Goal: Task Accomplishment & Management: Manage account settings

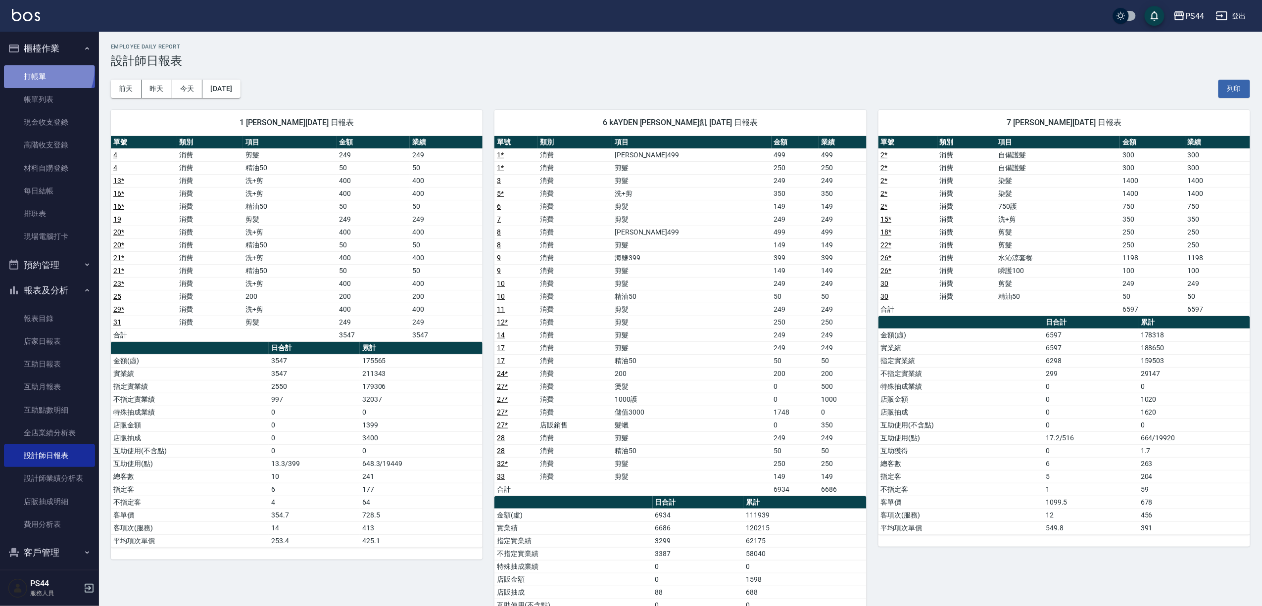
click at [38, 69] on link "打帳單" at bounding box center [49, 76] width 91 height 23
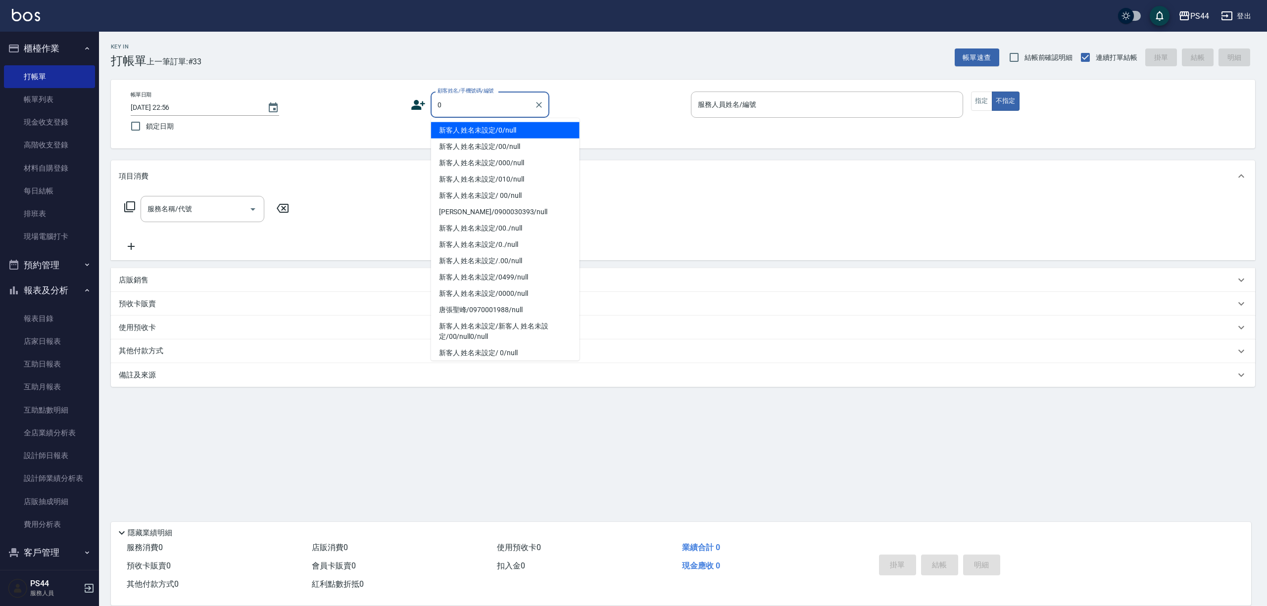
type input "新客人 姓名未設定/0/null"
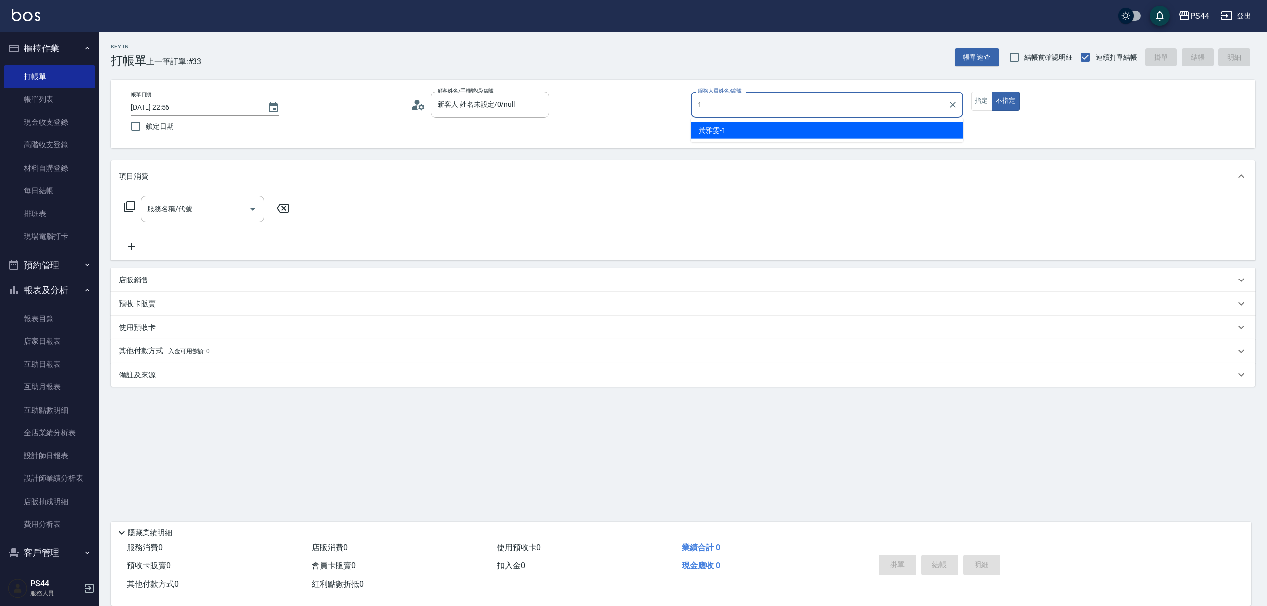
type input "黃雅雯-1"
type button "false"
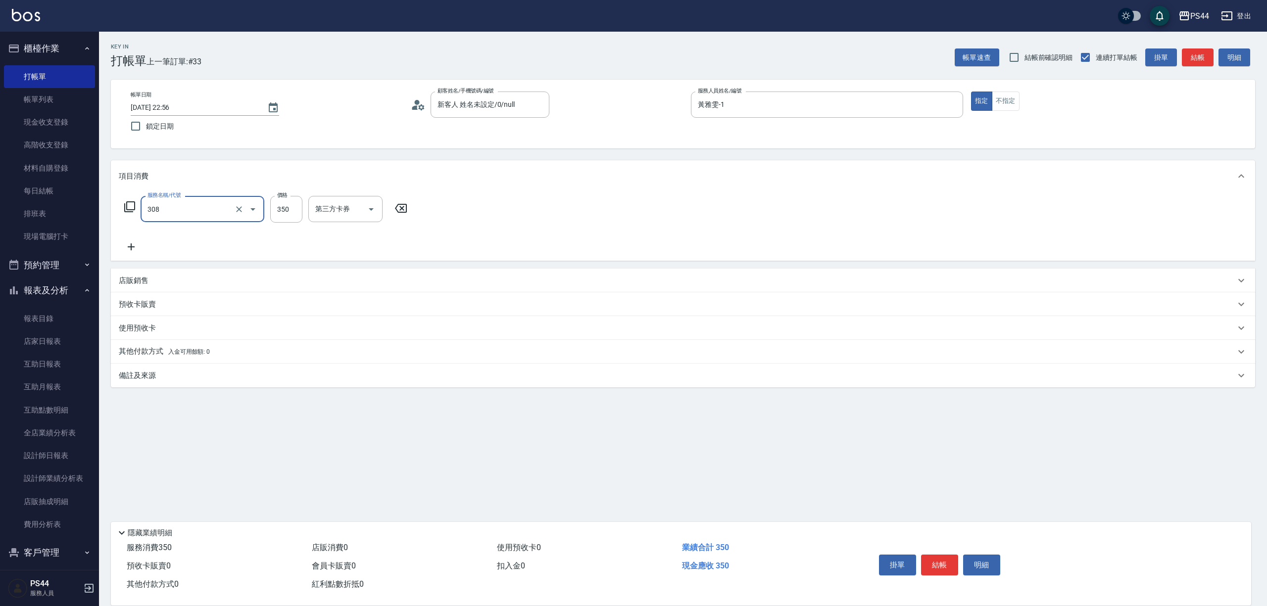
type input "洗+剪(308)"
type input "400"
type input "黃奕程-12"
type input "儲值卡"
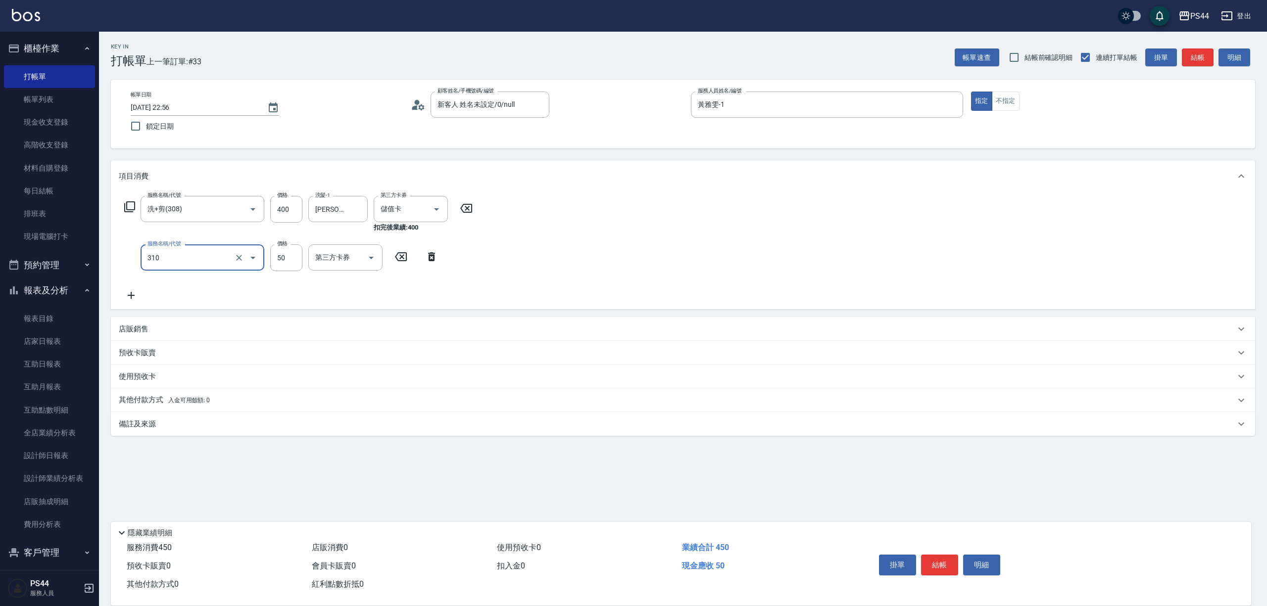
type input "剪瀏海(310)"
type input "儲值卡"
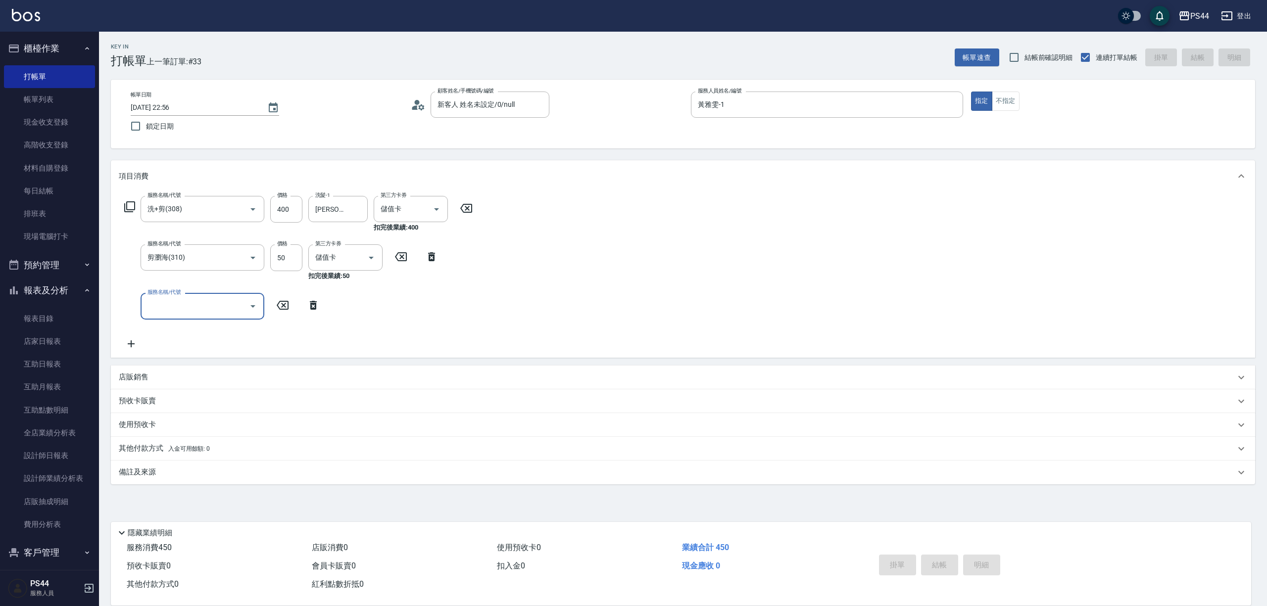
type input "2025/08/19 23:00"
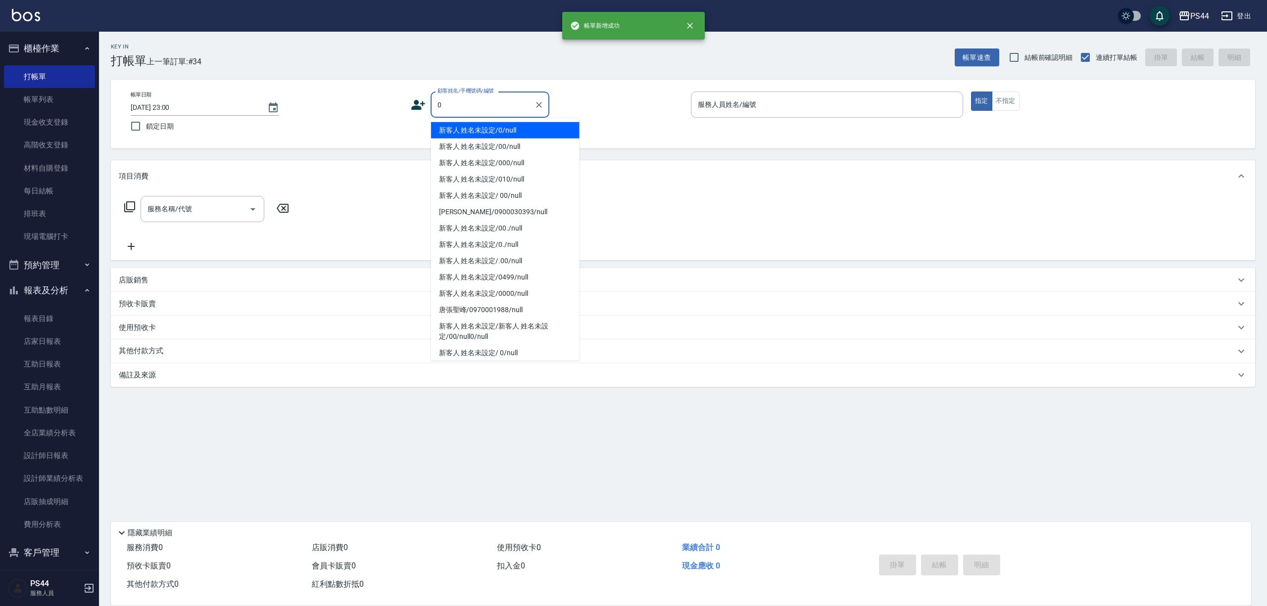
type input "新客人 姓名未設定/0/null"
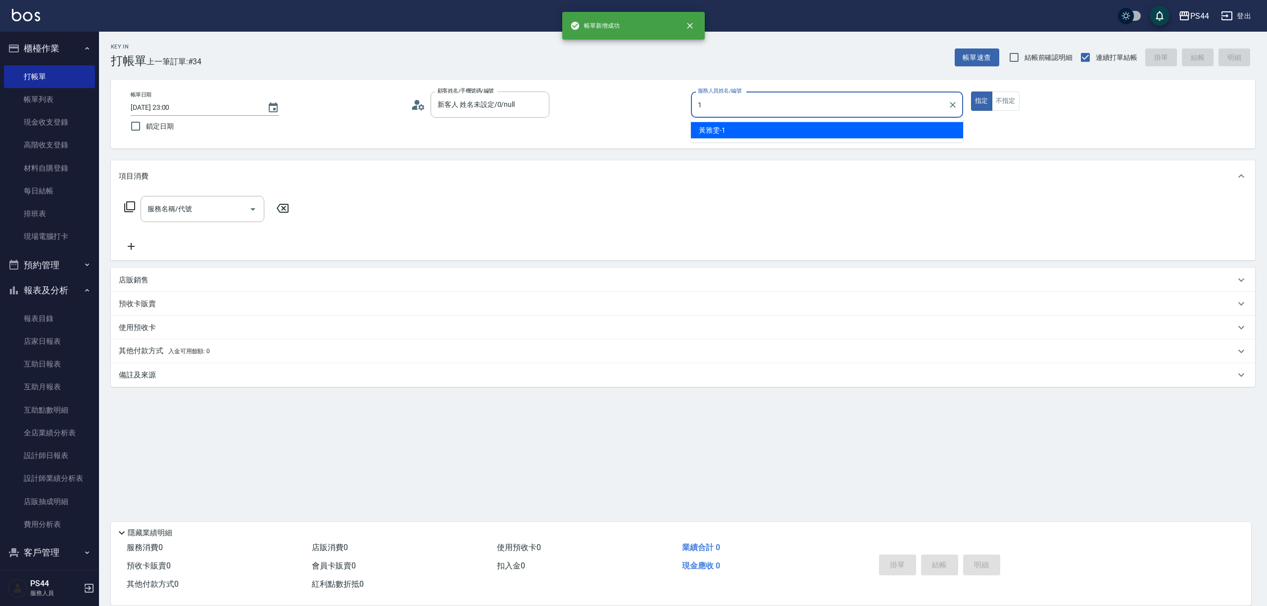
type input "黃雅雯-1"
type button "true"
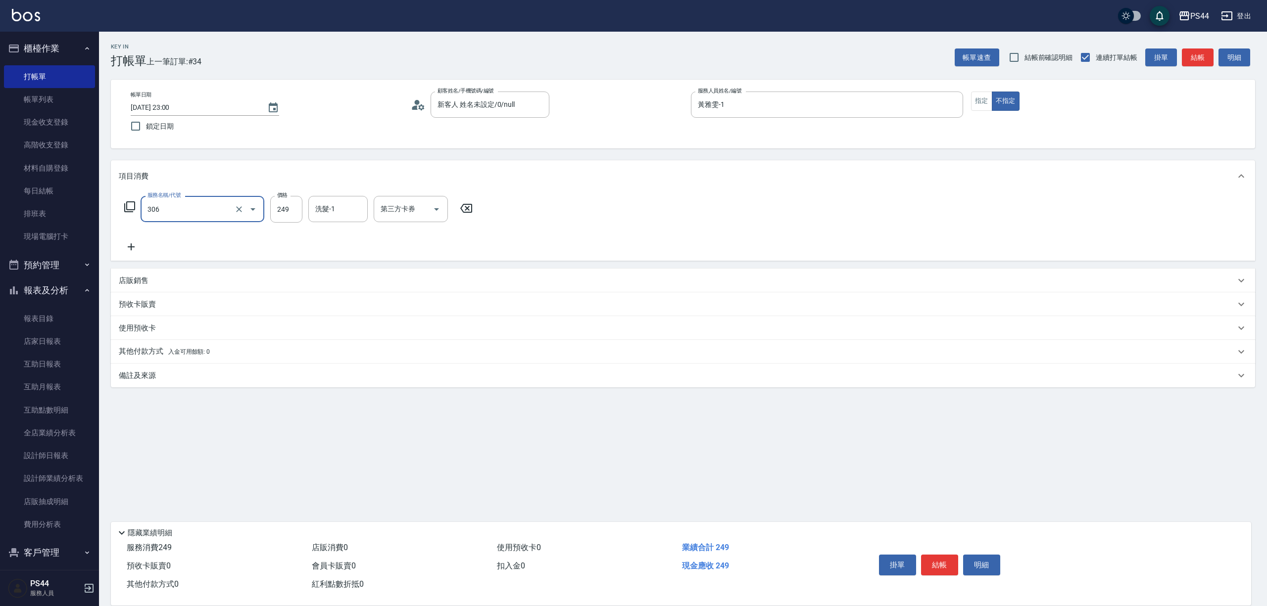
type input "剪髮(306)"
type input "慧星-29"
type input "儲值卡"
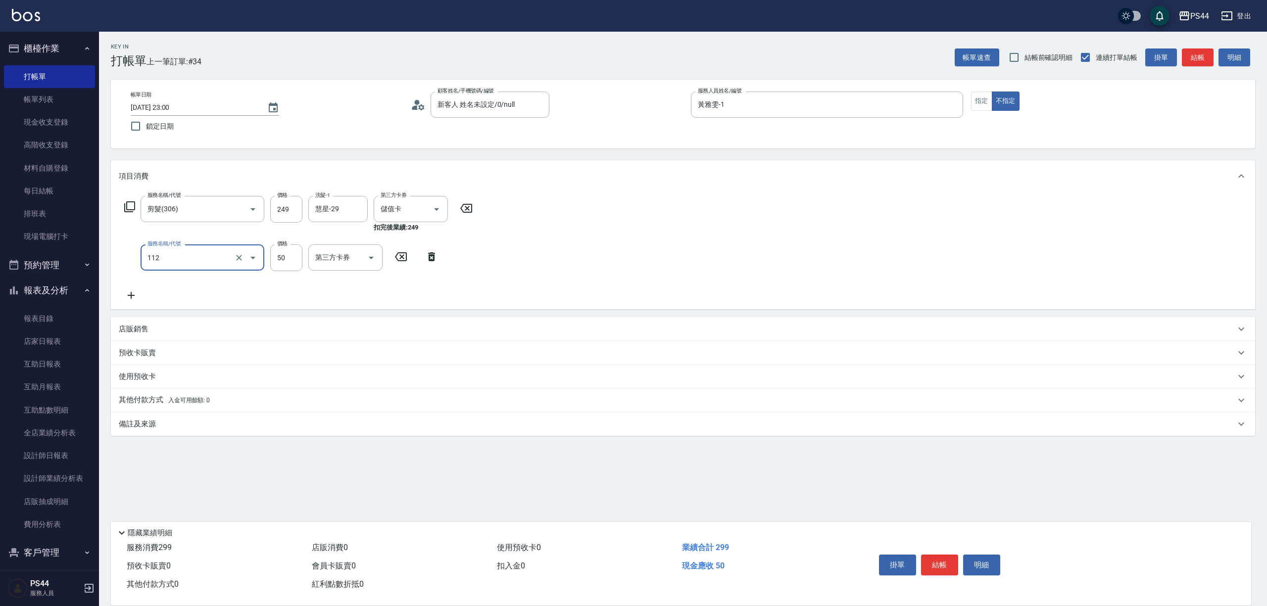
type input "精油50(112)"
type input "慧星-29"
type input "儲值卡"
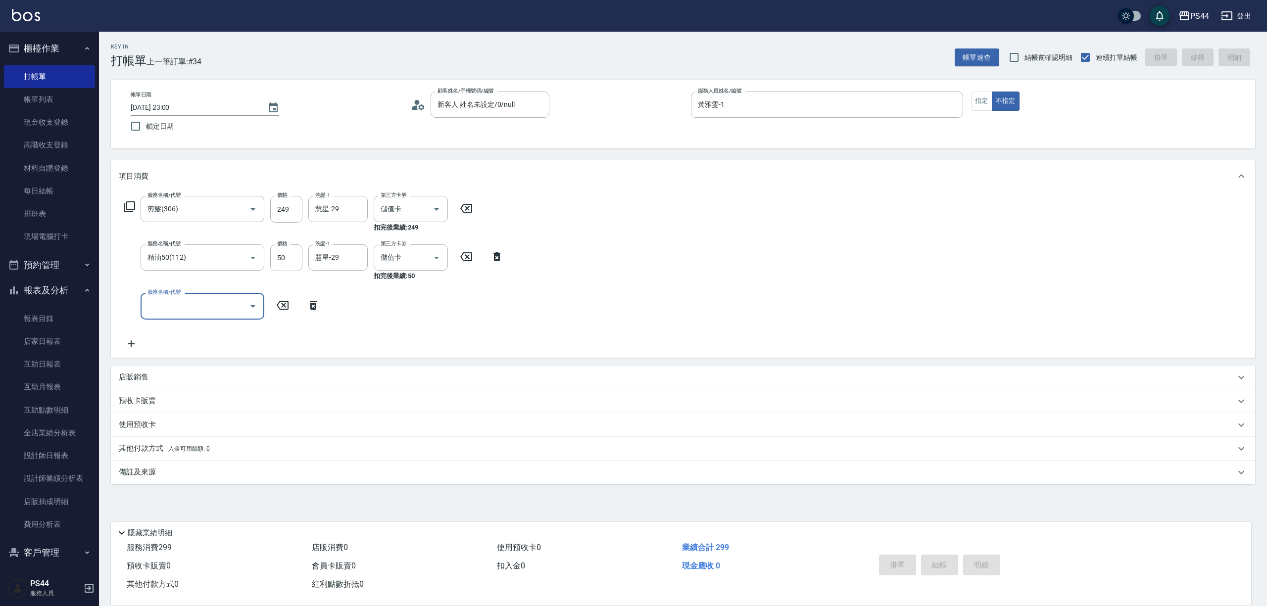
type input "2025/08/19 23:04"
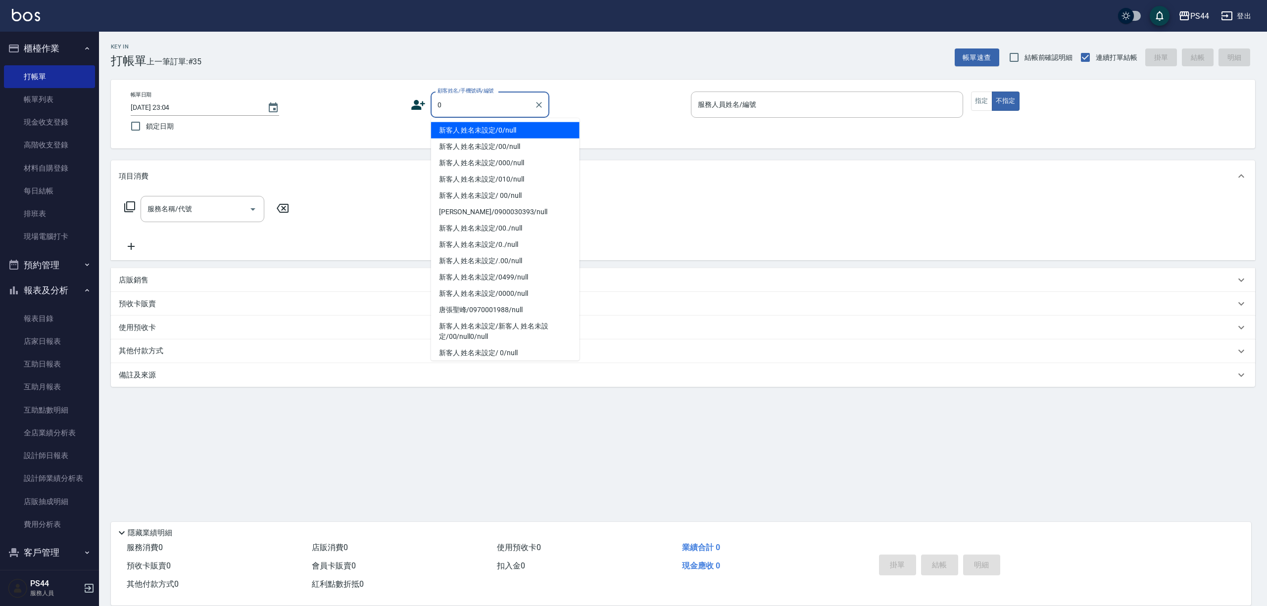
type input "新客人 姓名未設定/0/null"
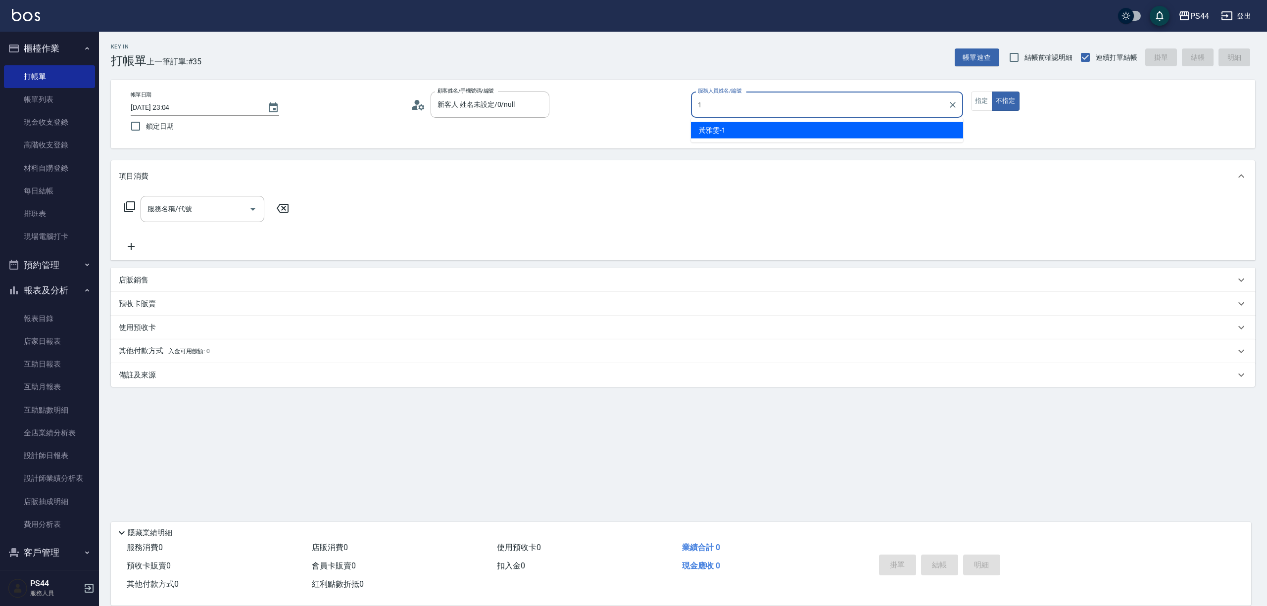
type input "黃雅雯-1"
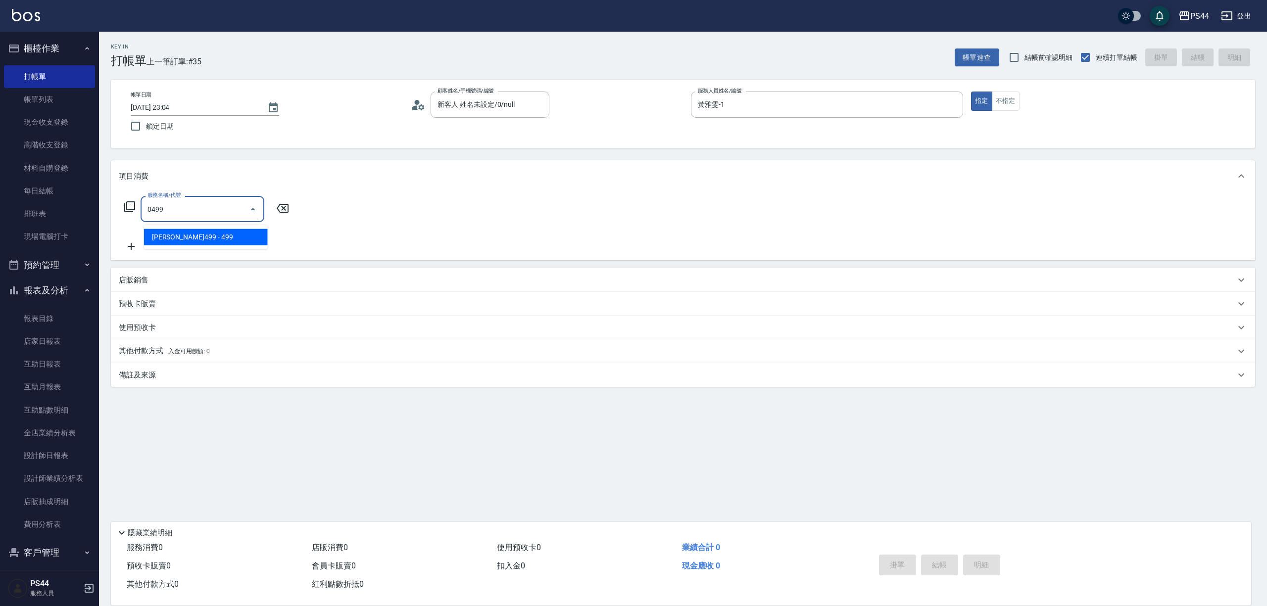
type input "伊黛莉499(0499)"
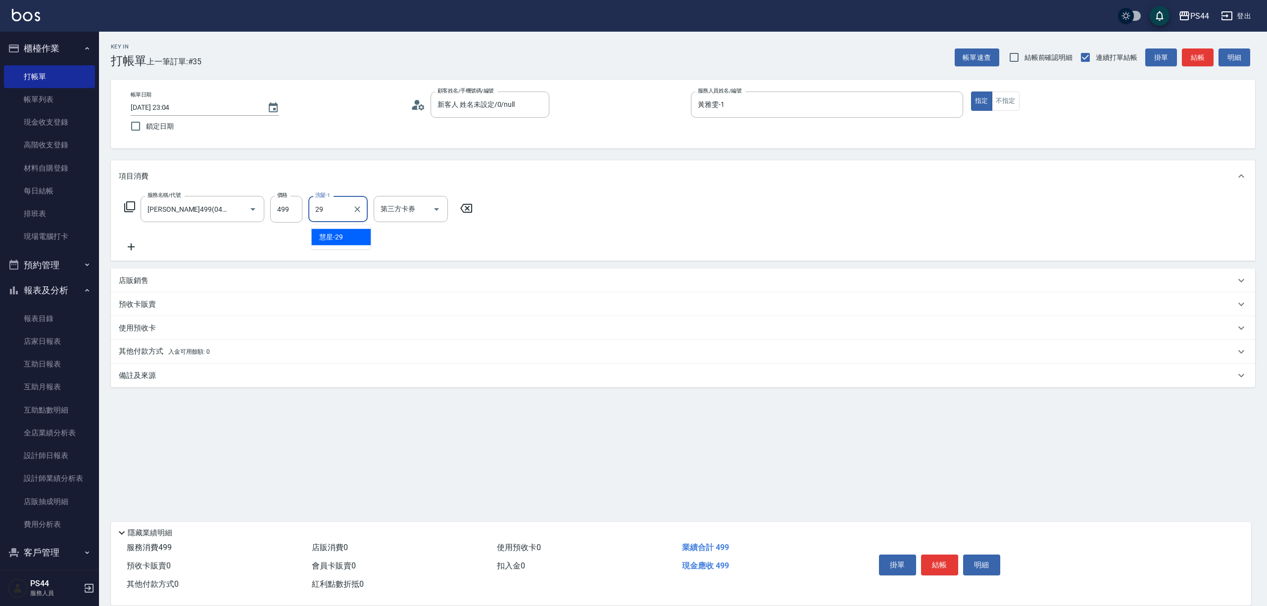
type input "慧星-29"
type input "儲值卡"
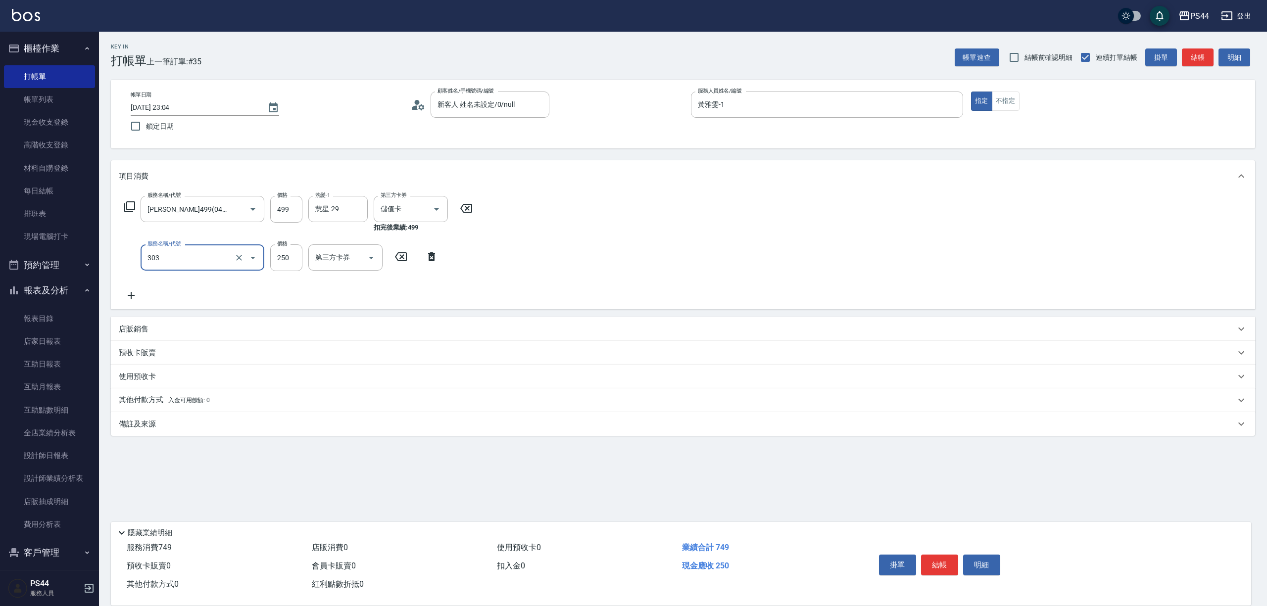
type input "剪髮(303)"
type input "300"
type input "儲值卡"
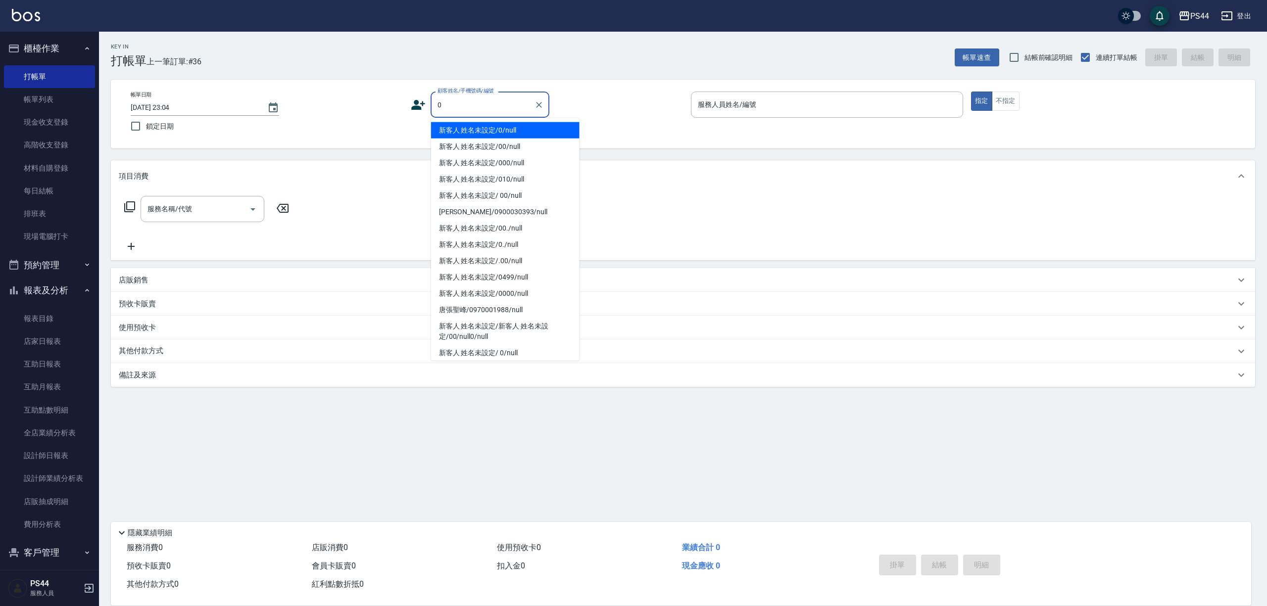
type input "新客人 姓名未設定/0/null"
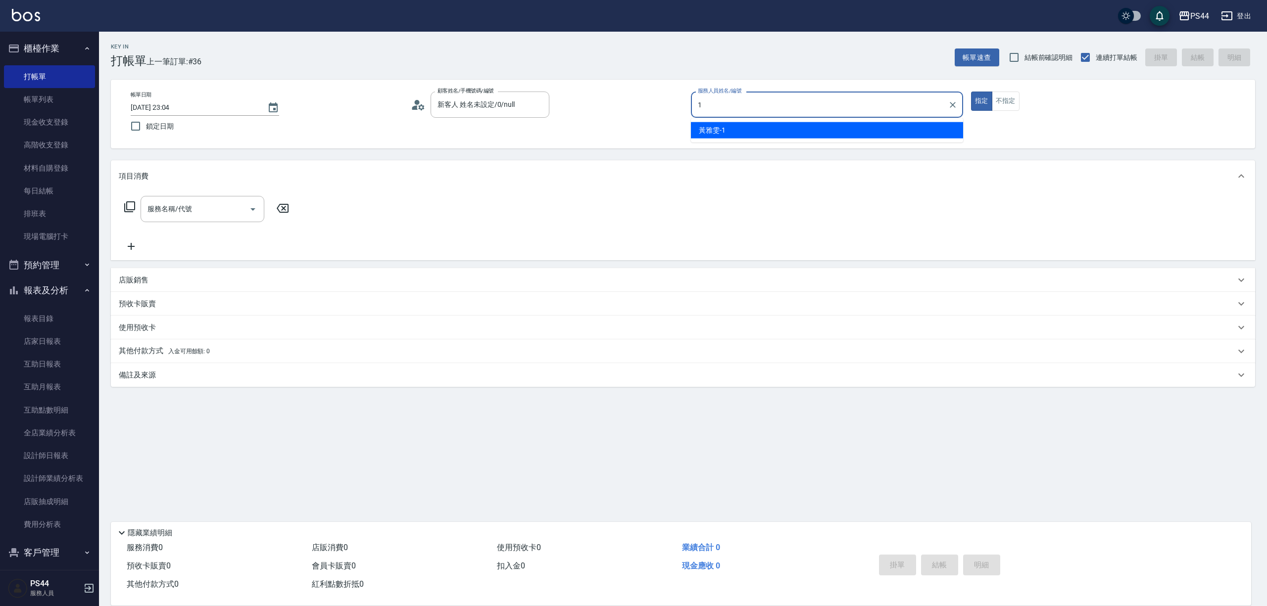
type input "黃雅雯-1"
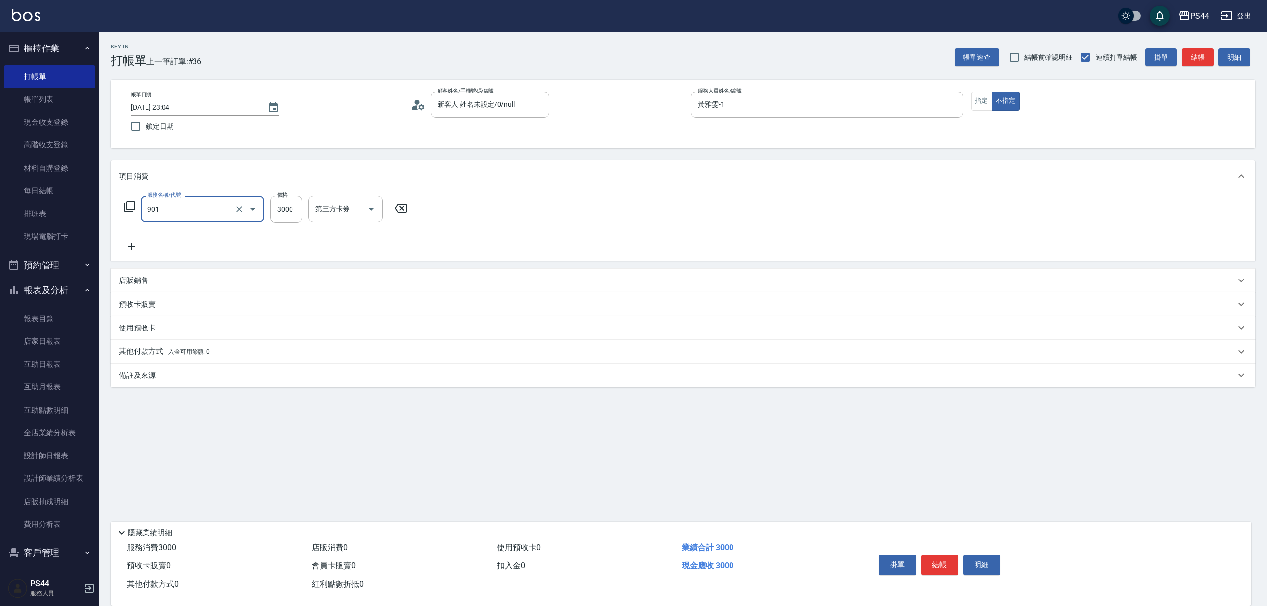
type input "儲值3000(901)"
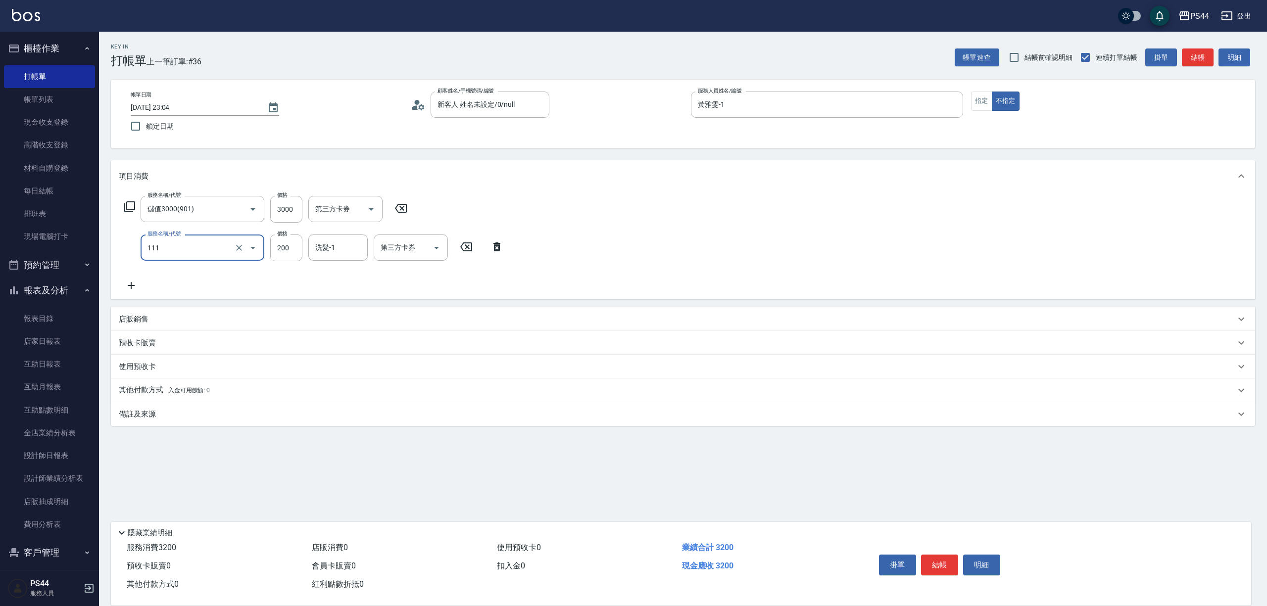
type input "200(111)"
type input "100"
type input "柔柔-33"
type input "儲值卡"
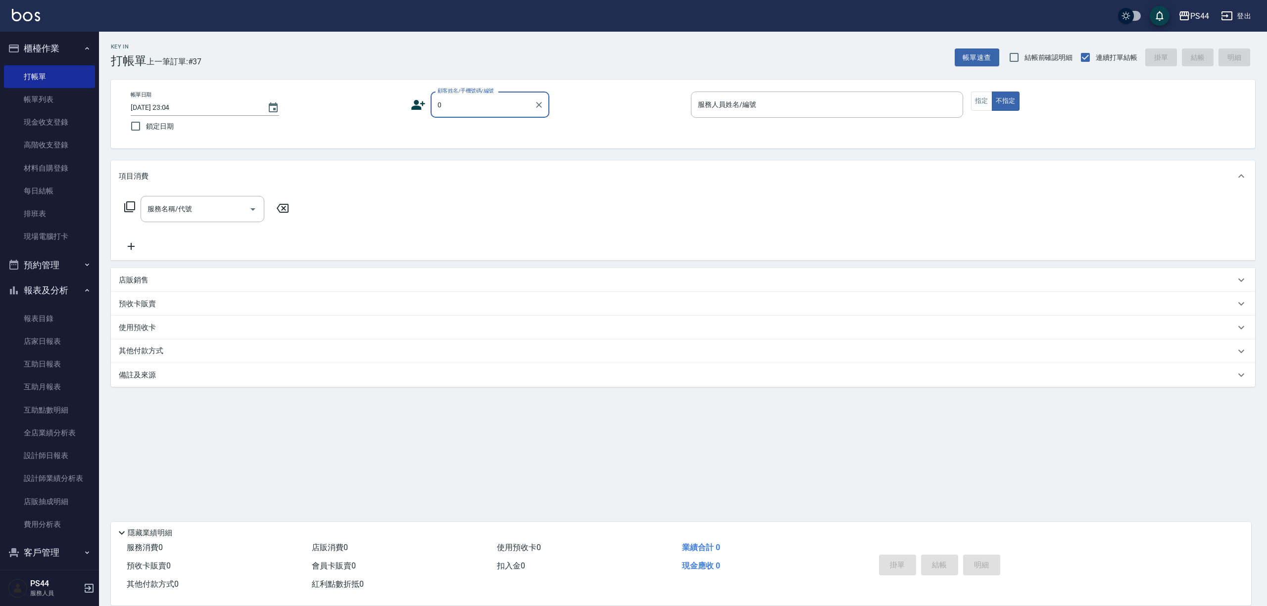
type input "新客人 姓名未設定/0/null"
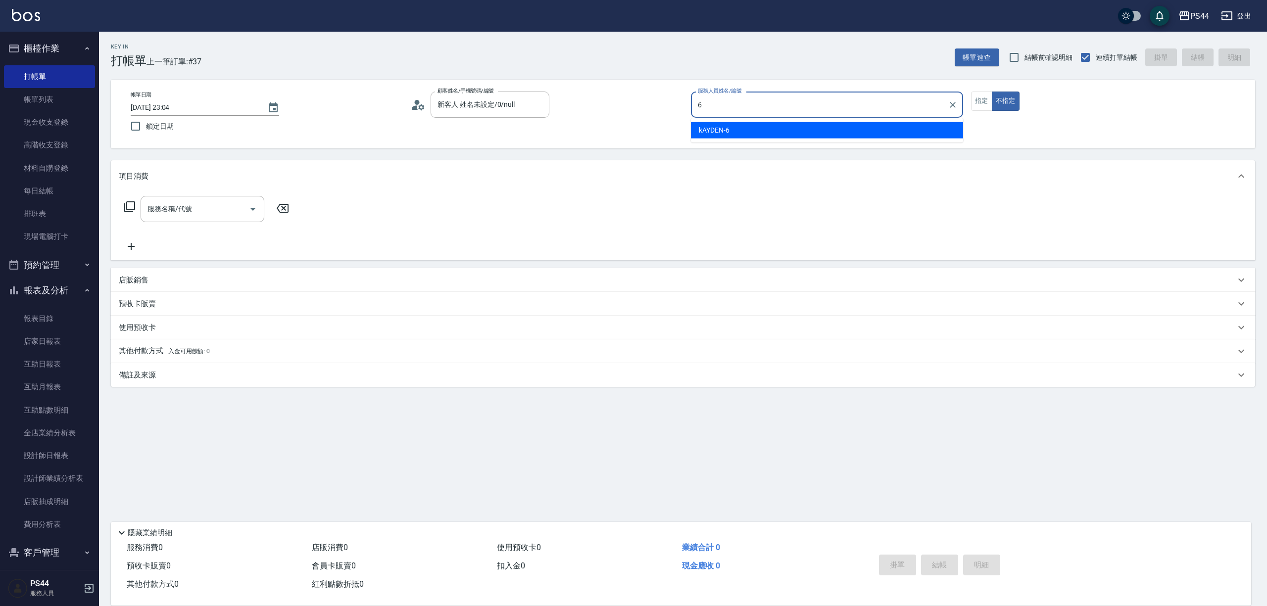
type input "kAYDEN-6"
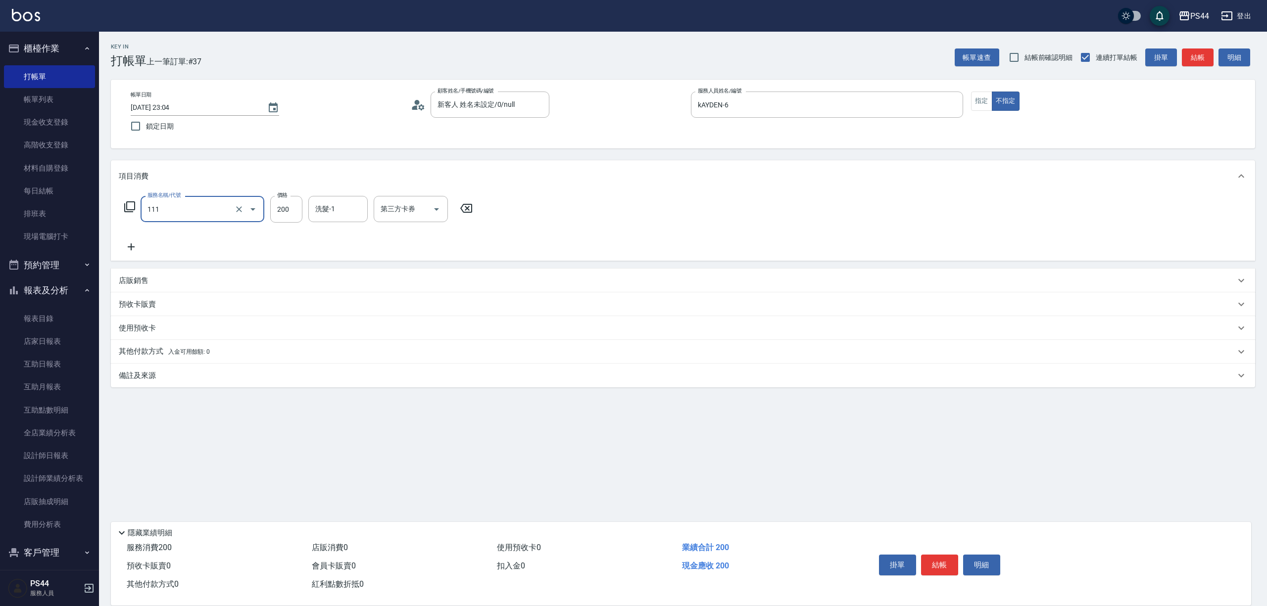
type input "200(111)"
type input "黃奕程-12"
type input "儲值卡"
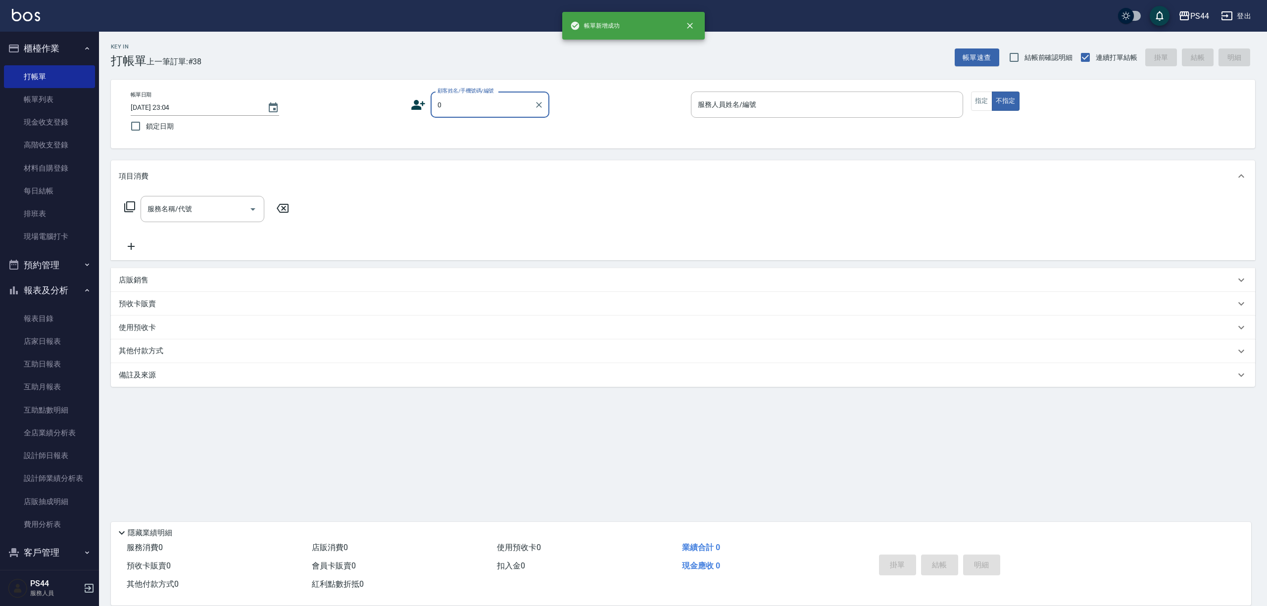
type input "新客人 姓名未設定/0/null"
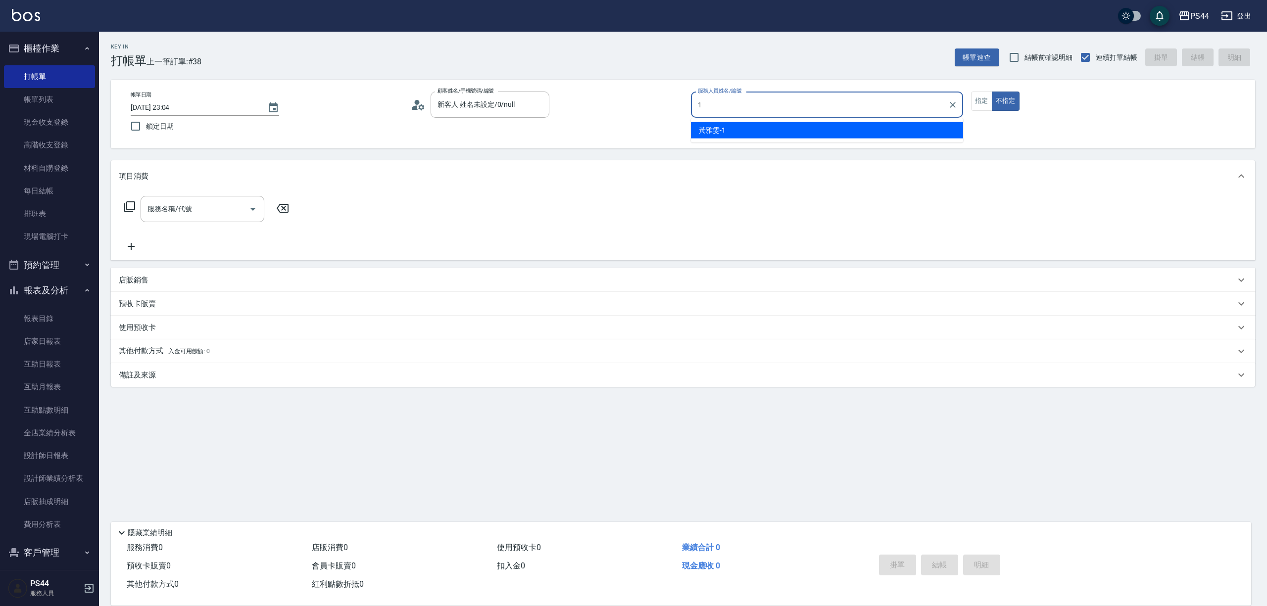
type input "黃雅雯-1"
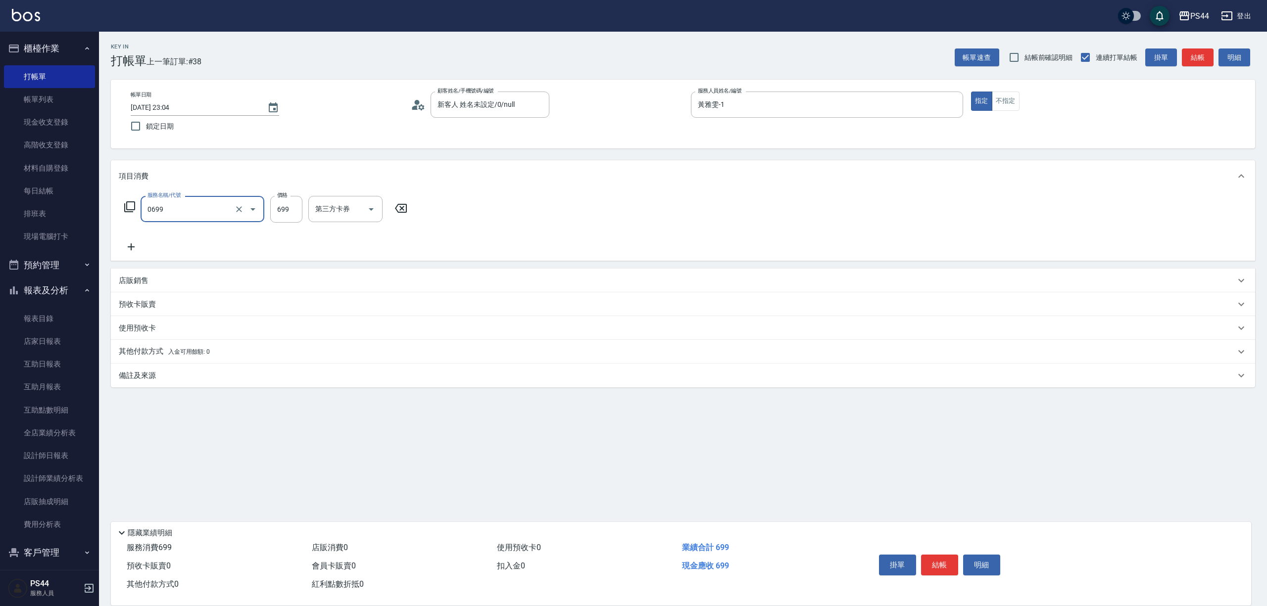
type input "精油SPA(0699)"
type input "柔柔-33"
type input "儲值卡"
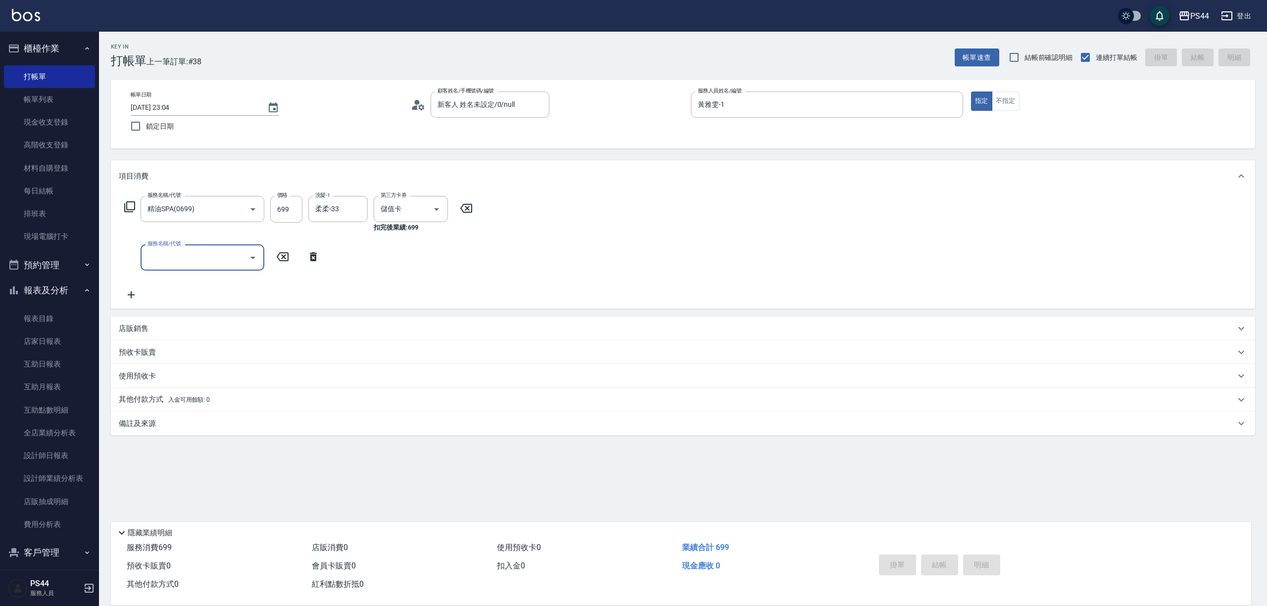
type input "2025/08/19 23:05"
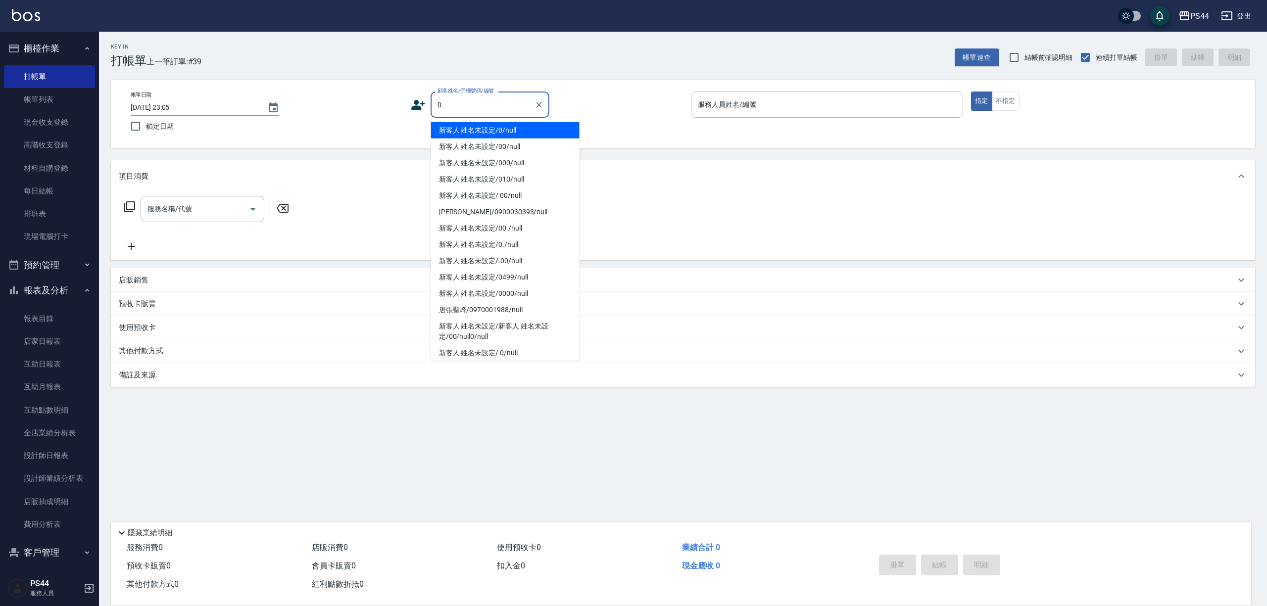
type input "新客人 姓名未設定/0/null"
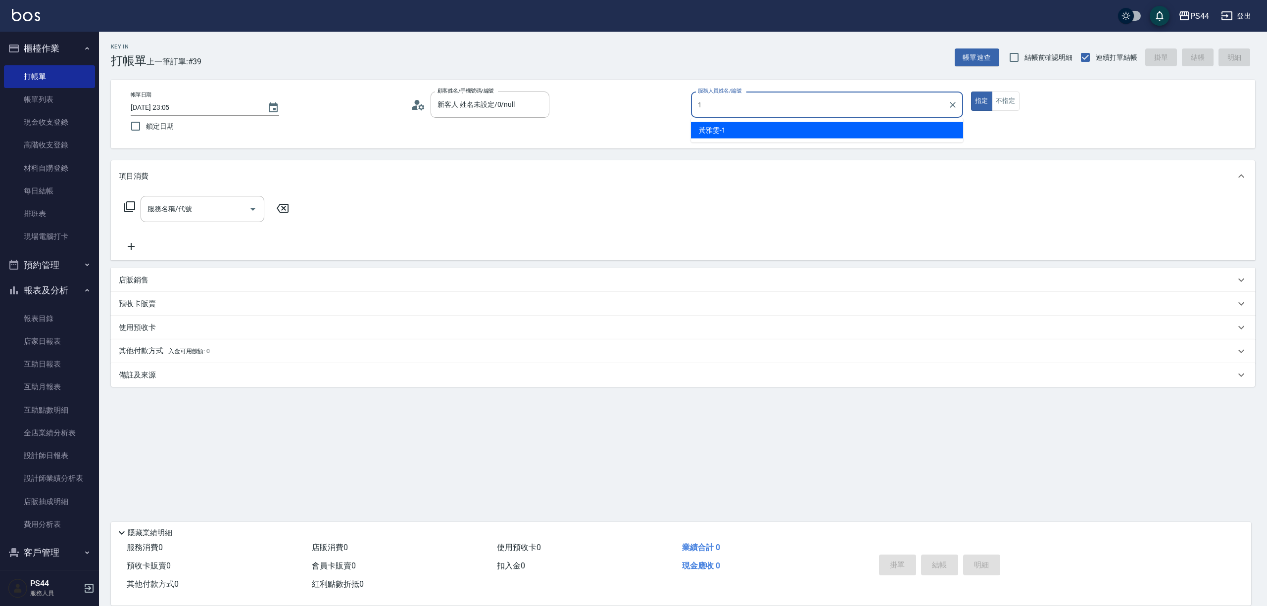
type input "黃雅雯-1"
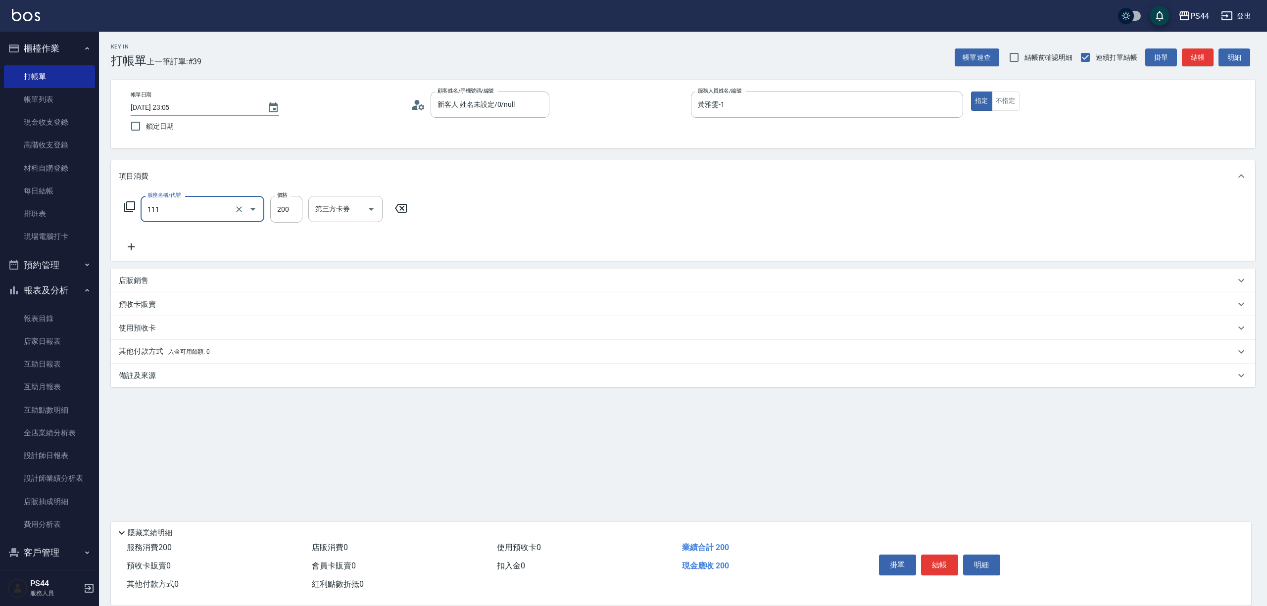
type input "200(111)"
type input "黃奕程-12"
type input "儲值卡"
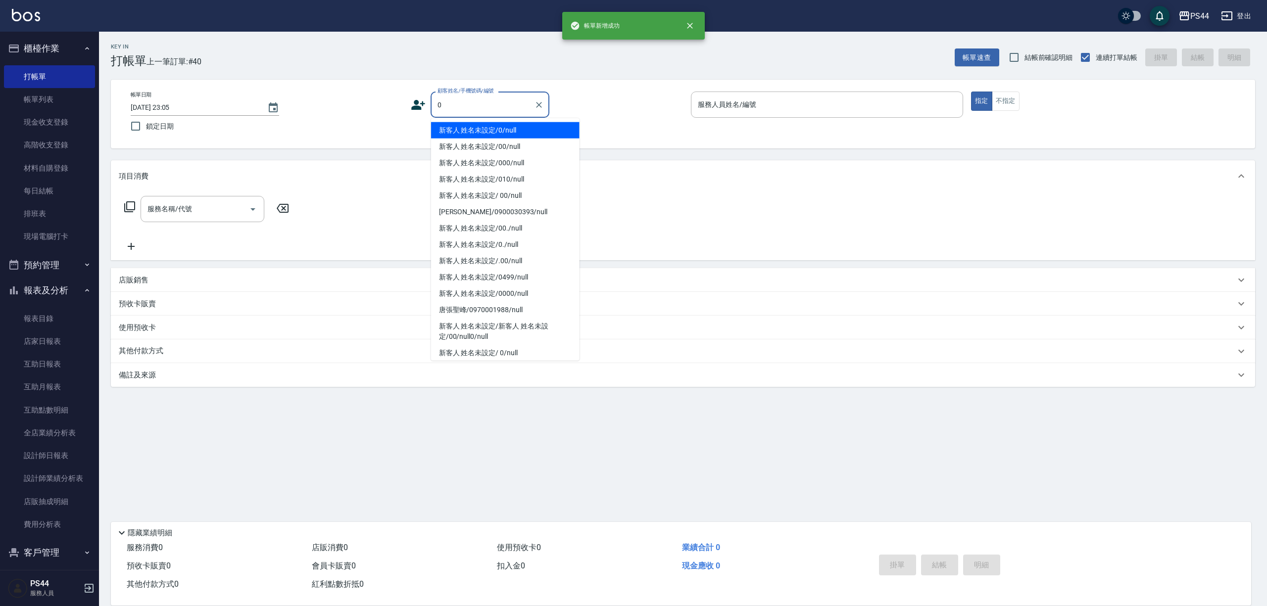
type input "新客人 姓名未設定/0/null"
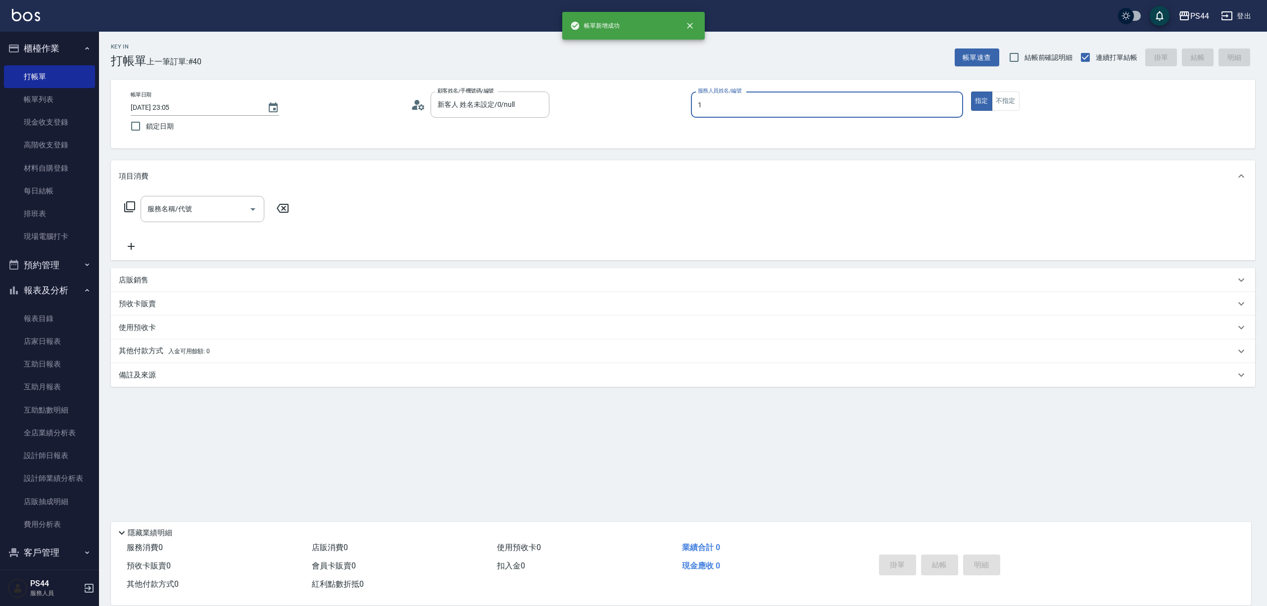
type input "黃雅雯-1"
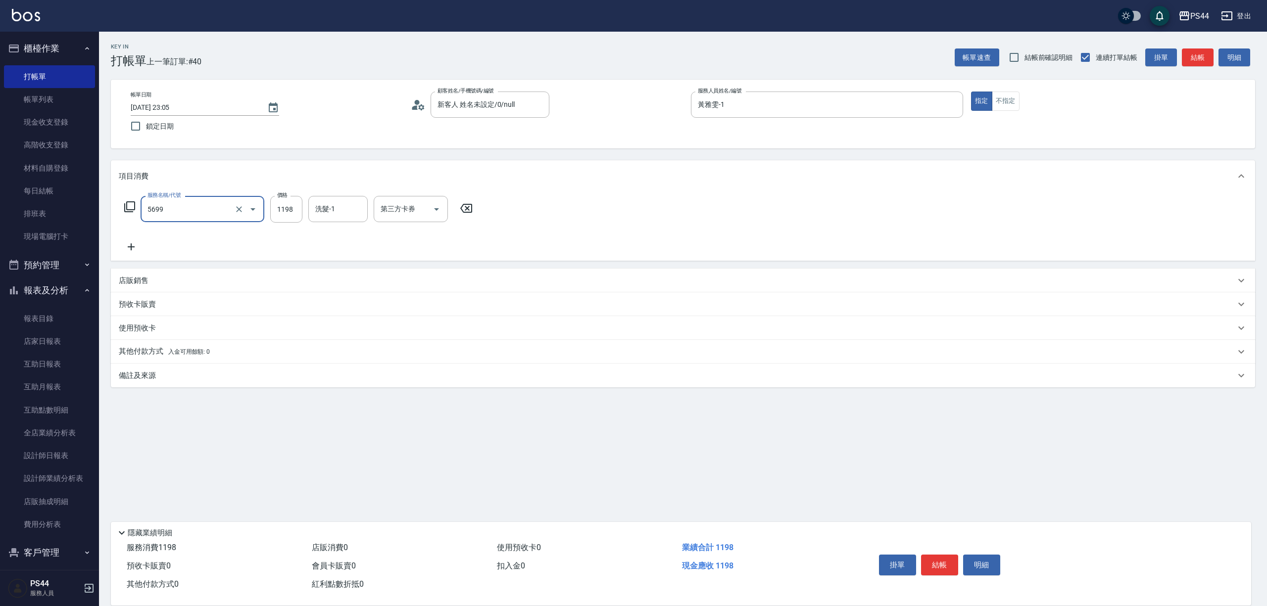
type input "水沁涼套餐(5699)"
type input "1098"
type input "蘇昭瑜-55"
type input "儲值卡"
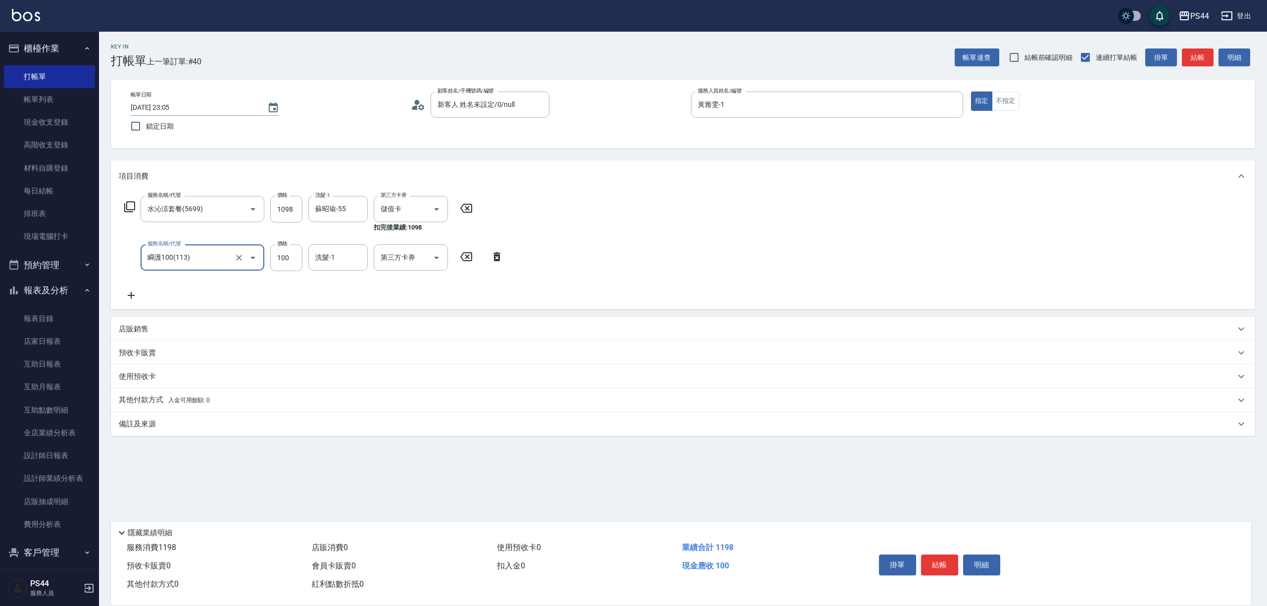
type input "瞬護100(113)"
type input "0"
type input "蘇昭瑜-55"
type input "儲值卡"
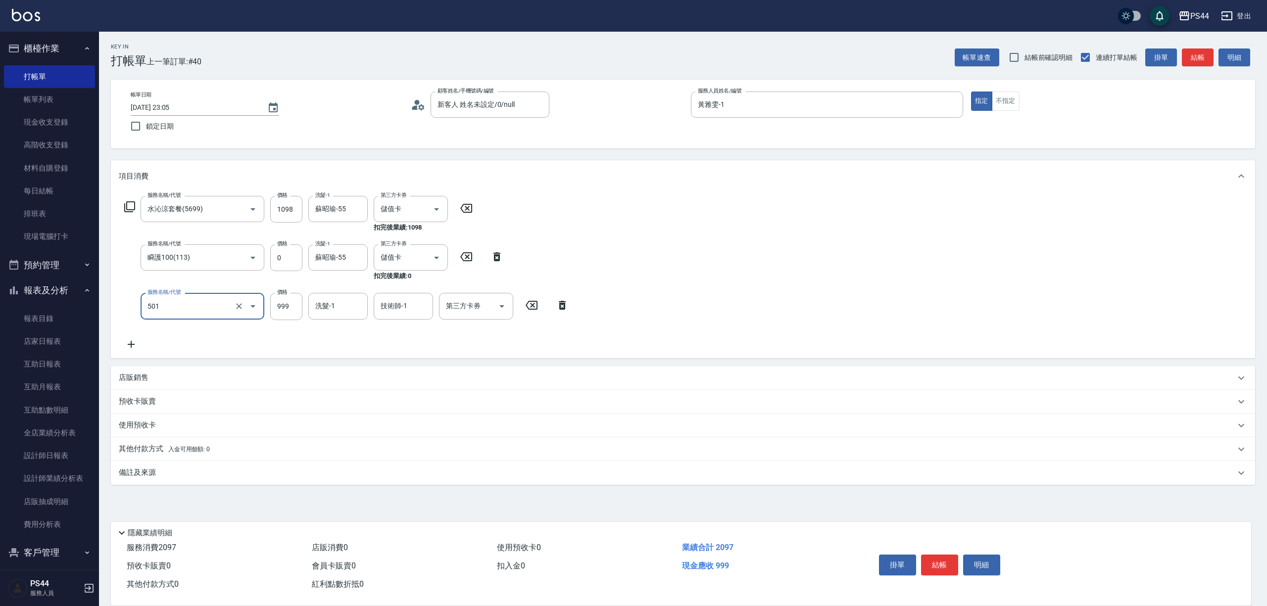
type input "染髮(501)"
type input "1800"
type input "蘇昭瑜-55"
type input "儲值卡"
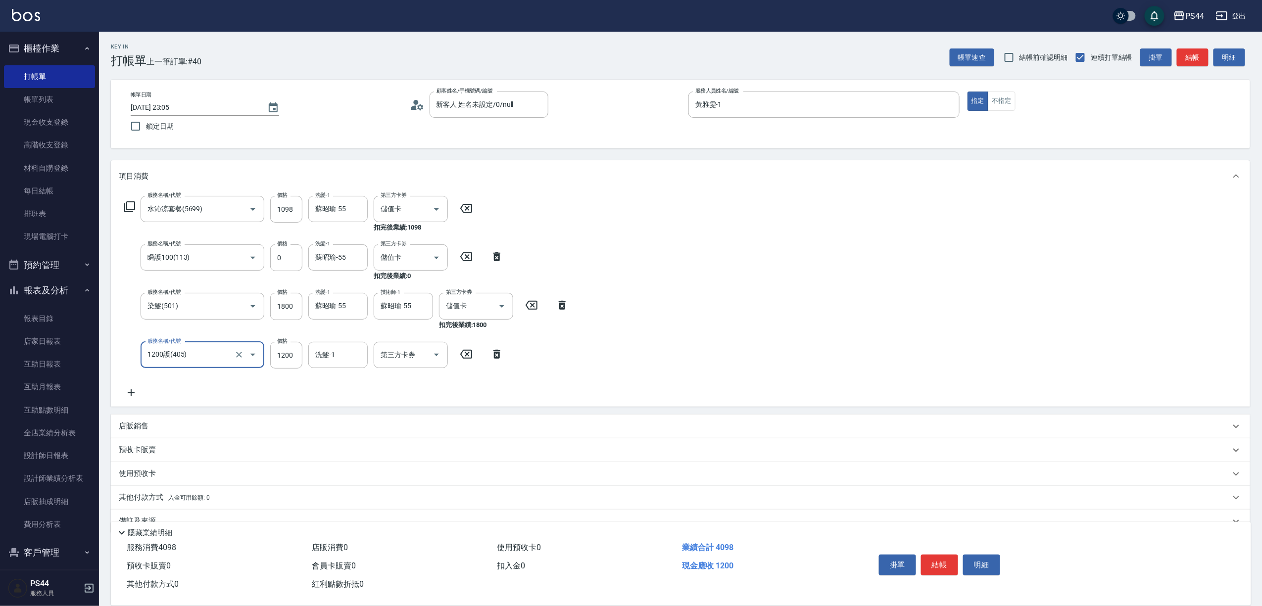
type input "1200護(405)"
type input "蘇昭瑜-55"
type input "儲值卡"
type input "儲值3000(901)"
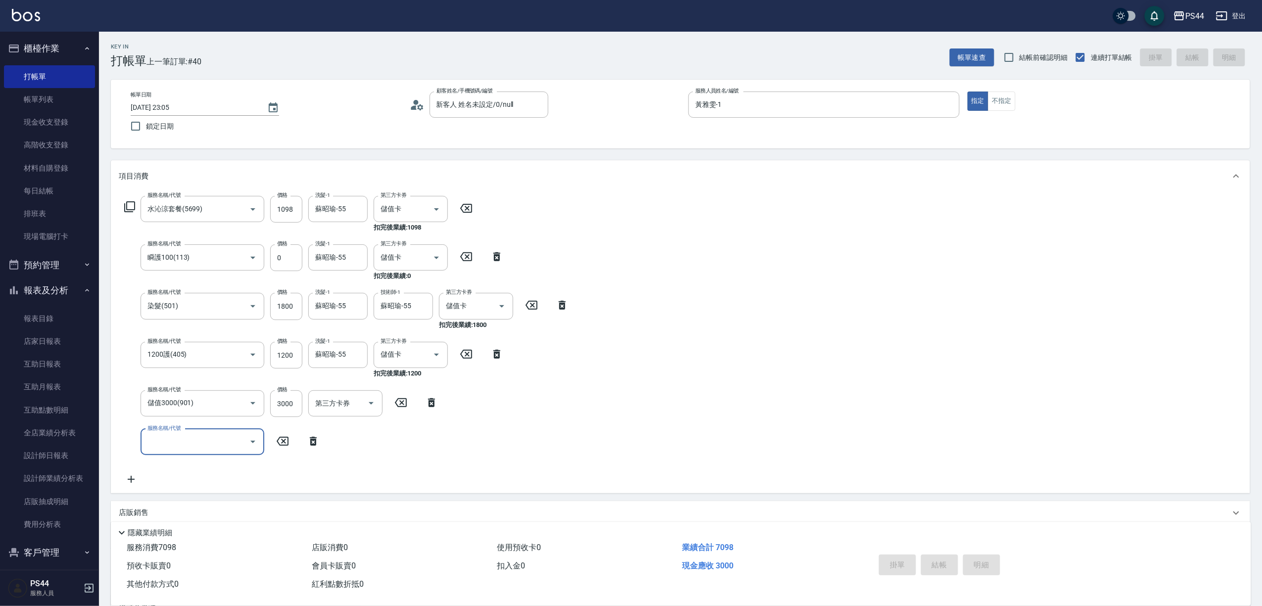
type input "2025/08/19 23:06"
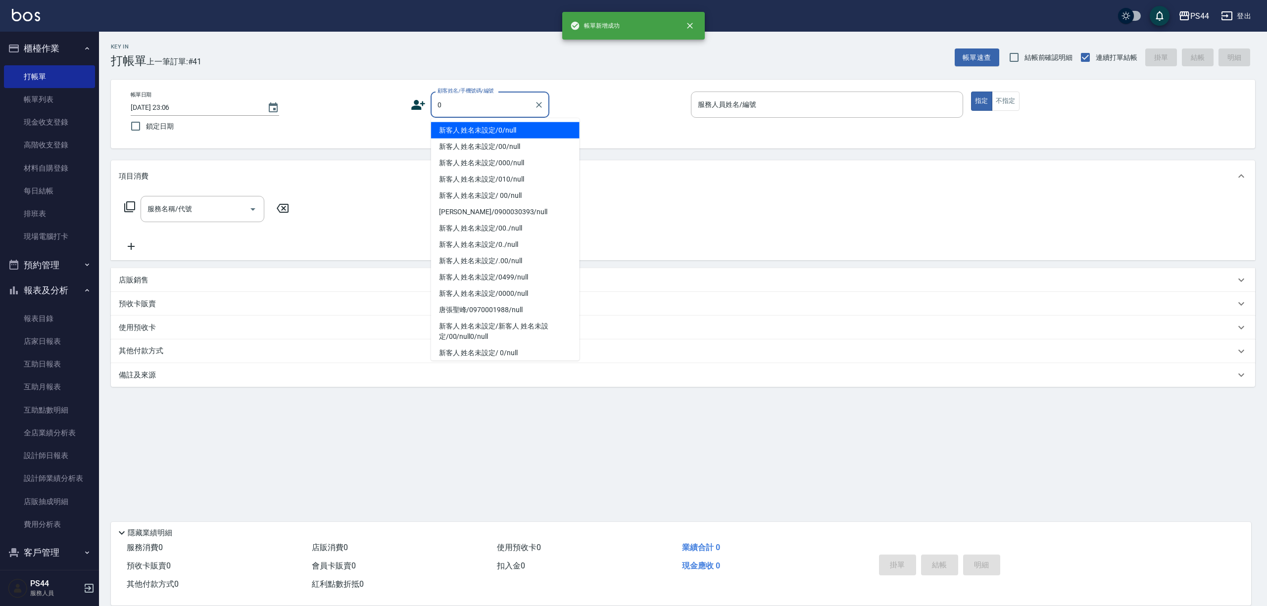
type input "新客人 姓名未設定/0/null"
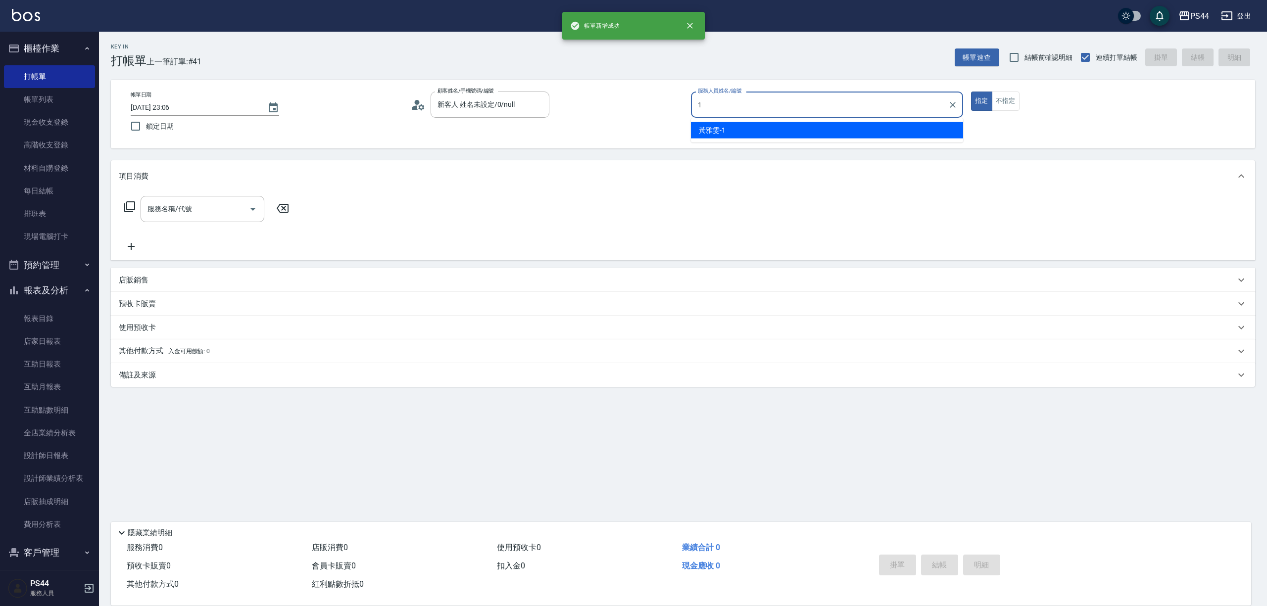
type input "黃雅雯-1"
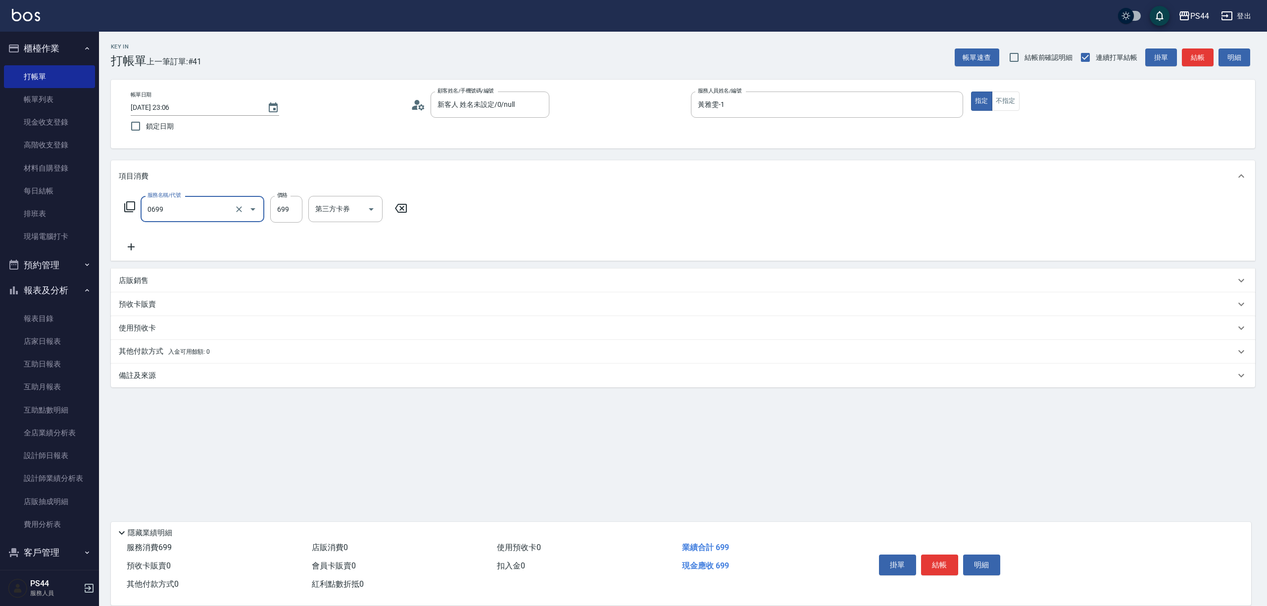
type input "精油SPA(0699)"
type input "慧星-29"
type input "儲值卡"
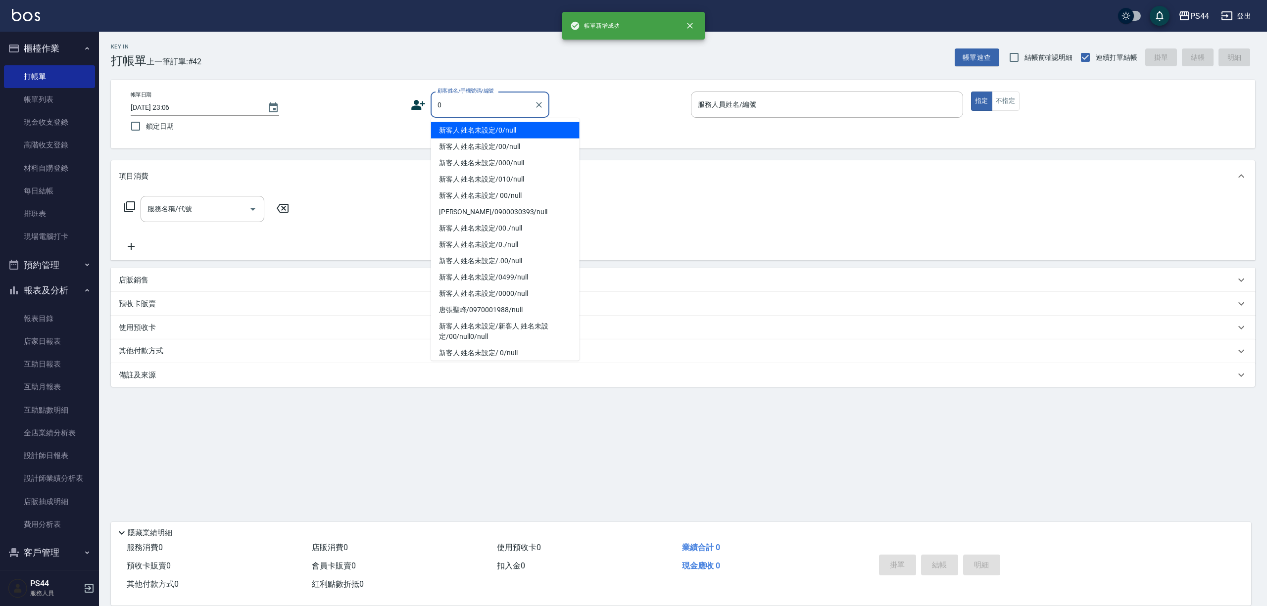
type input "新客人 姓名未設定/0/null"
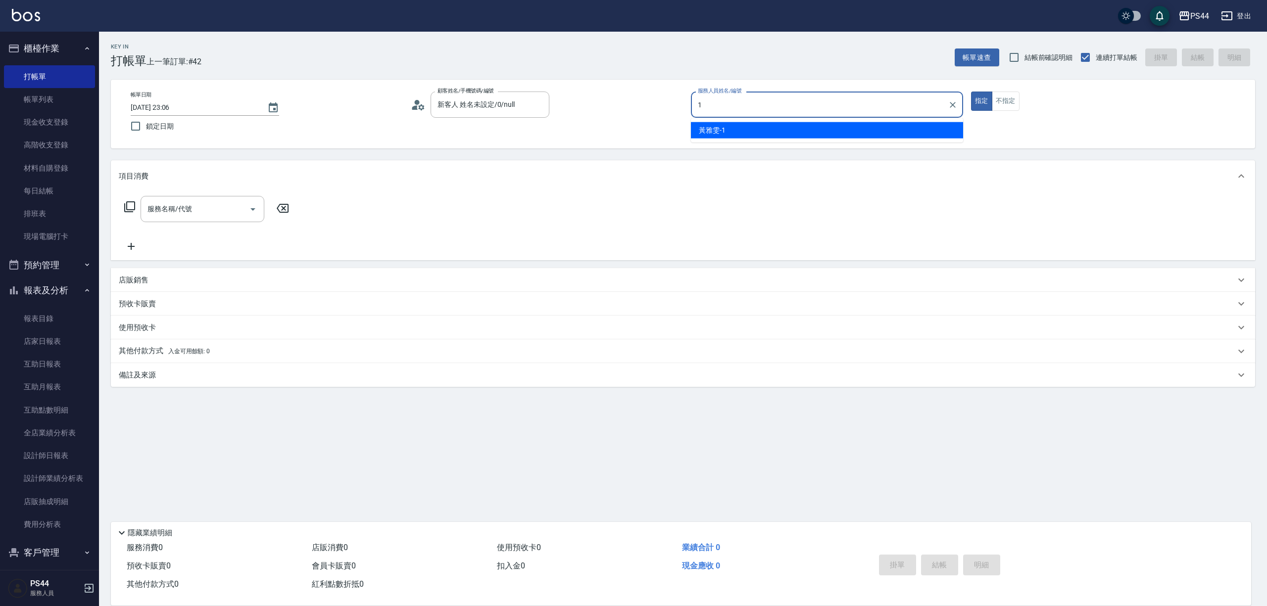
type input "黃雅雯-1"
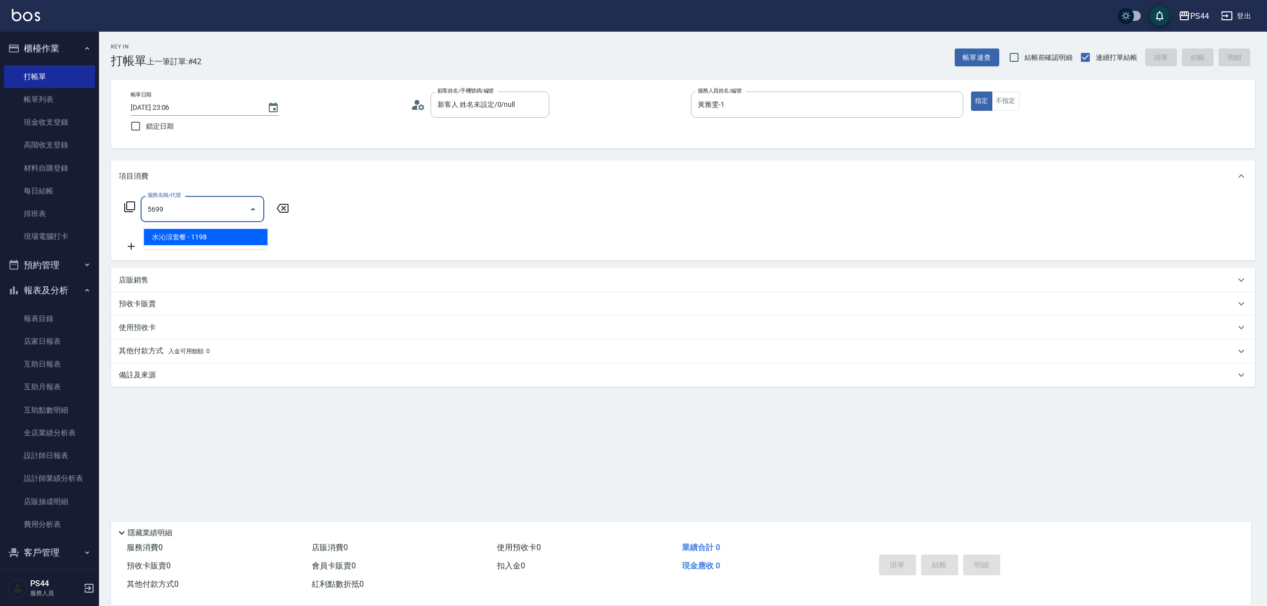
type input "水沁涼套餐(5699)"
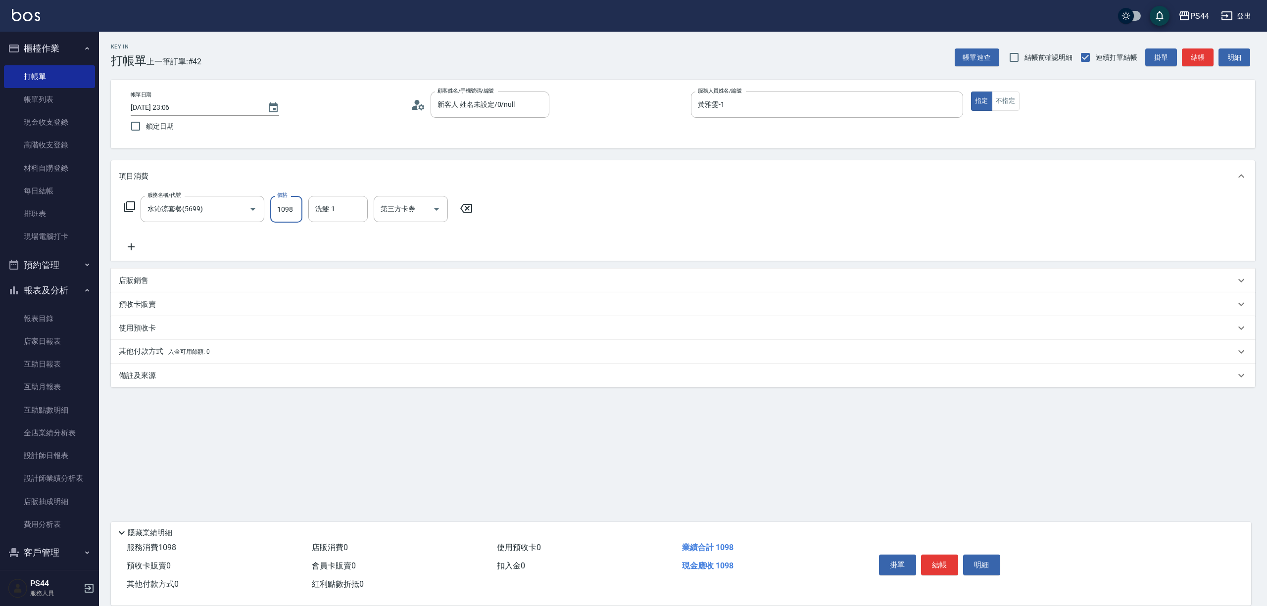
type input "1098"
type input "王姵眙-37"
type input "儲值卡"
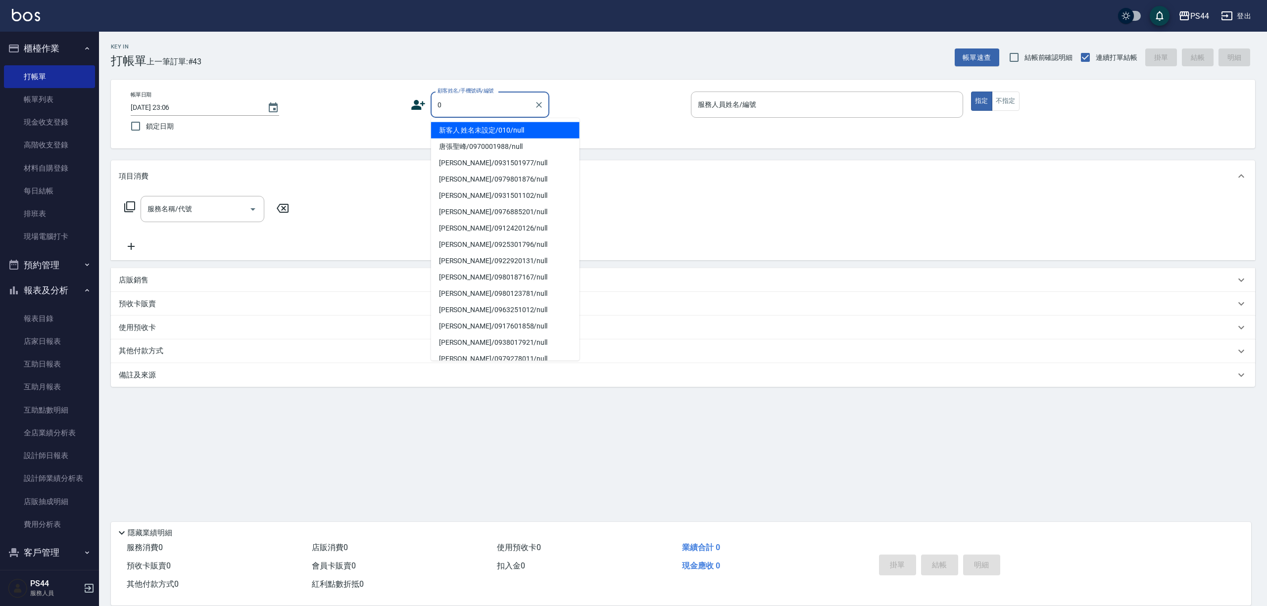
type input "新客人 姓名未設定/010/null"
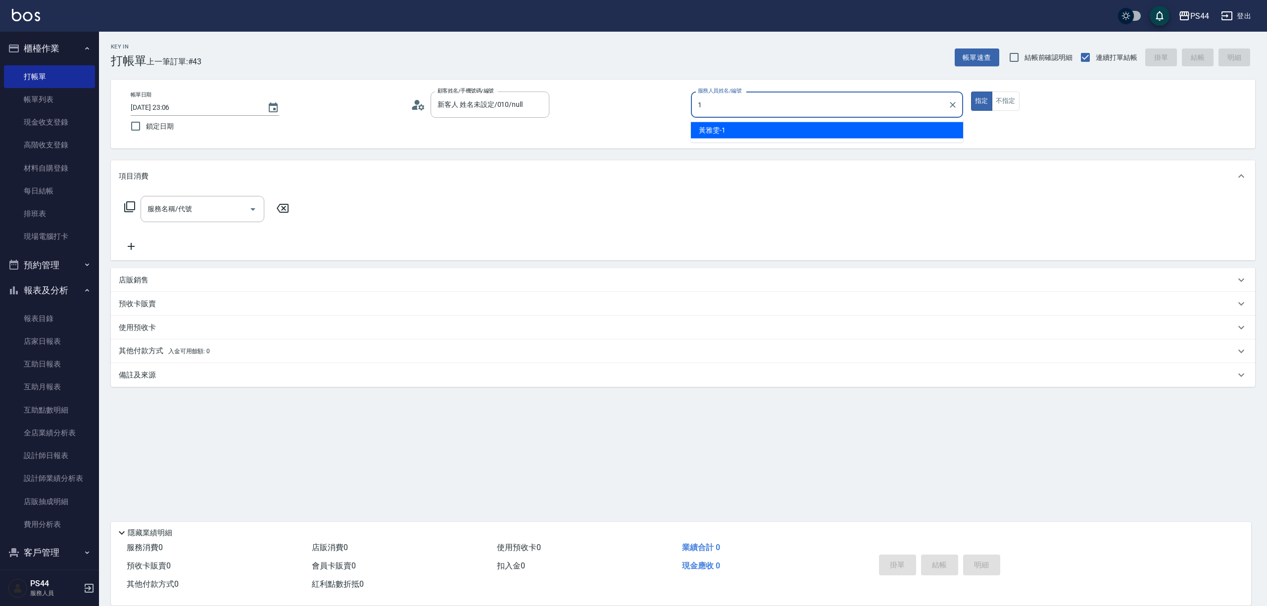
type input "黃雅雯-1"
type input "新客人 姓名未設定/0/null"
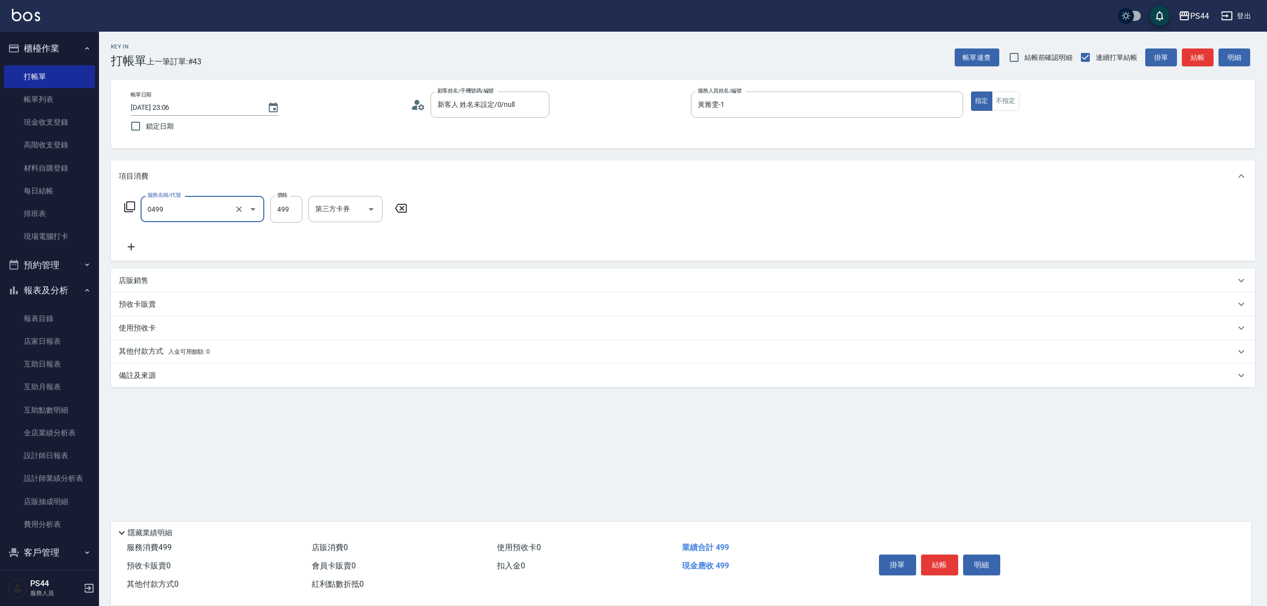
type input "伊黛莉499(0499)"
type input "王姵眙-37"
type input "儲值卡"
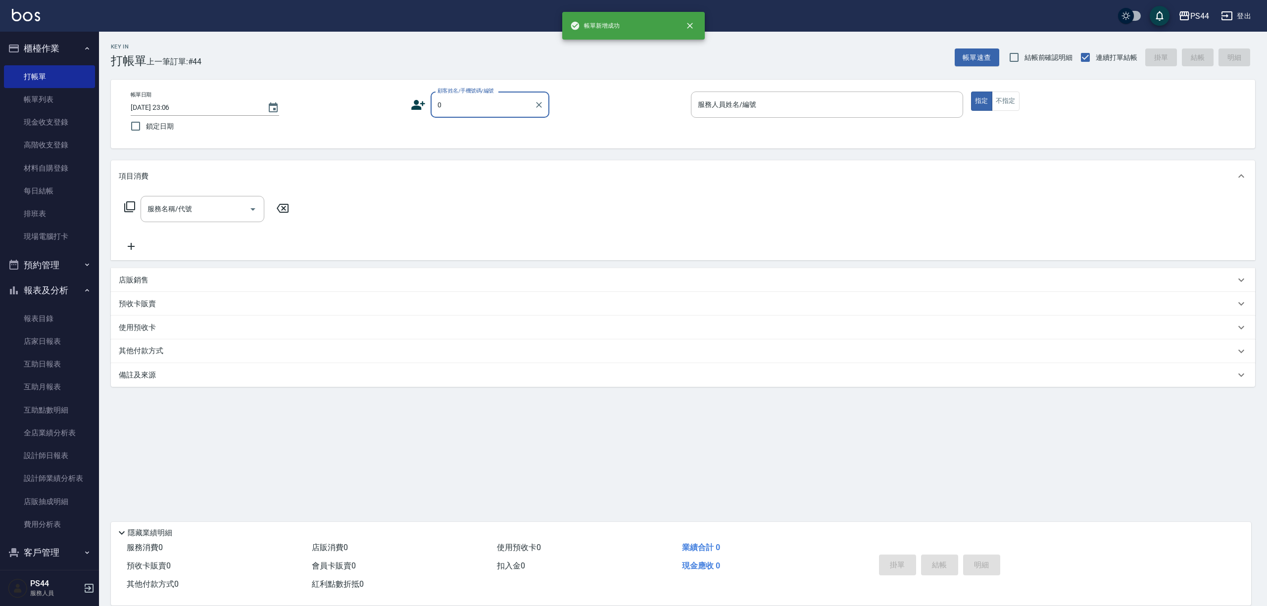
type input "新客人 姓名未設定/0/null"
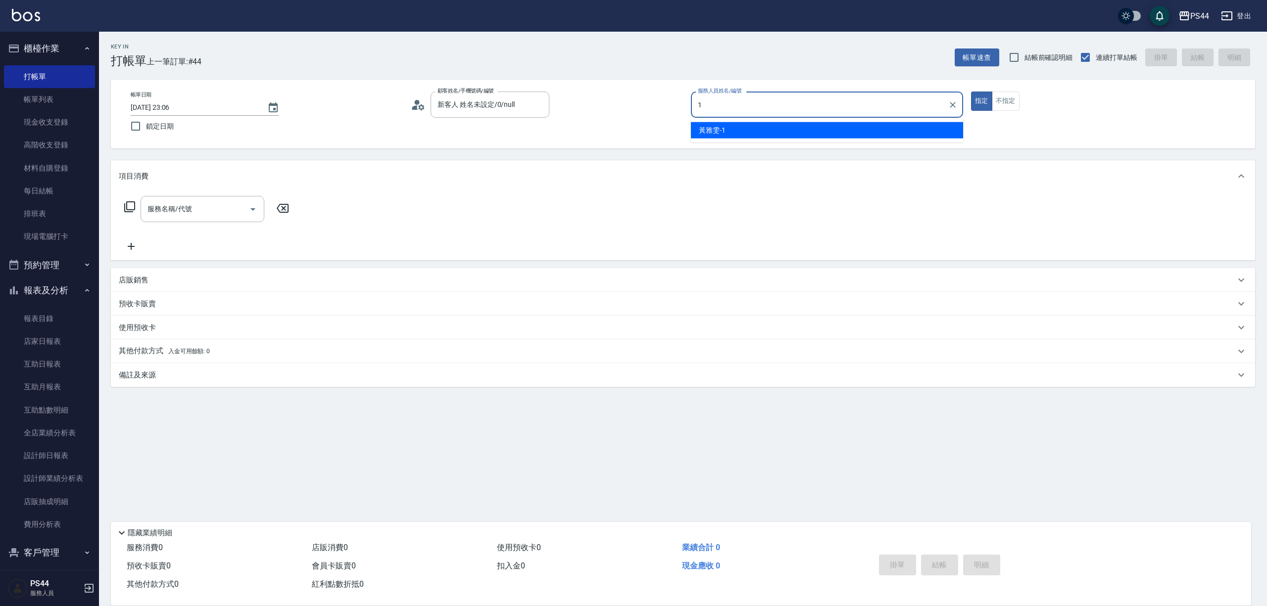
type input "黃雅雯-1"
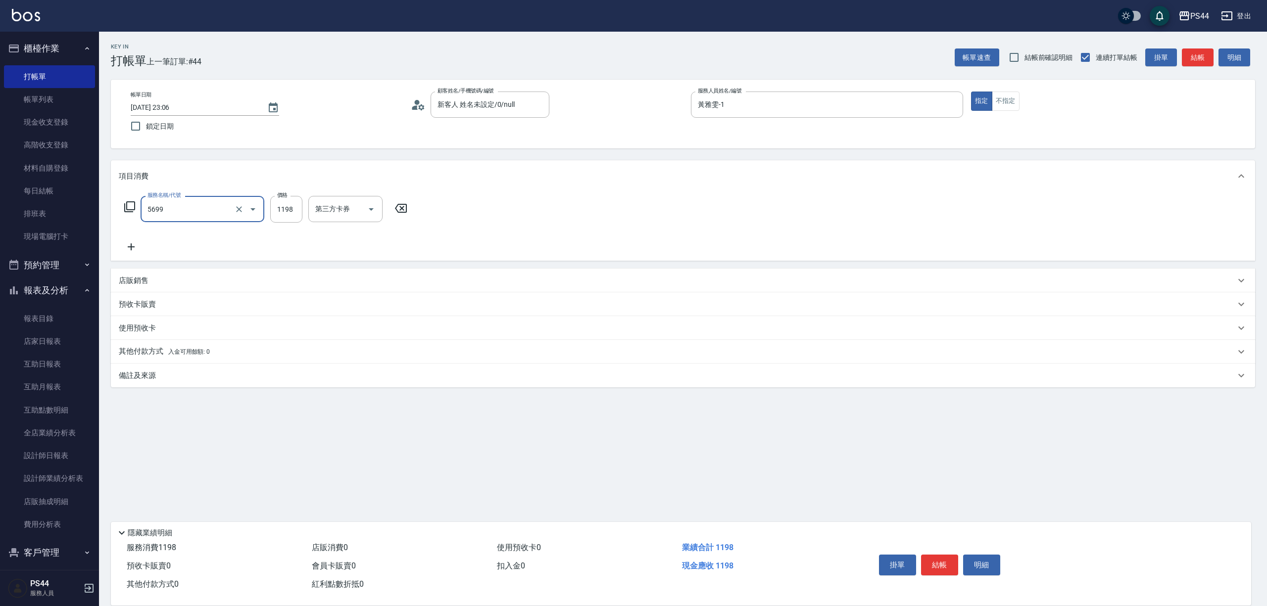
type input "水沁涼套餐(5699)"
type input "1098"
type input "蘇昭瑜-55"
type input "儲值卡"
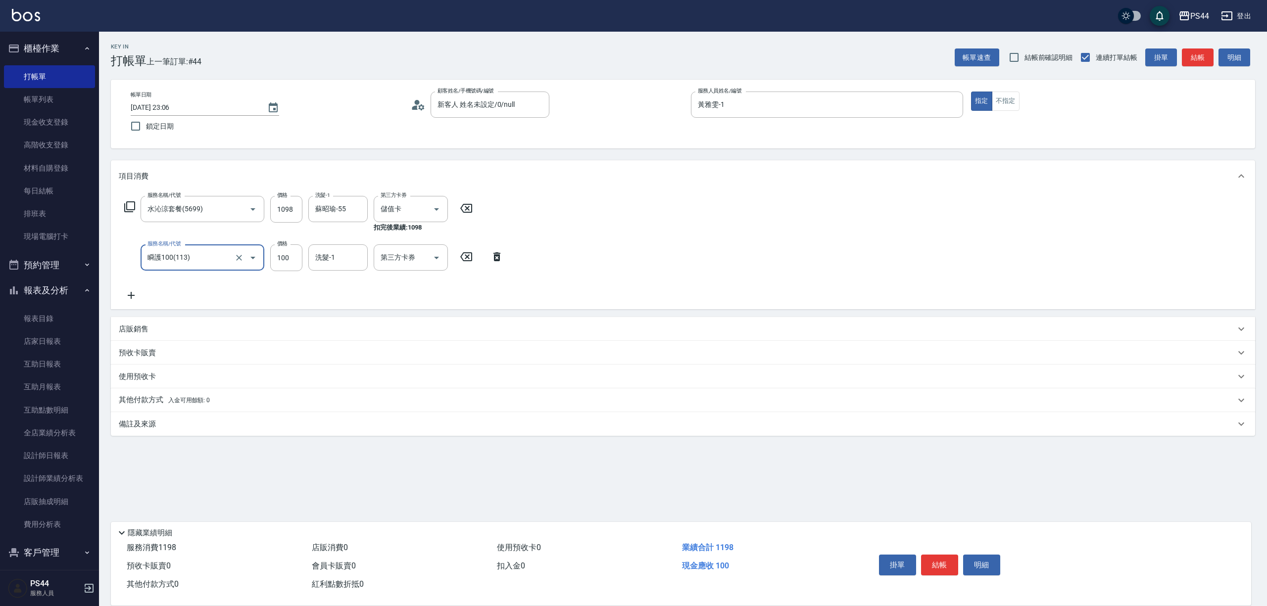
type input "瞬護100(113)"
type input "0"
type input "蘇昭瑜-55"
type input "儲值卡"
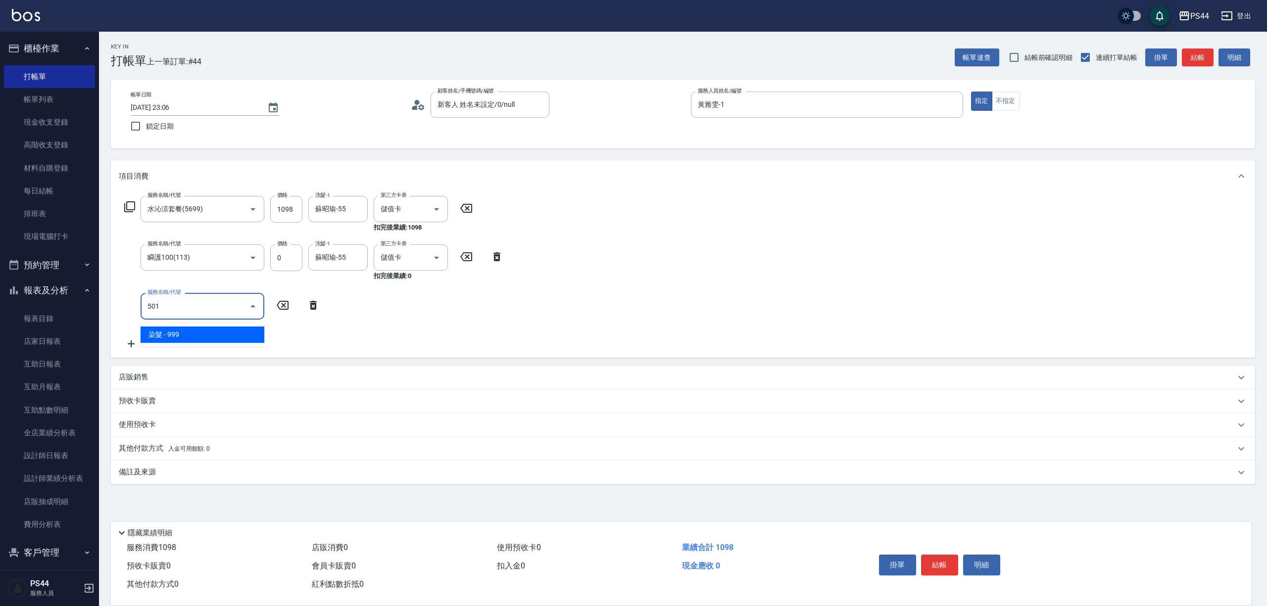
type input "染髮(501)"
type input "1200"
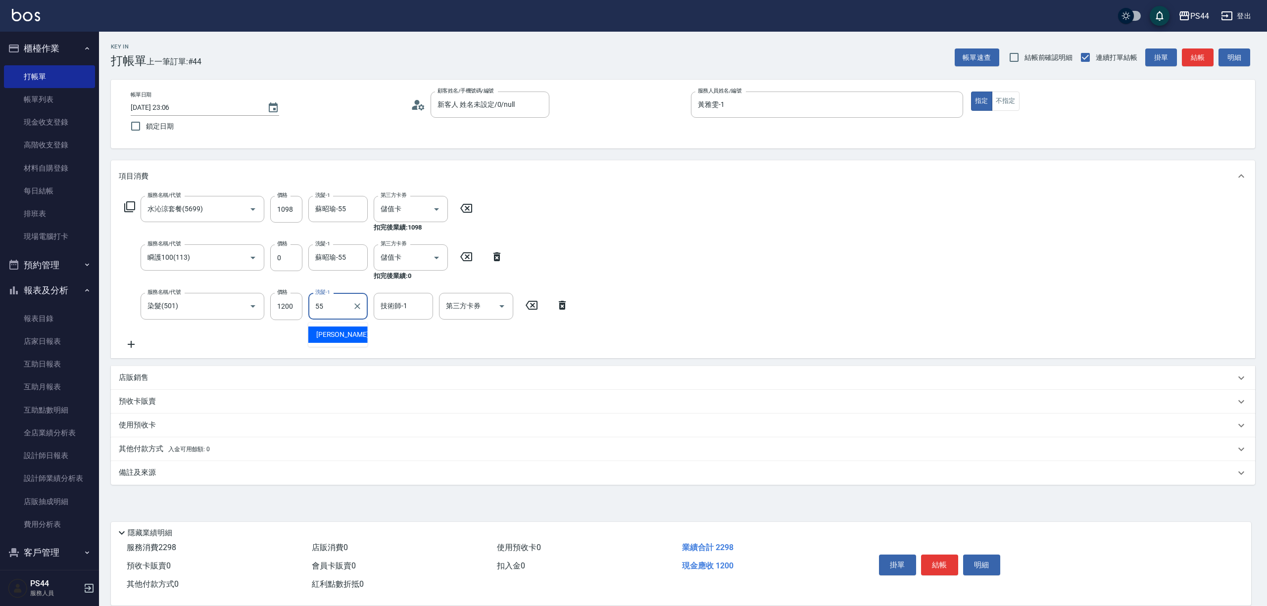
type input "蘇昭瑜-55"
type input "儲值卡"
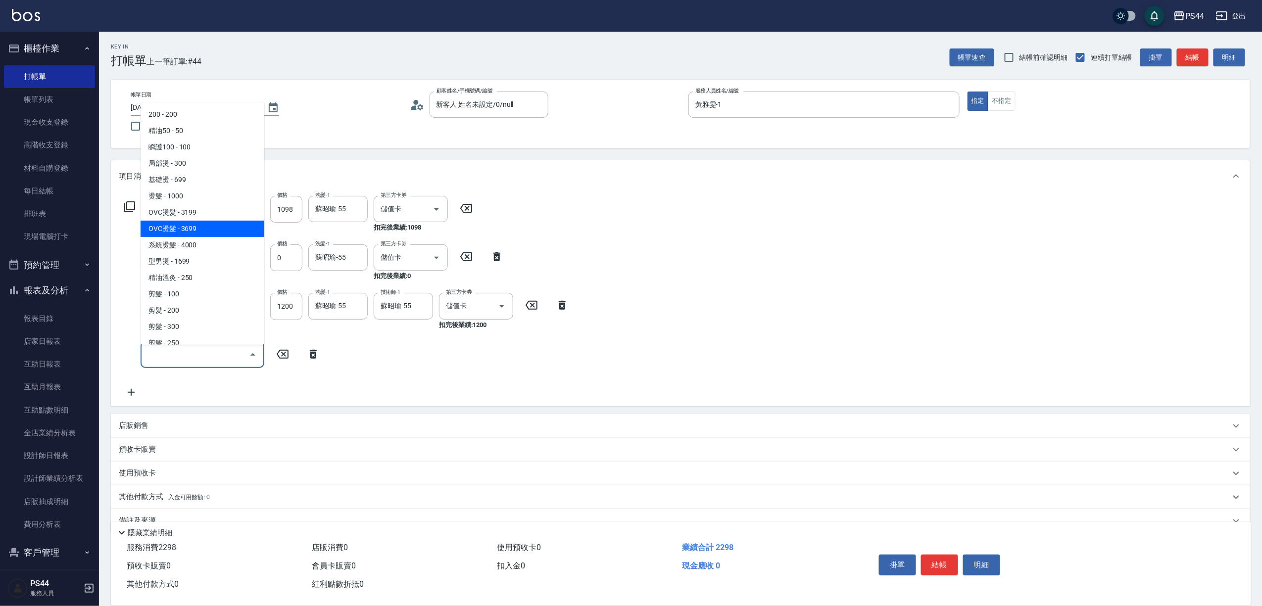
type input "OVC燙髮(204)"
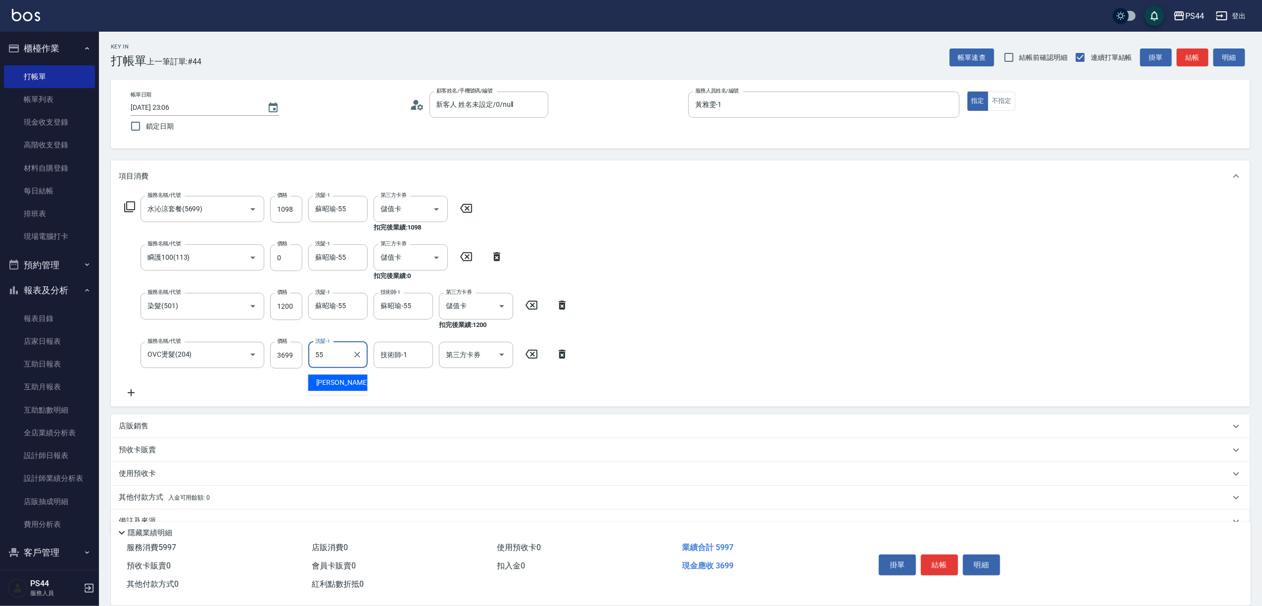
type input "蘇昭瑜-55"
type input "儲值卡"
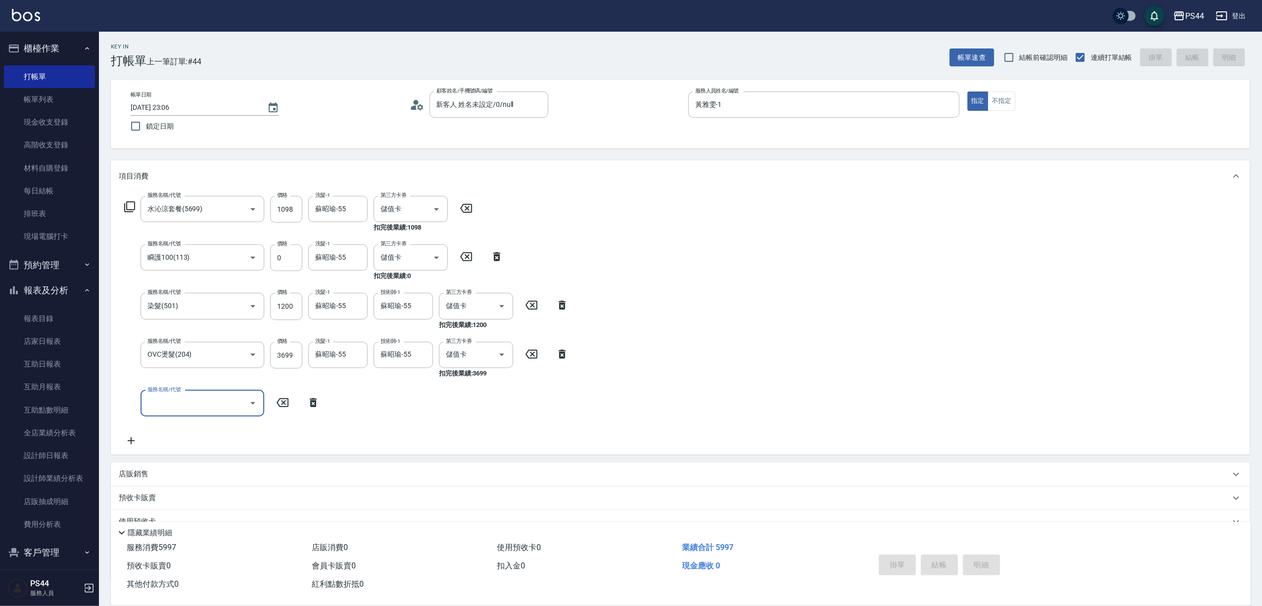
type input "2025/08/19 23:07"
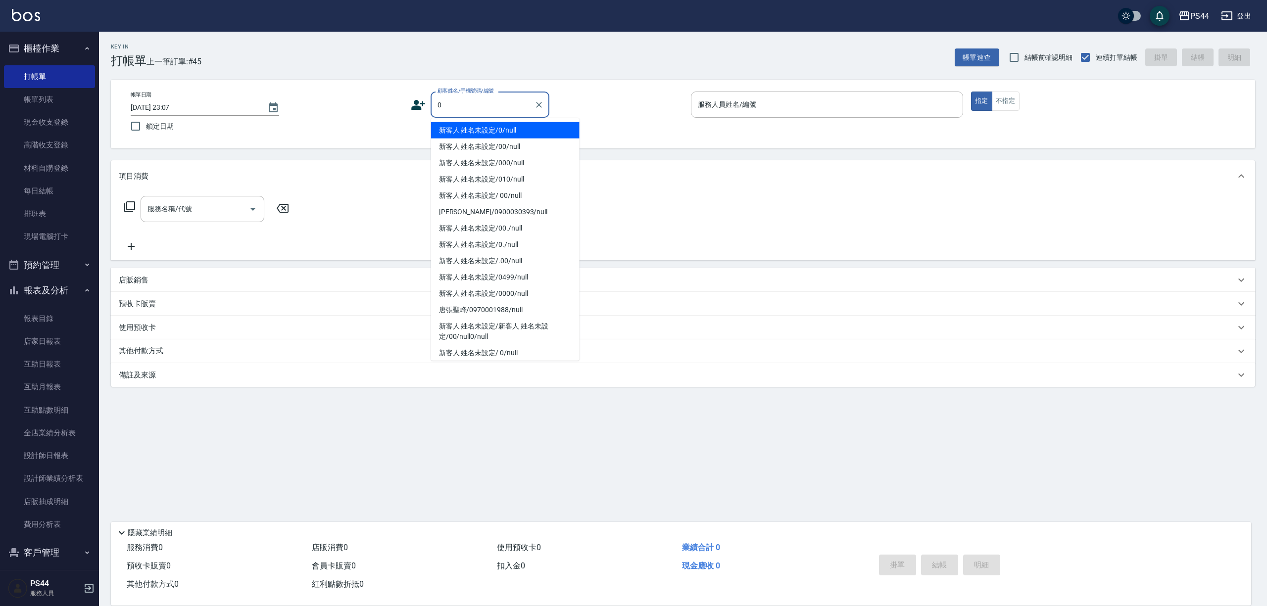
type input "新客人 姓名未設定/0/null"
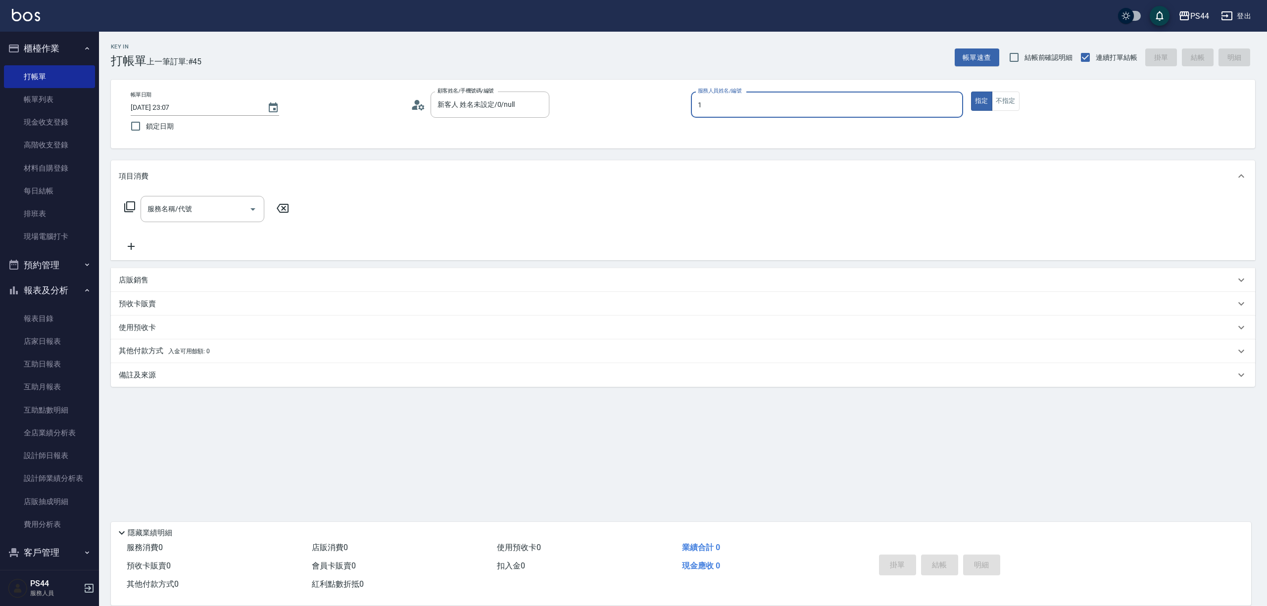
type input "黃雅雯-1"
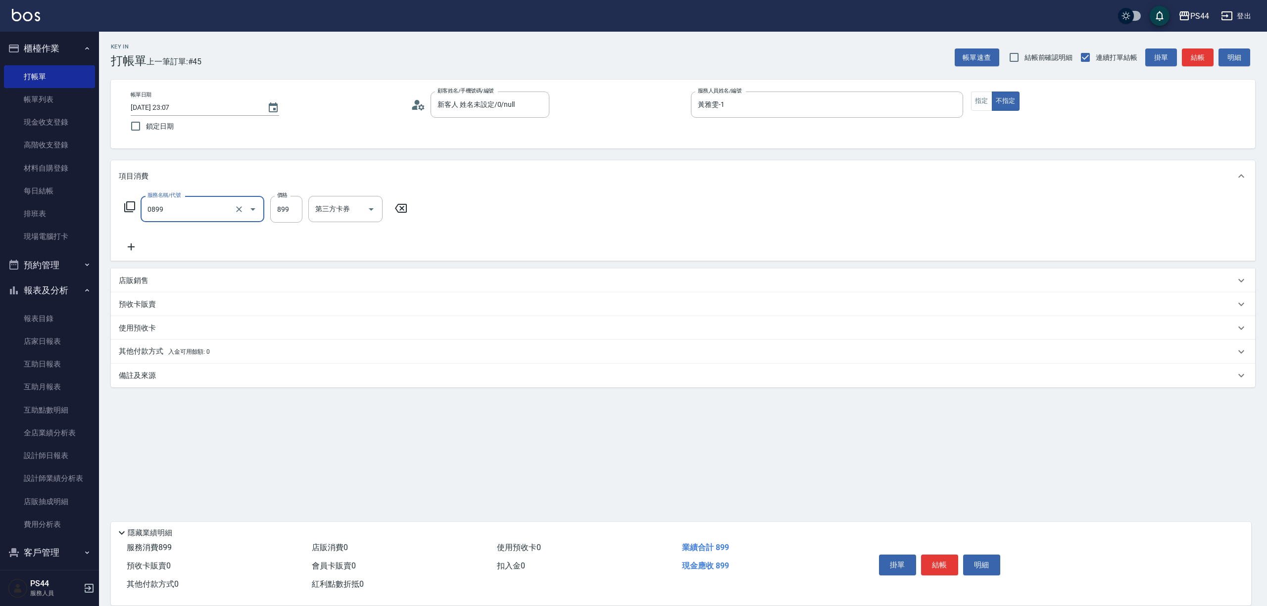
type input "排毒SPA(0899)"
type input "蘇昭瑜-55"
type input "儲值卡"
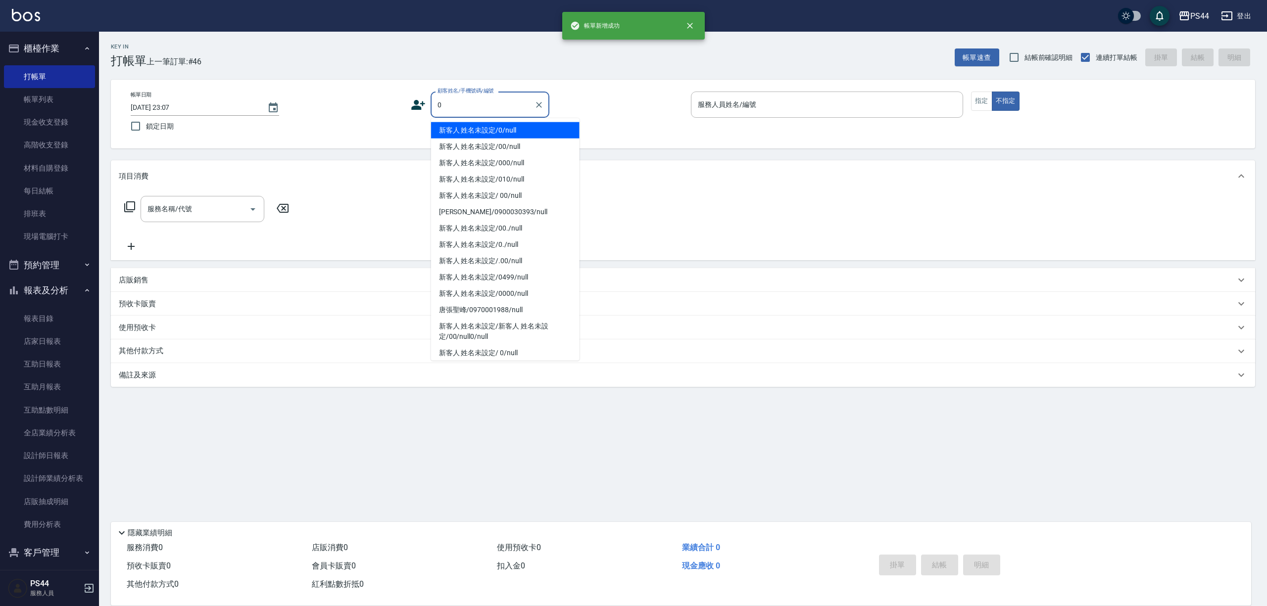
type input "新客人 姓名未設定/0/null"
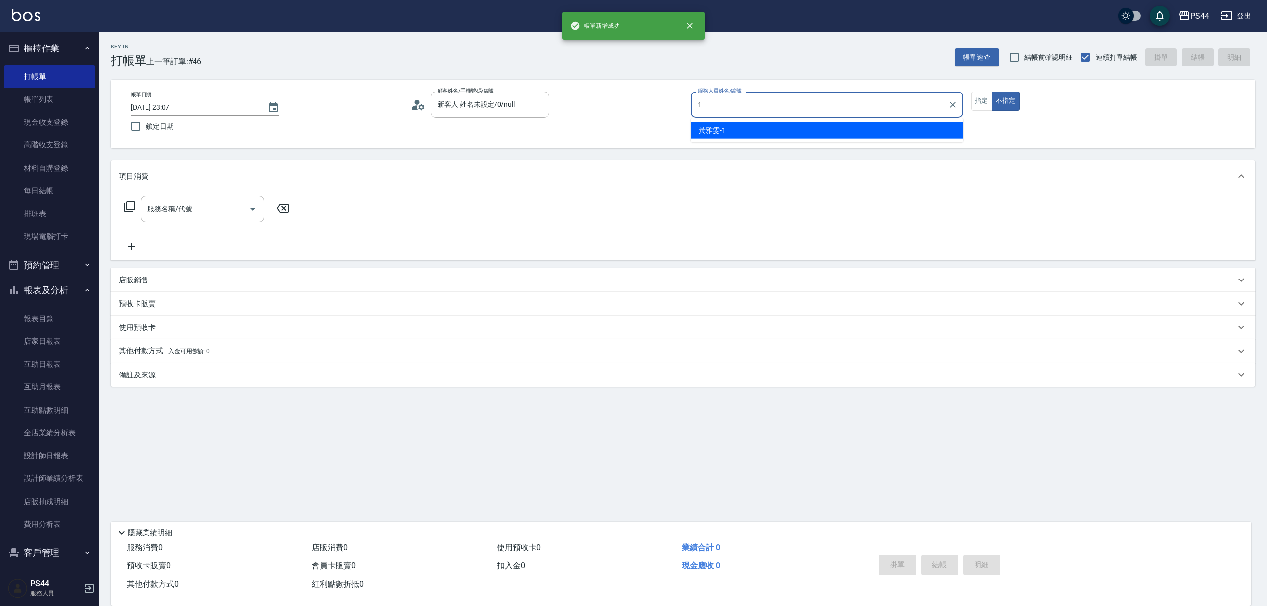
type input "黃雅雯-1"
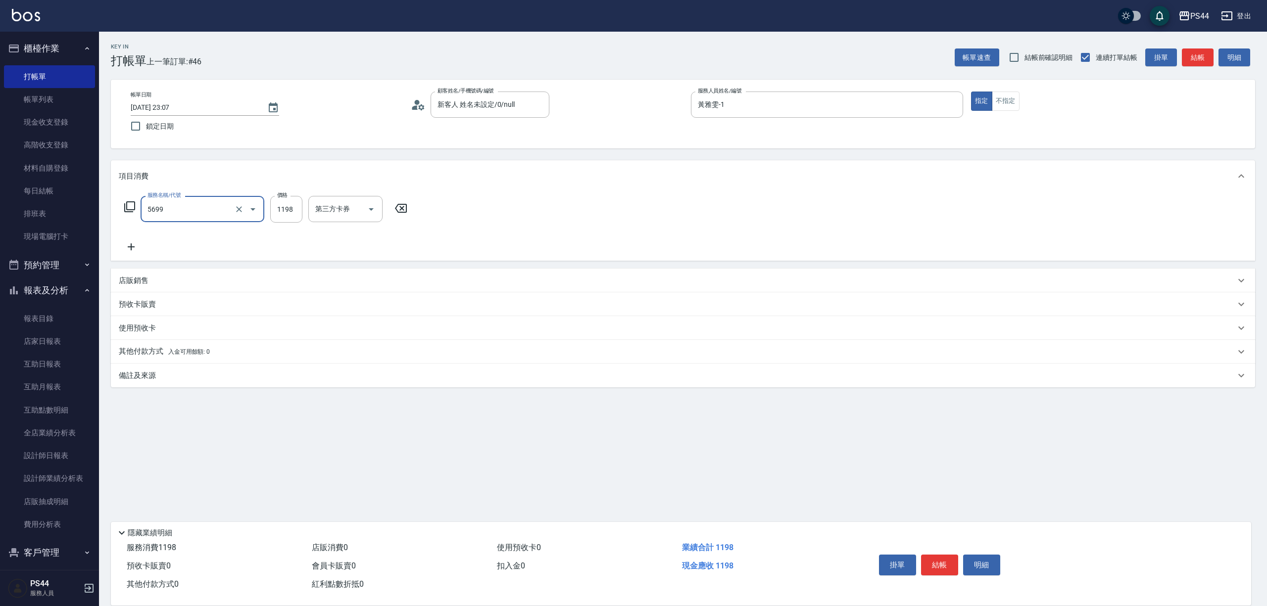
type input "水沁涼套餐(5699)"
type input "1098"
type input "柔柔-33"
type input "儲值卡"
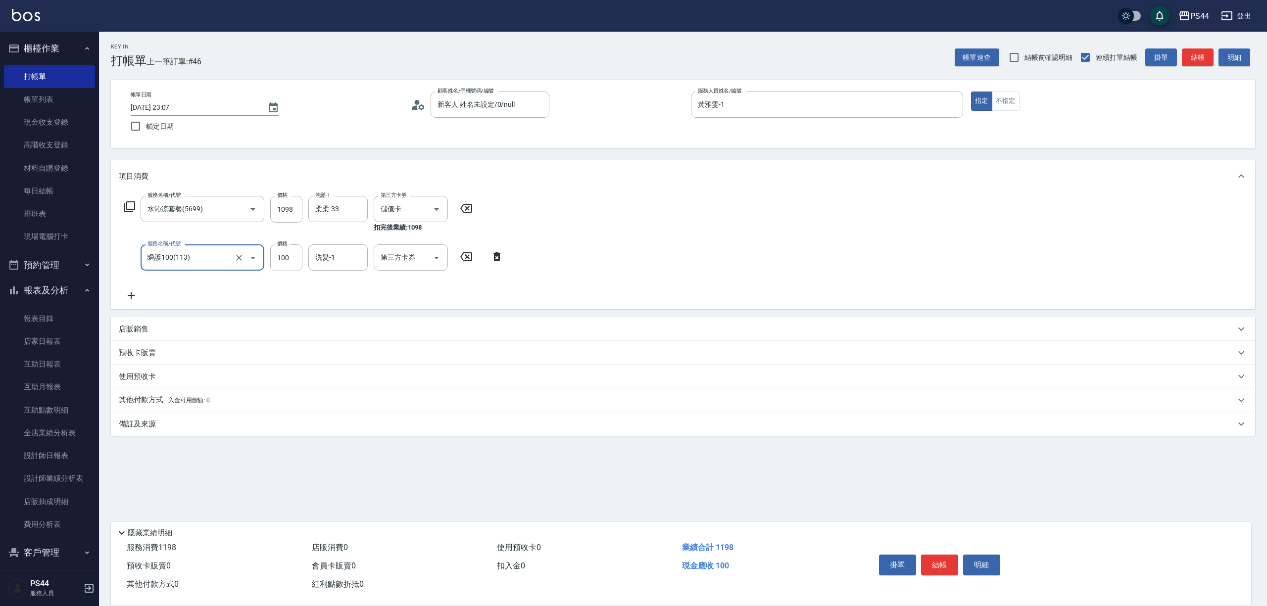
type input "瞬護100(113)"
type input "0"
type input "柔柔-33"
type input "儲值卡"
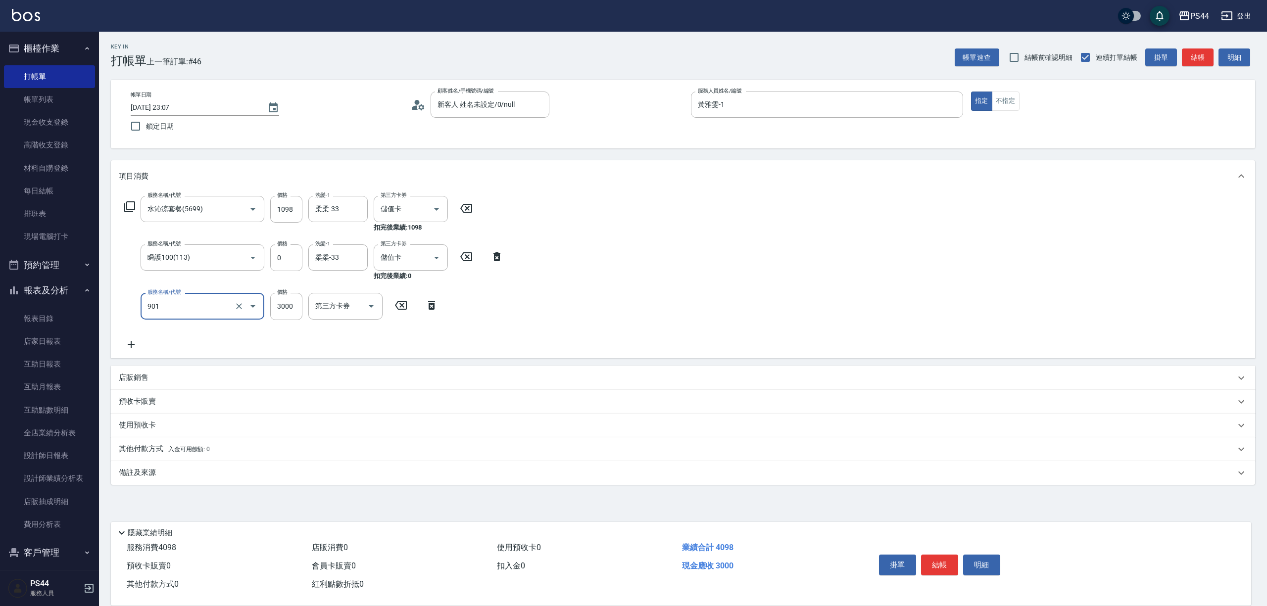
type input "儲值3000(901)"
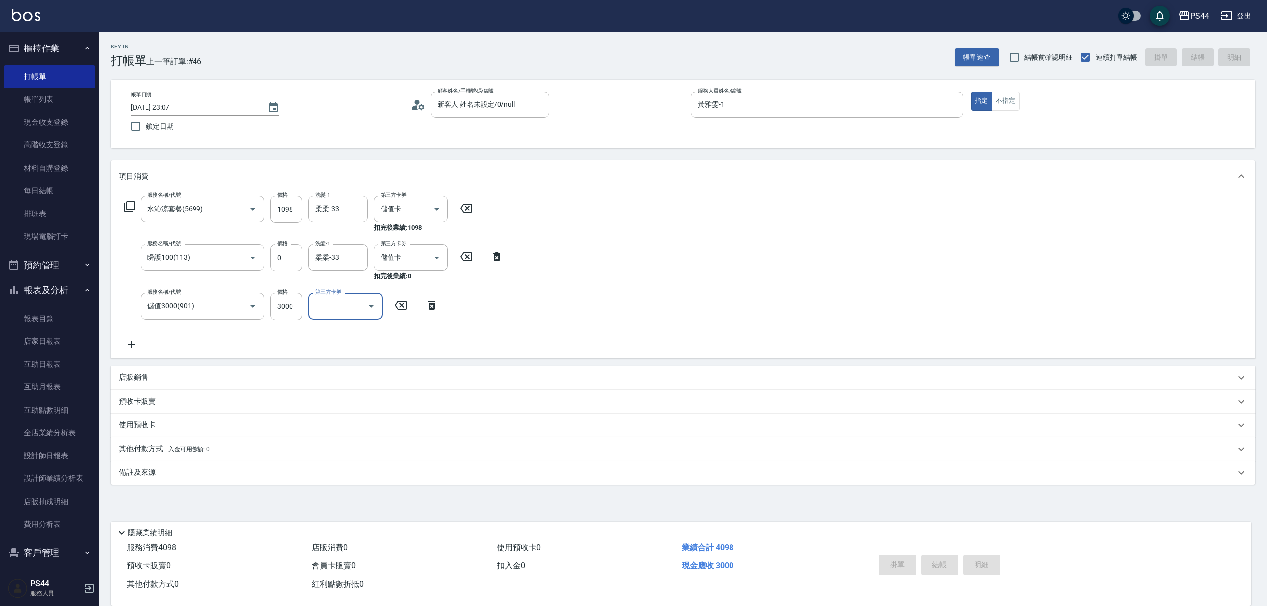
type input "2025/08/19 23:08"
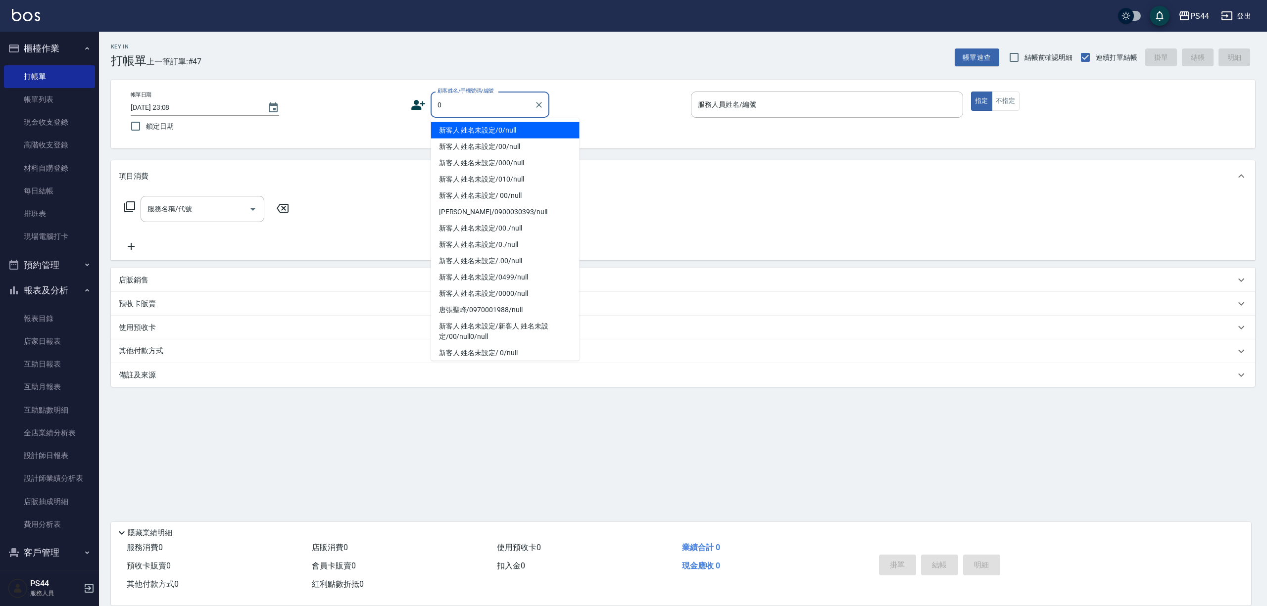
type input "新客人 姓名未設定/0/null"
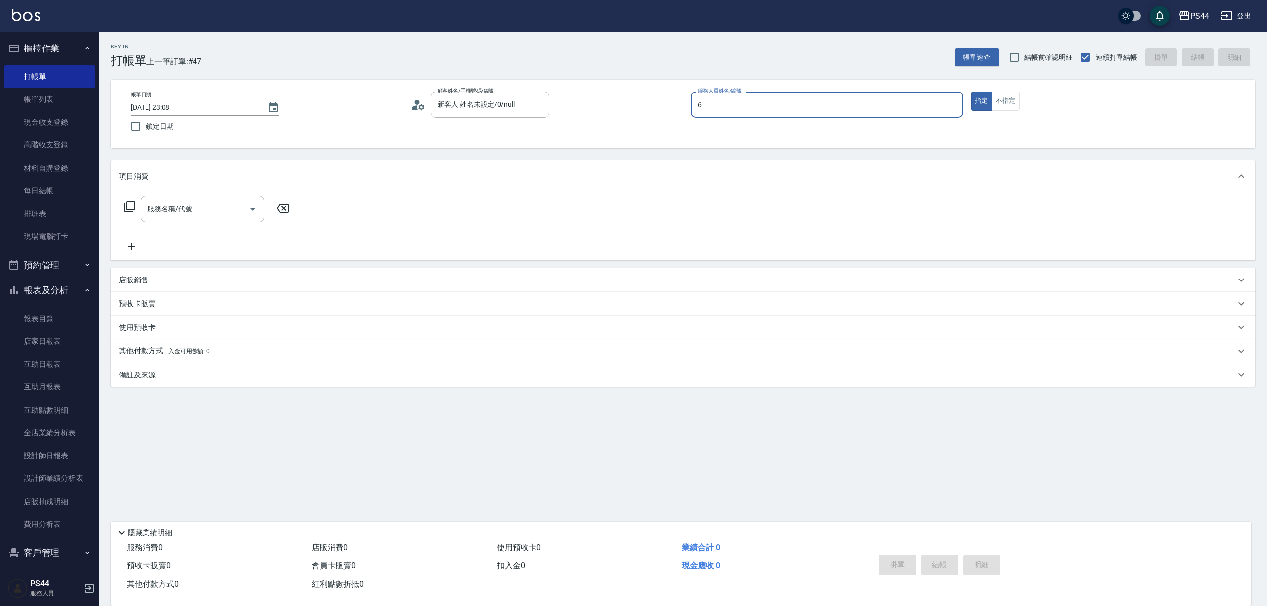
type input "kAYDEN-6"
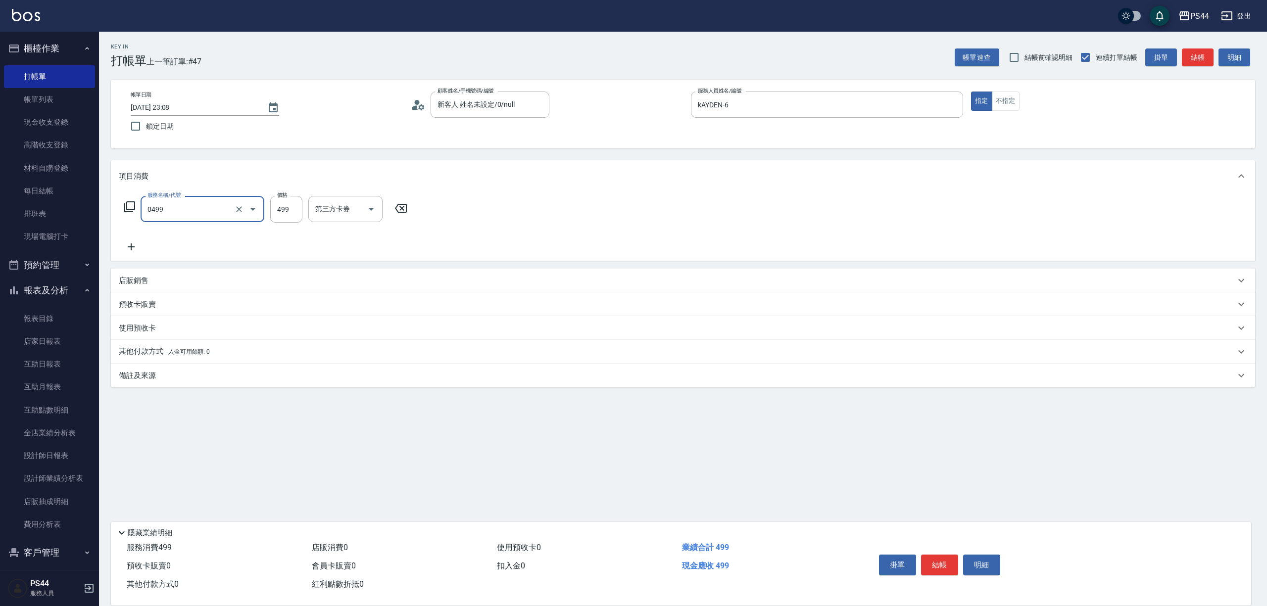
type input "伊黛莉499(0499)"
type input "kAYDEN-6"
type input "儲值卡"
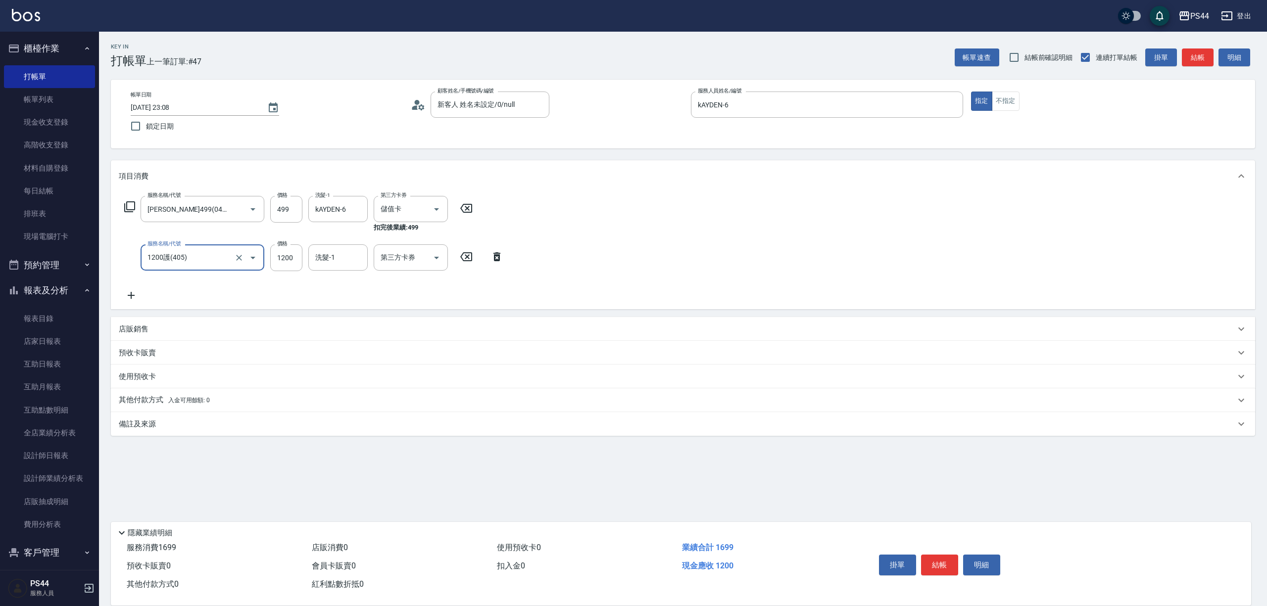
type input "1200護(405)"
type input "蘇昭瑜-55"
type input "儲值卡"
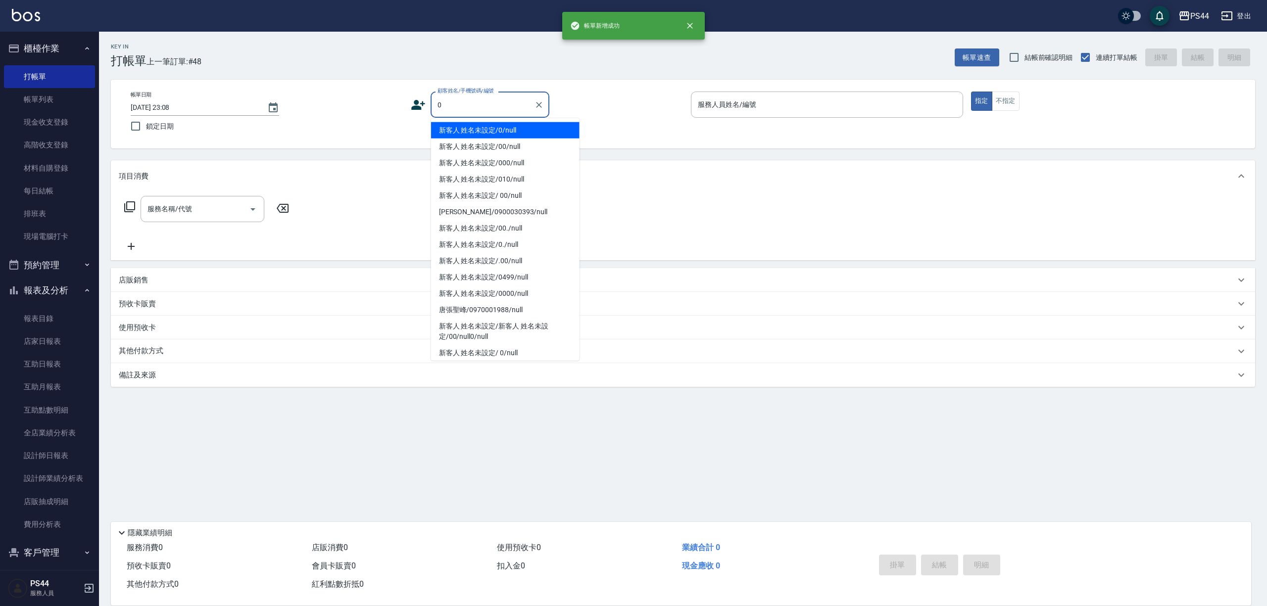
type input "新客人 姓名未設定/0/null"
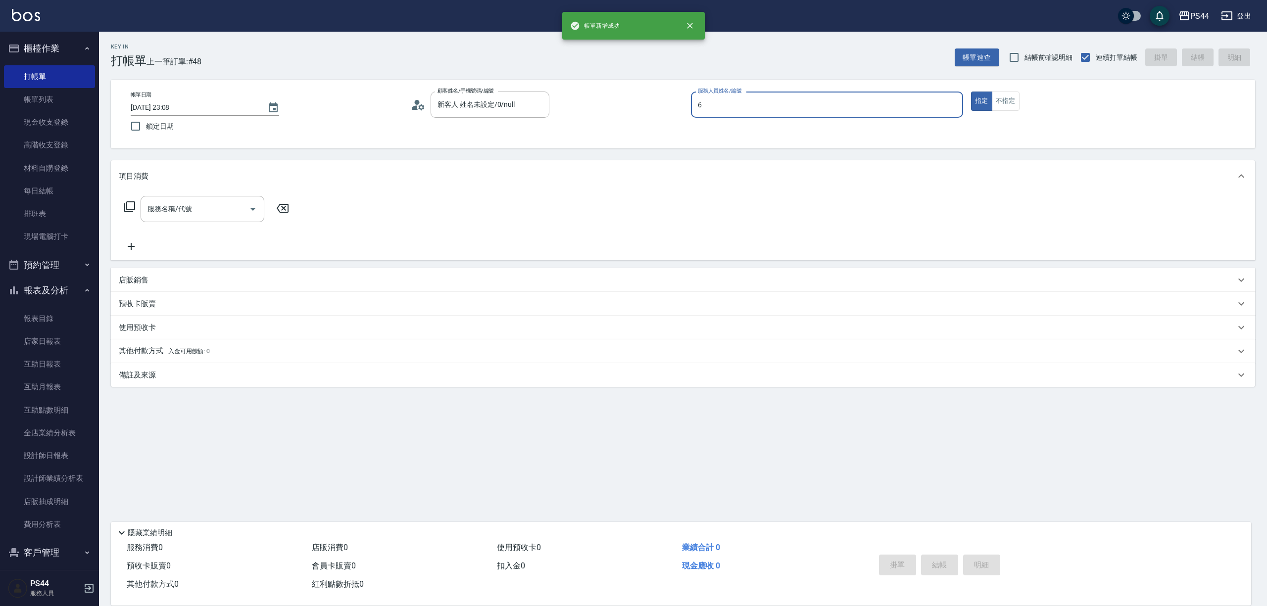
type input "kAYDEN-6"
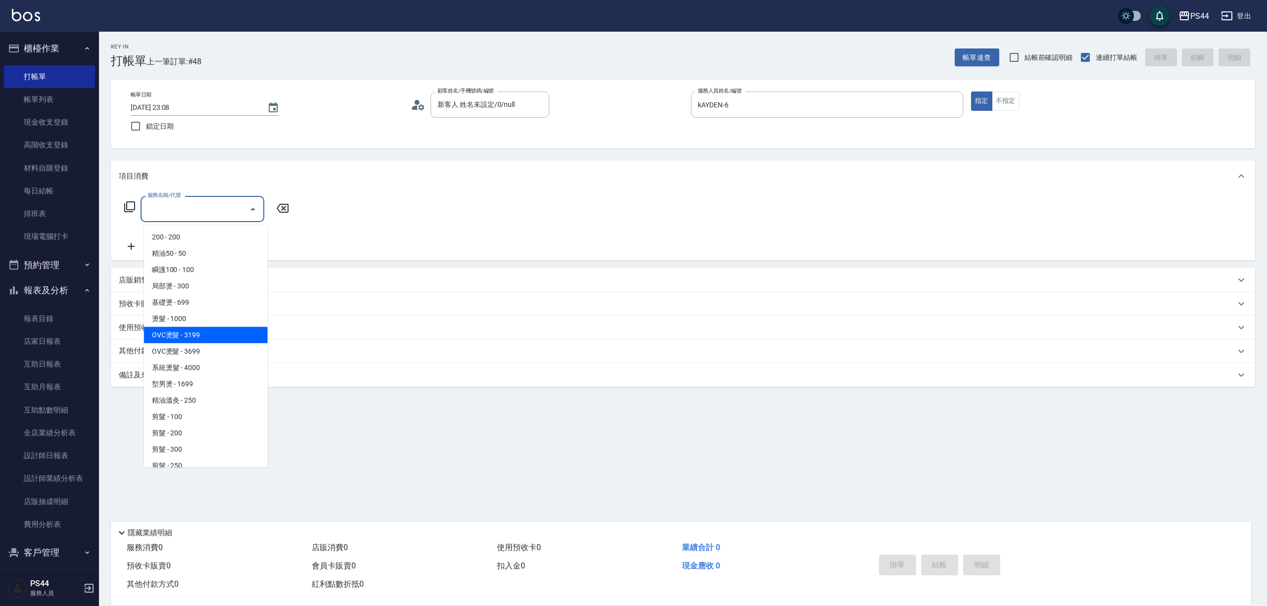
type input "OVC燙髮(203)"
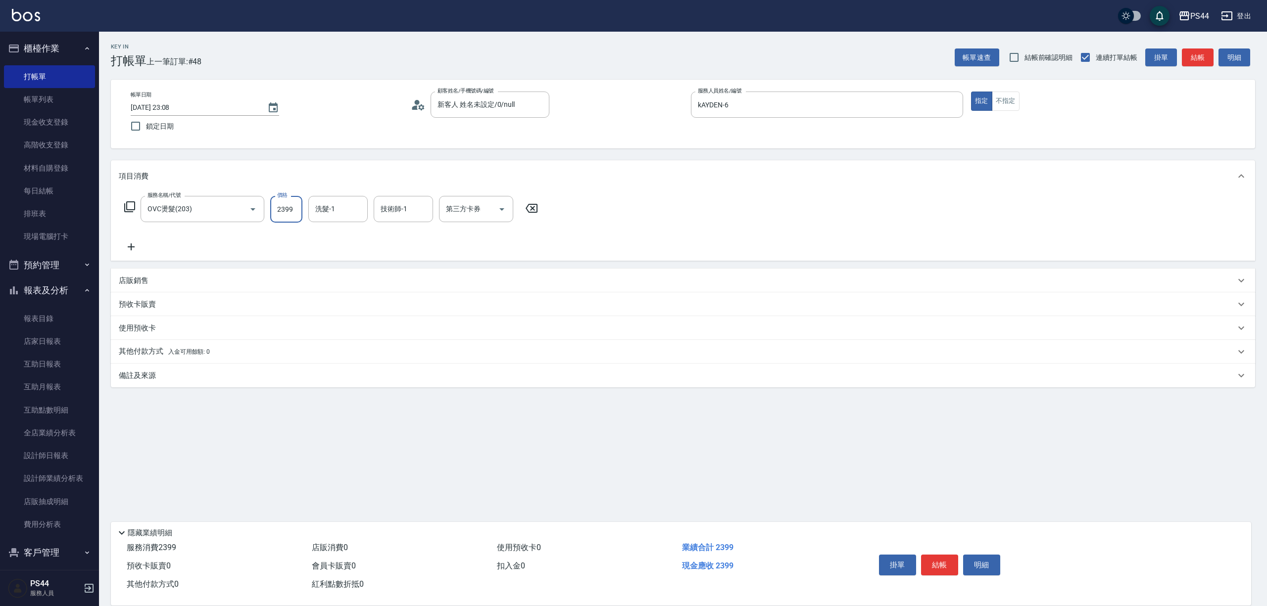
type input "2399"
type input "蘇昭瑜-55"
type input "儲值卡"
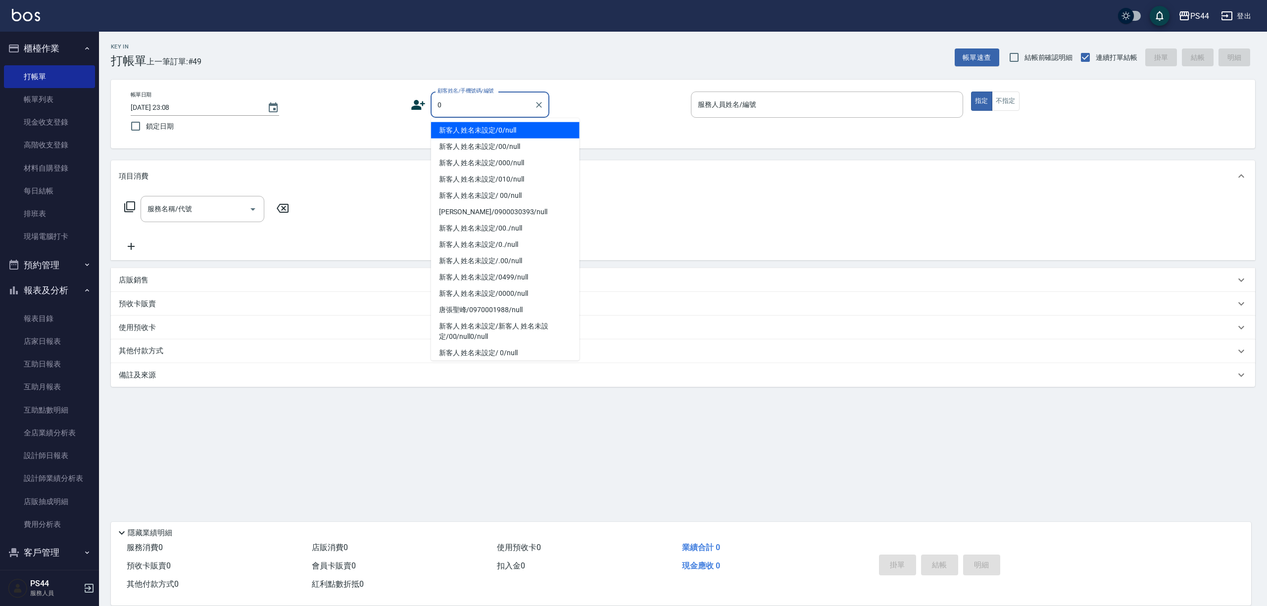
type input "新客人 姓名未設定/0/null"
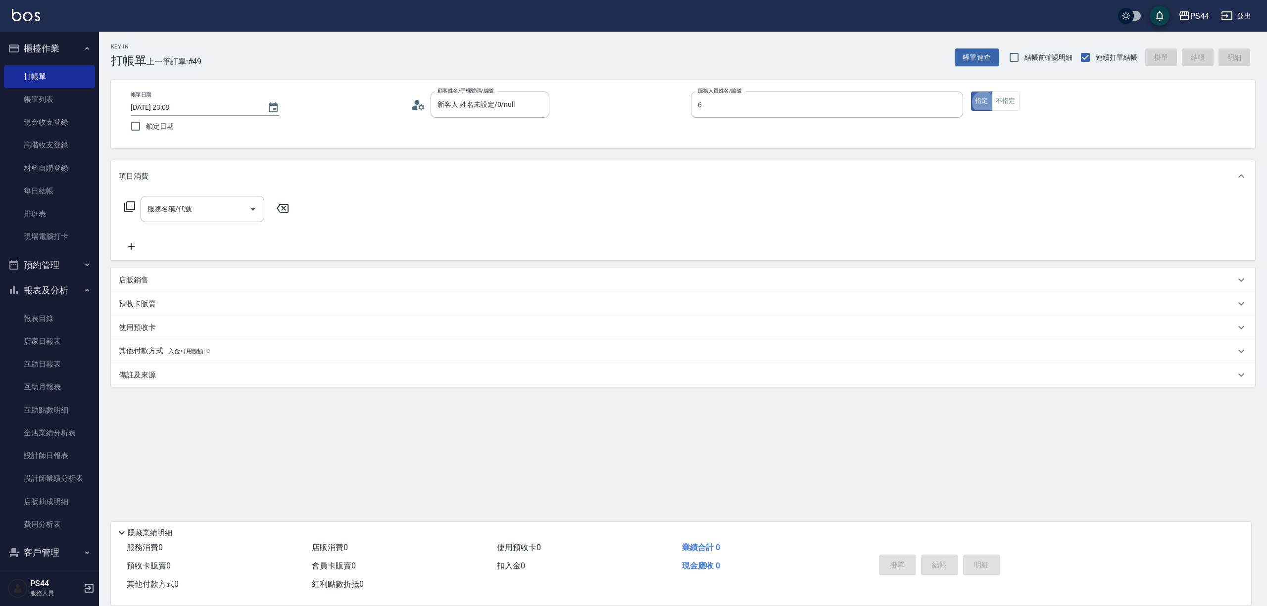
type input "kAYDEN-6"
type input "0"
type input "剪髮(304)"
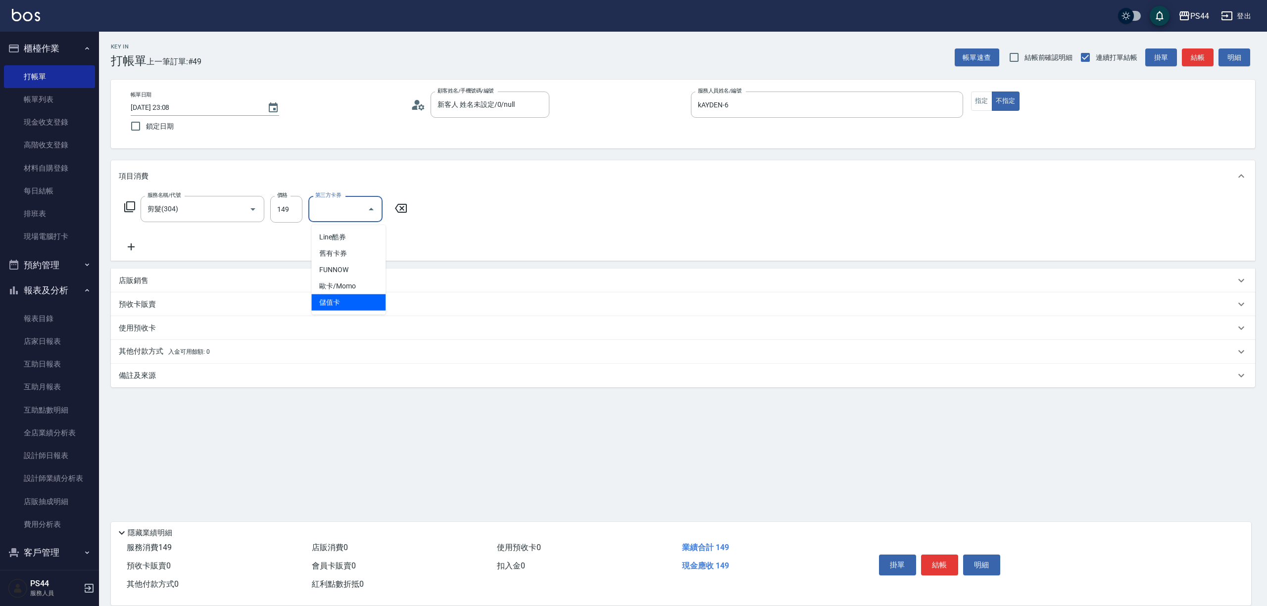
type input "儲值卡"
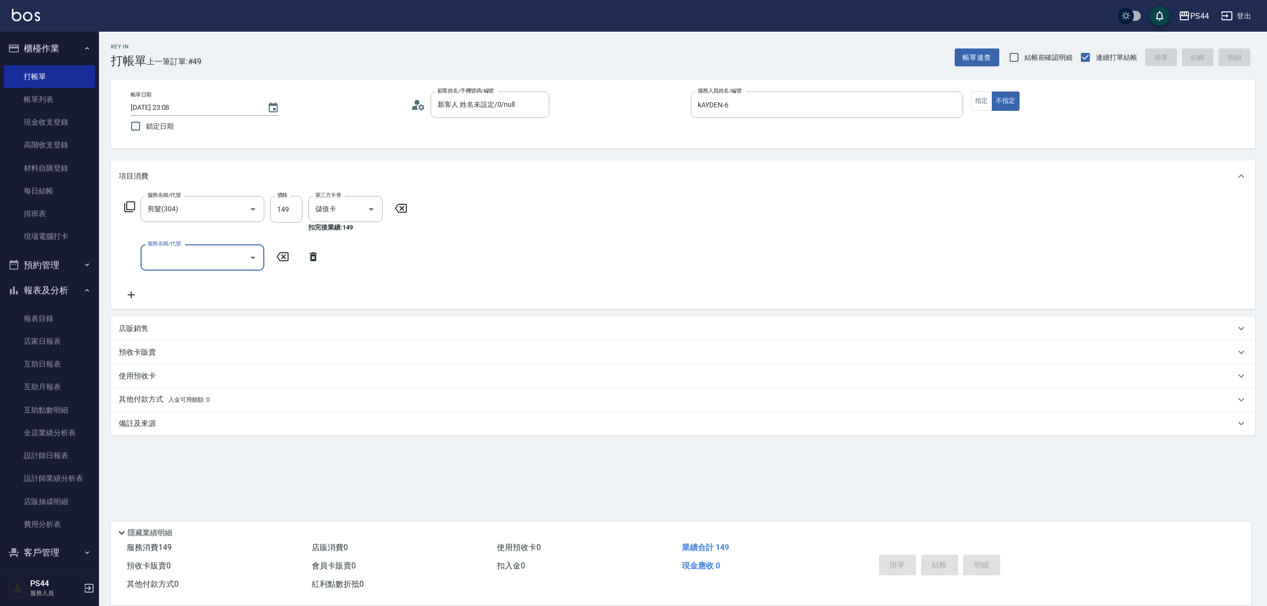
type input "2025/08/19 23:09"
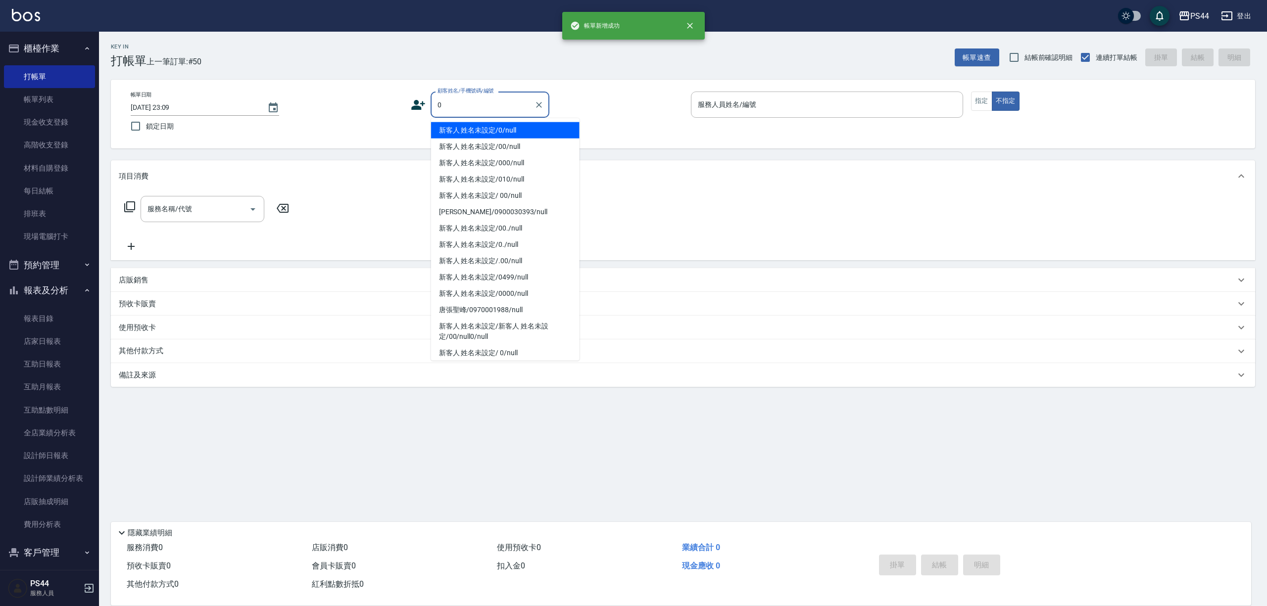
type input "新客人 姓名未設定/0/null"
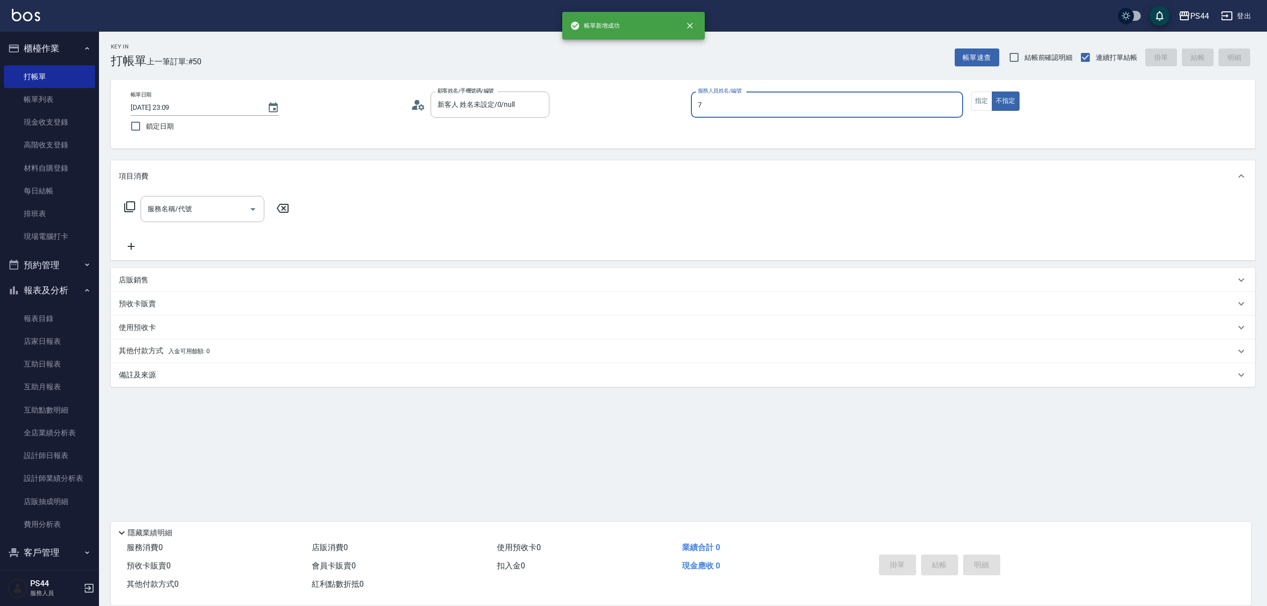
type input "楊千蓉-7"
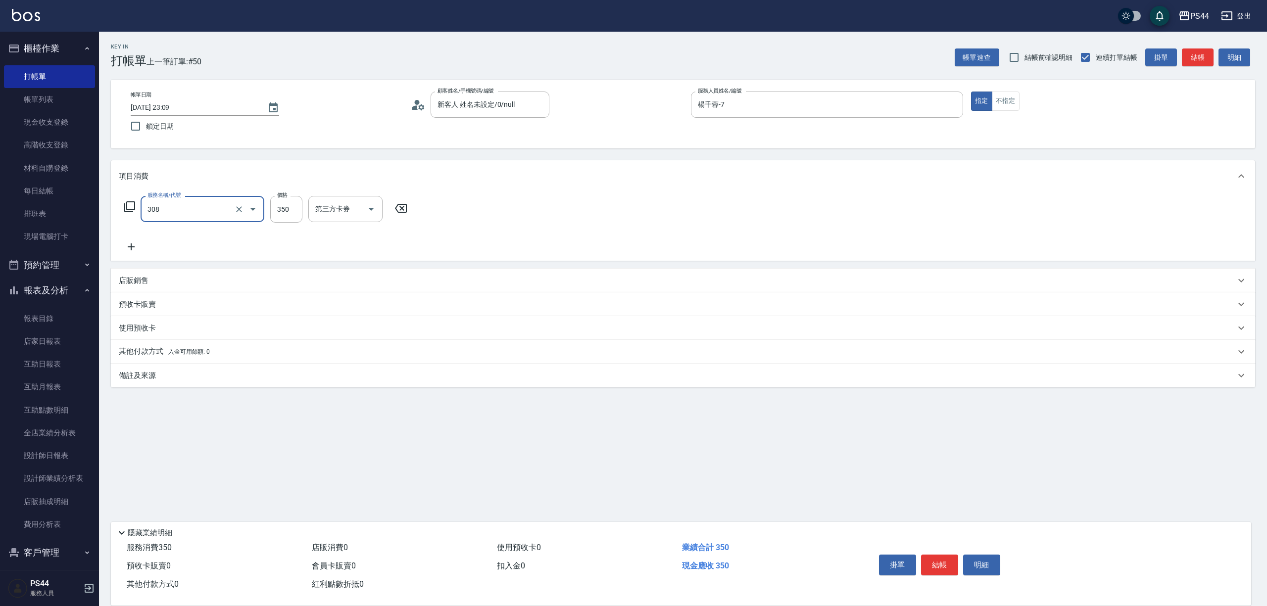
type input "洗+剪(308)"
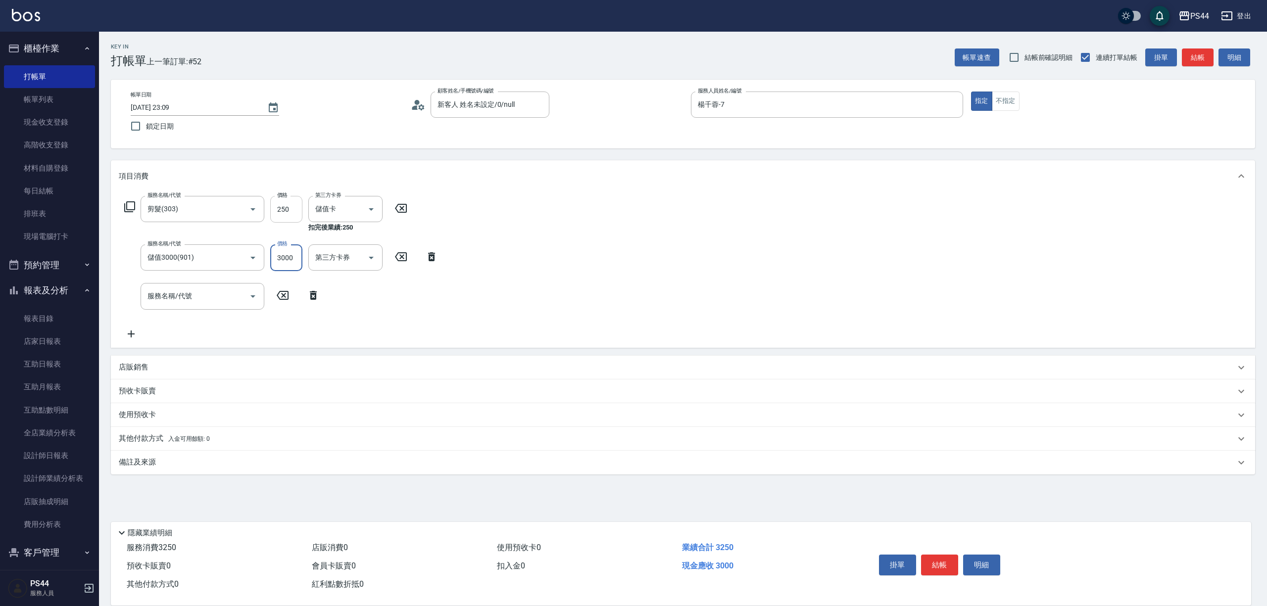
click at [282, 209] on input "250" at bounding box center [286, 209] width 32 height 27
drag, startPoint x: 284, startPoint y: 210, endPoint x: 291, endPoint y: 206, distance: 8.4
click at [284, 210] on input "250" at bounding box center [286, 209] width 32 height 27
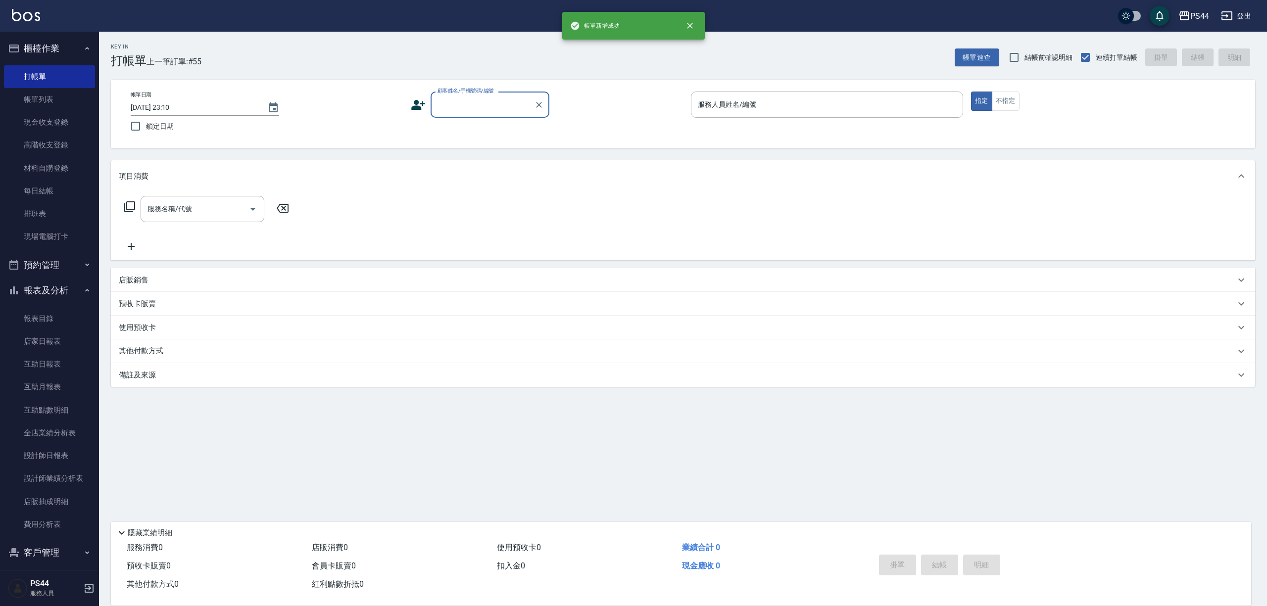
click at [27, 100] on link "帳單列表" at bounding box center [49, 99] width 91 height 23
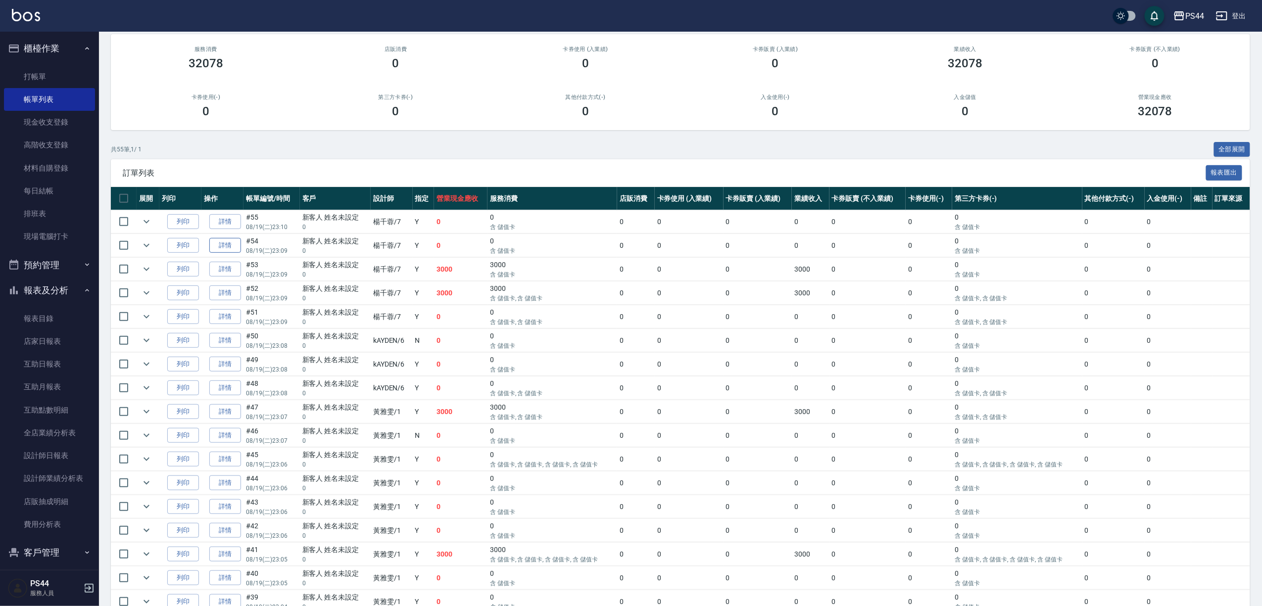
scroll to position [132, 0]
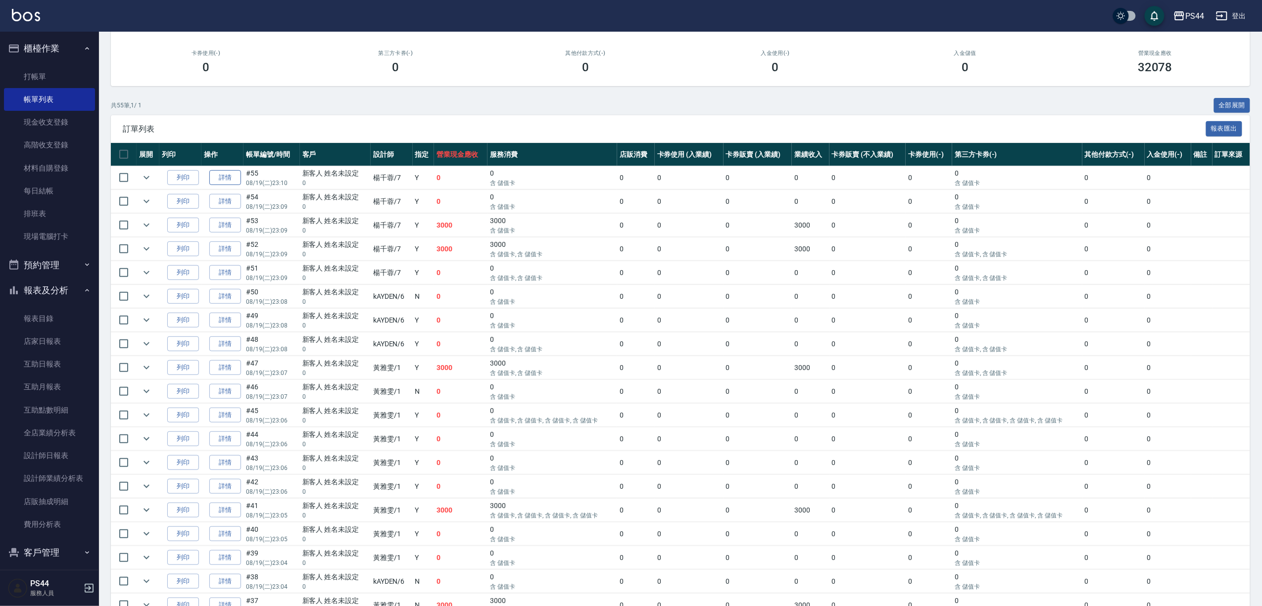
click at [231, 184] on link "詳情" at bounding box center [225, 177] width 32 height 15
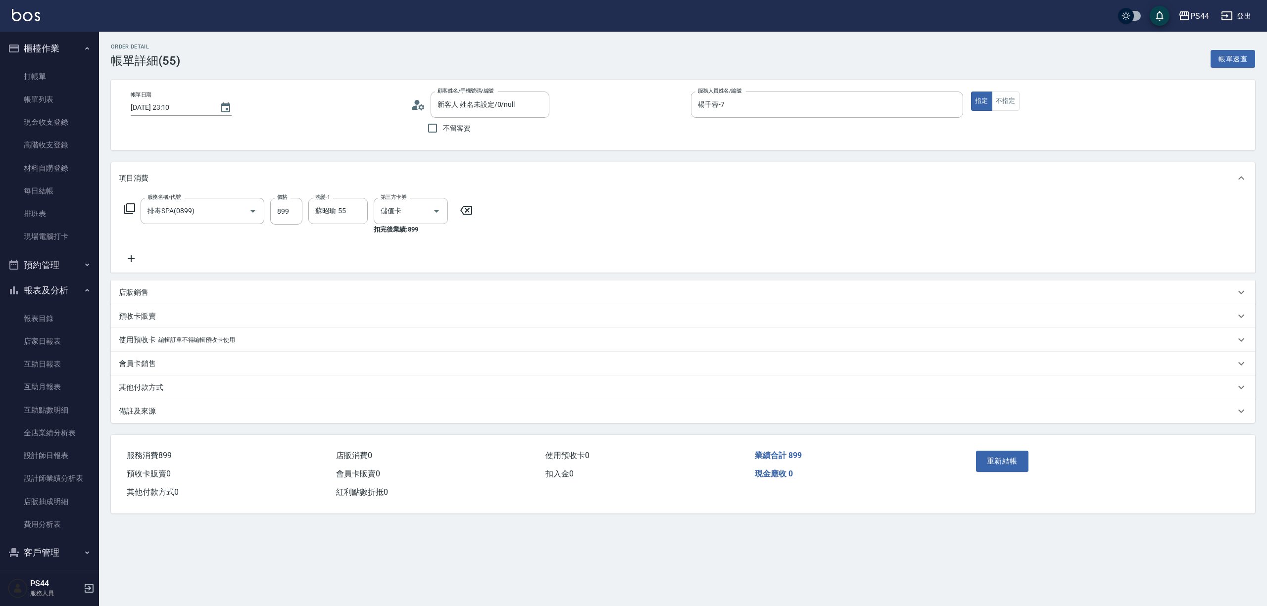
click at [135, 258] on icon at bounding box center [131, 259] width 25 height 12
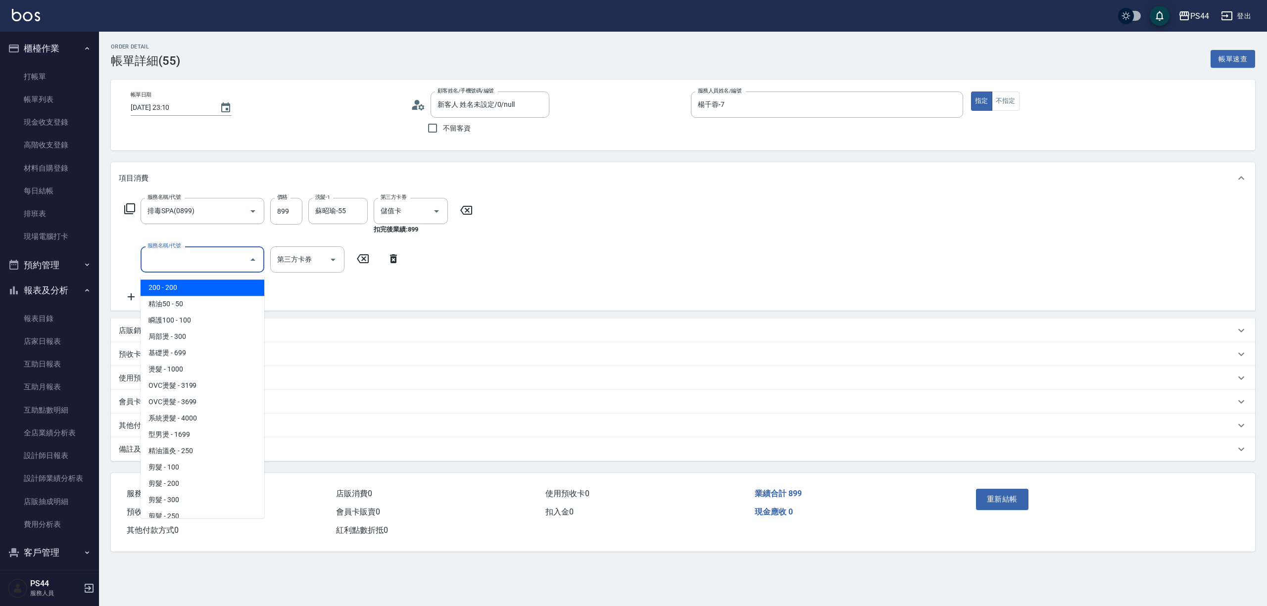
click at [229, 265] on input "服務名稱/代號" at bounding box center [195, 259] width 100 height 17
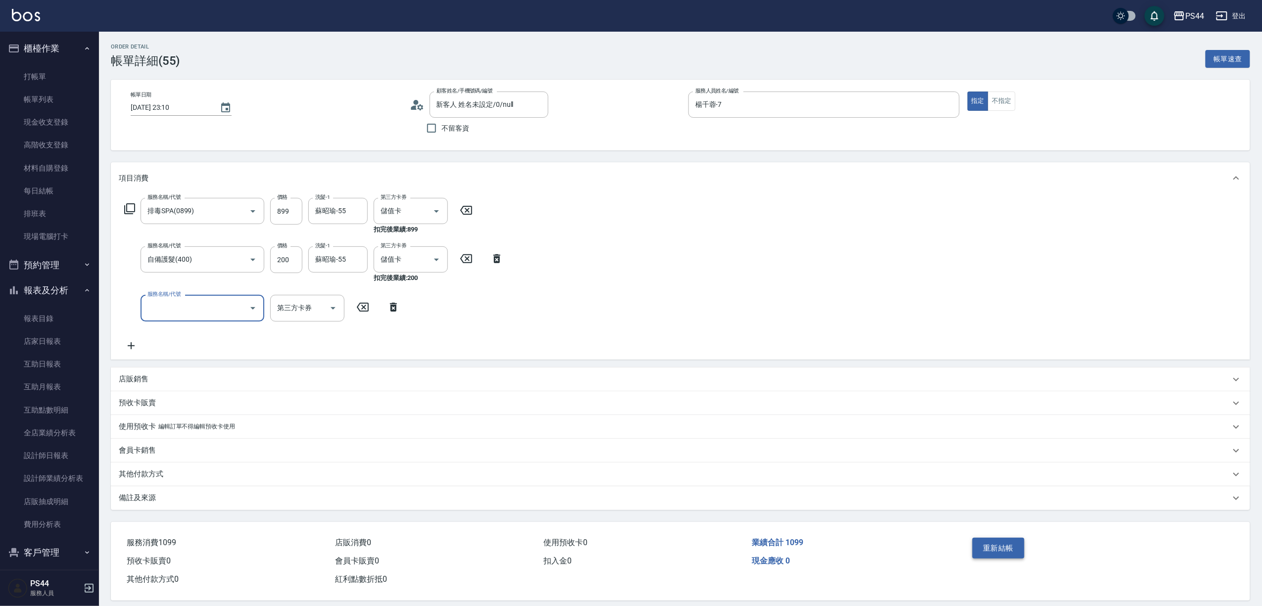
click at [996, 544] on button "重新結帳" at bounding box center [999, 548] width 52 height 21
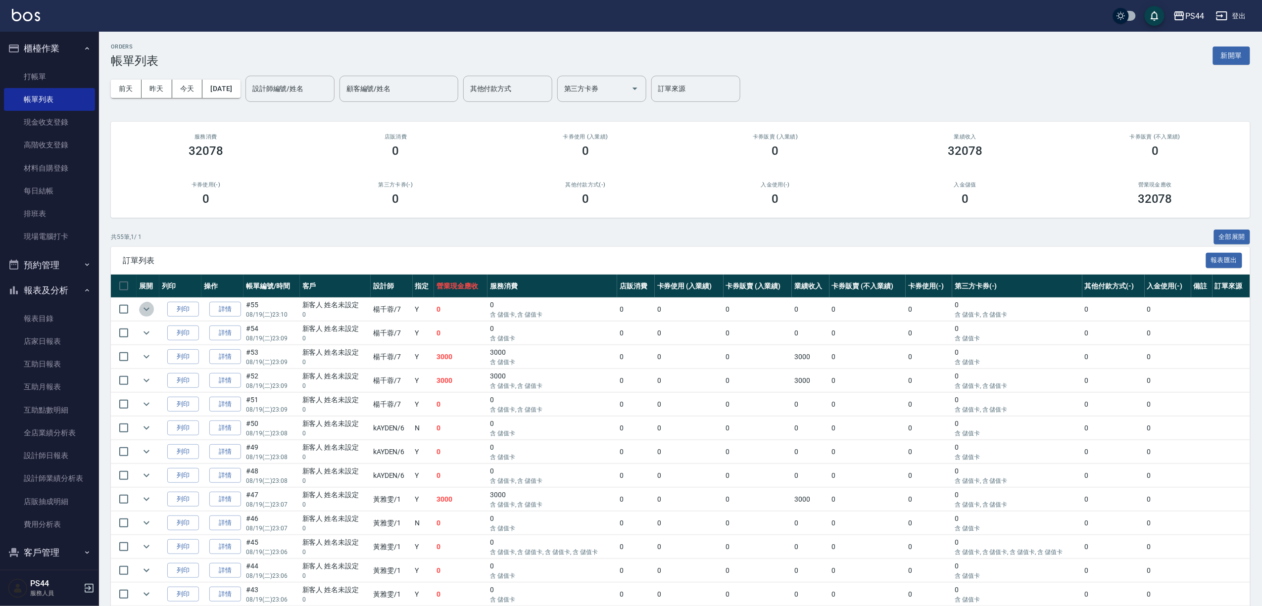
click at [152, 315] on icon "expand row" at bounding box center [147, 309] width 12 height 12
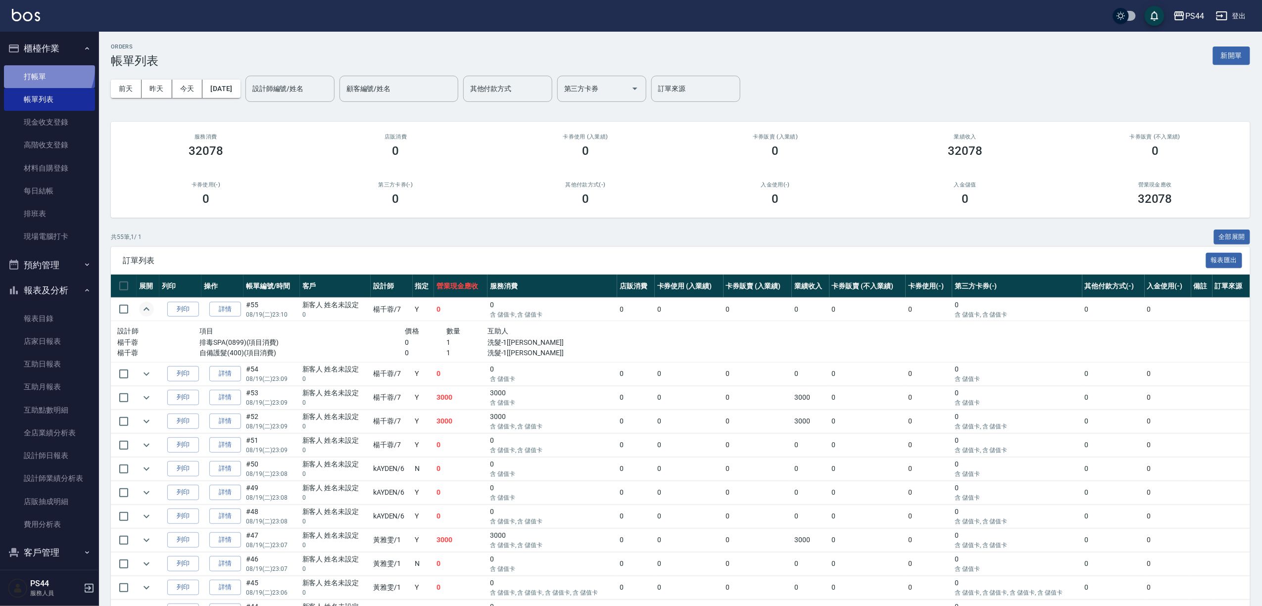
click at [41, 69] on link "打帳單" at bounding box center [49, 76] width 91 height 23
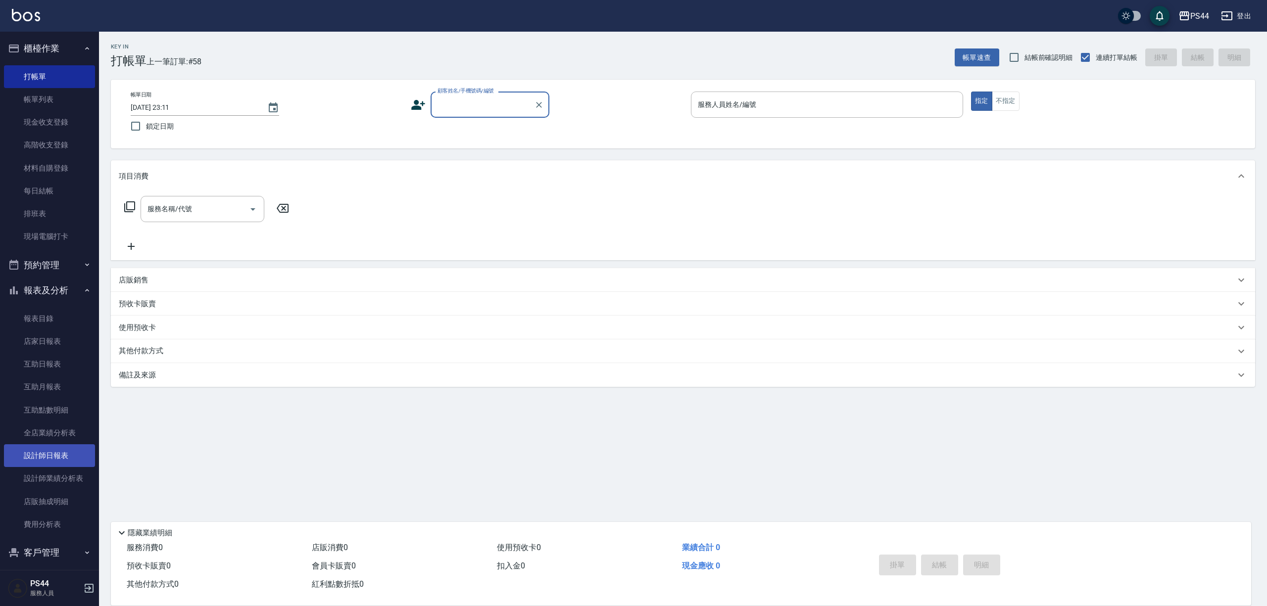
click at [62, 449] on link "設計師日報表" at bounding box center [49, 456] width 91 height 23
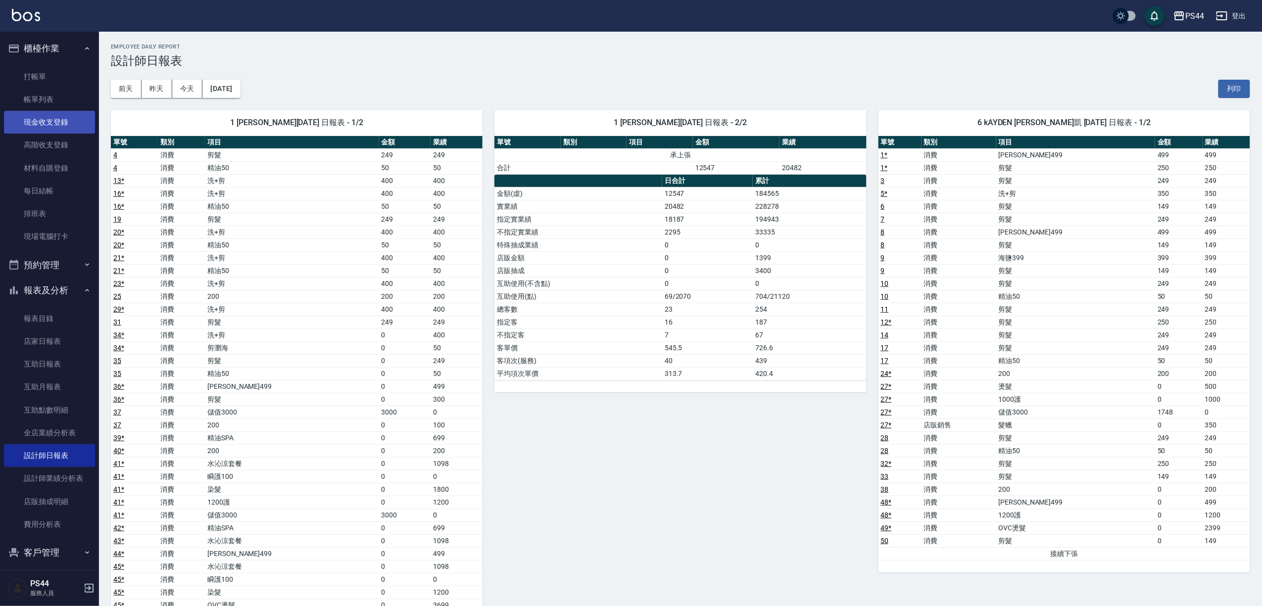
click at [54, 121] on link "現金收支登錄" at bounding box center [49, 122] width 91 height 23
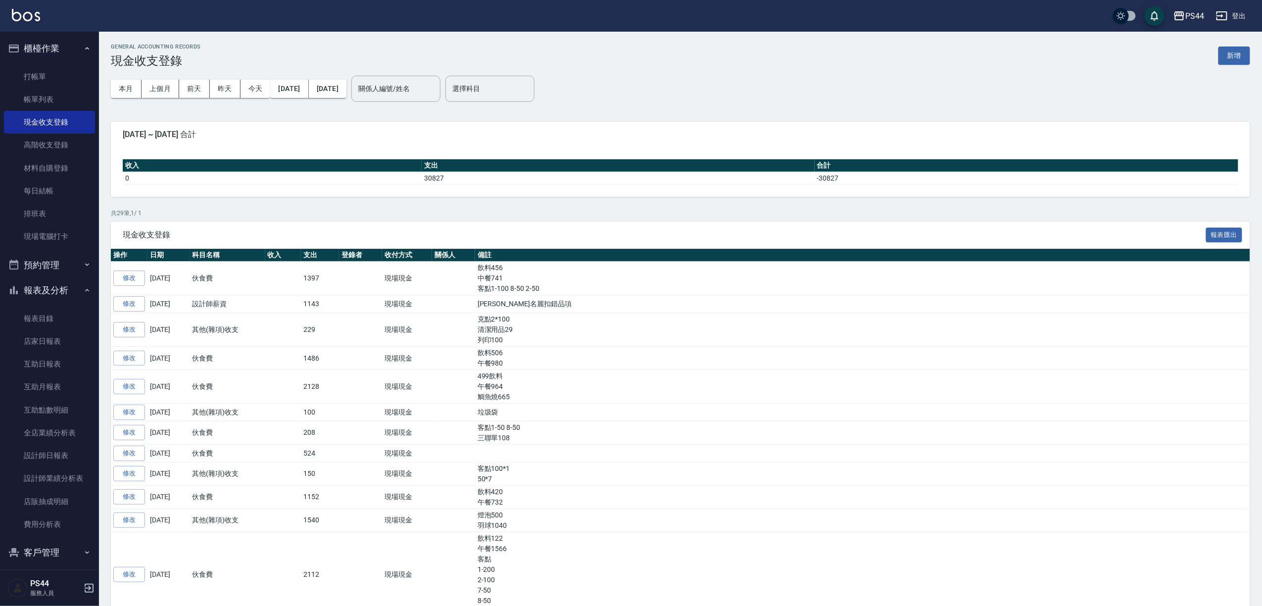
click at [1225, 52] on button "新增" at bounding box center [1235, 56] width 32 height 18
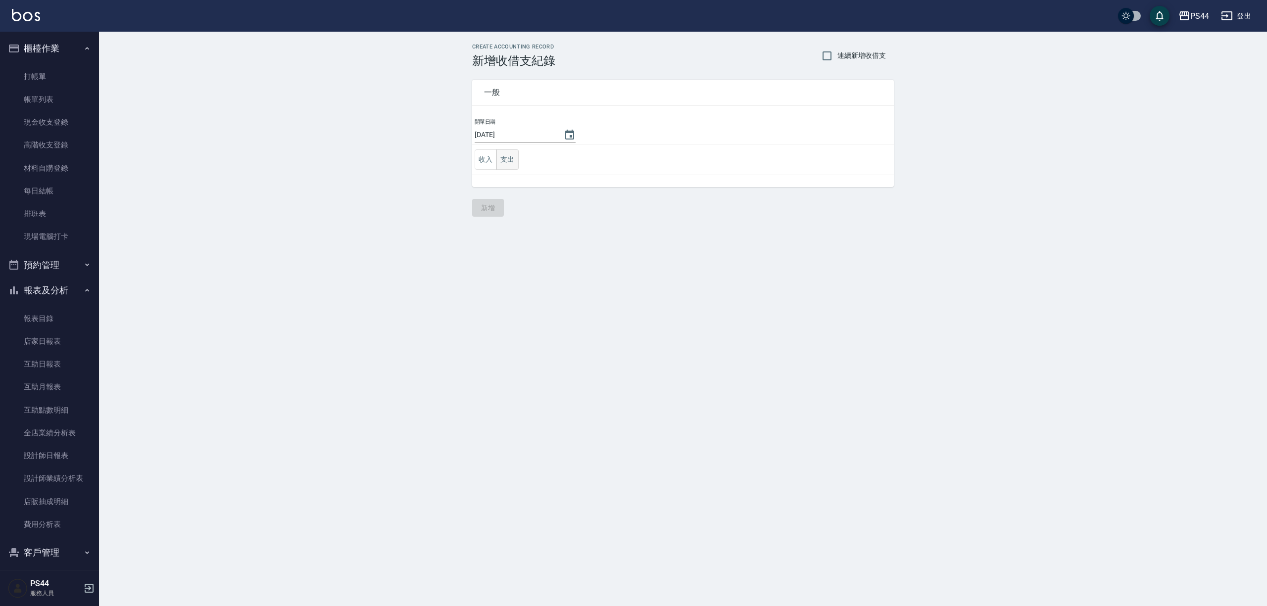
drag, startPoint x: 524, startPoint y: 151, endPoint x: 509, endPoint y: 157, distance: 15.5
click at [520, 153] on td "收入 支出" at bounding box center [683, 160] width 422 height 31
click at [509, 157] on button "支出" at bounding box center [508, 159] width 22 height 20
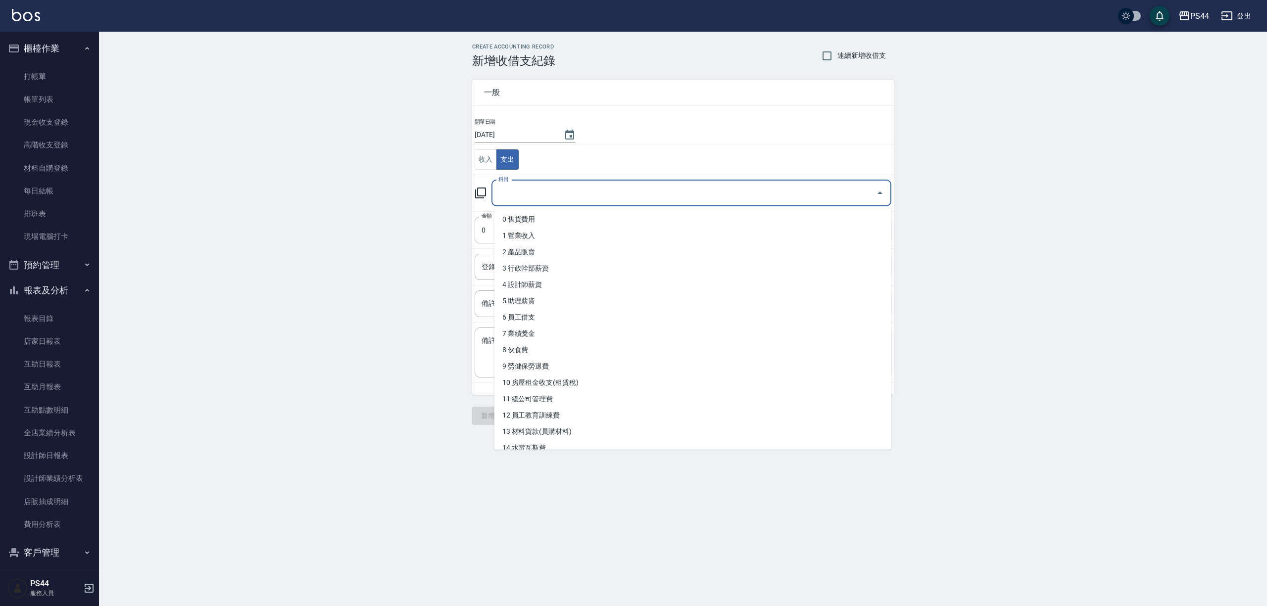
click at [577, 195] on input "科目" at bounding box center [684, 193] width 376 height 17
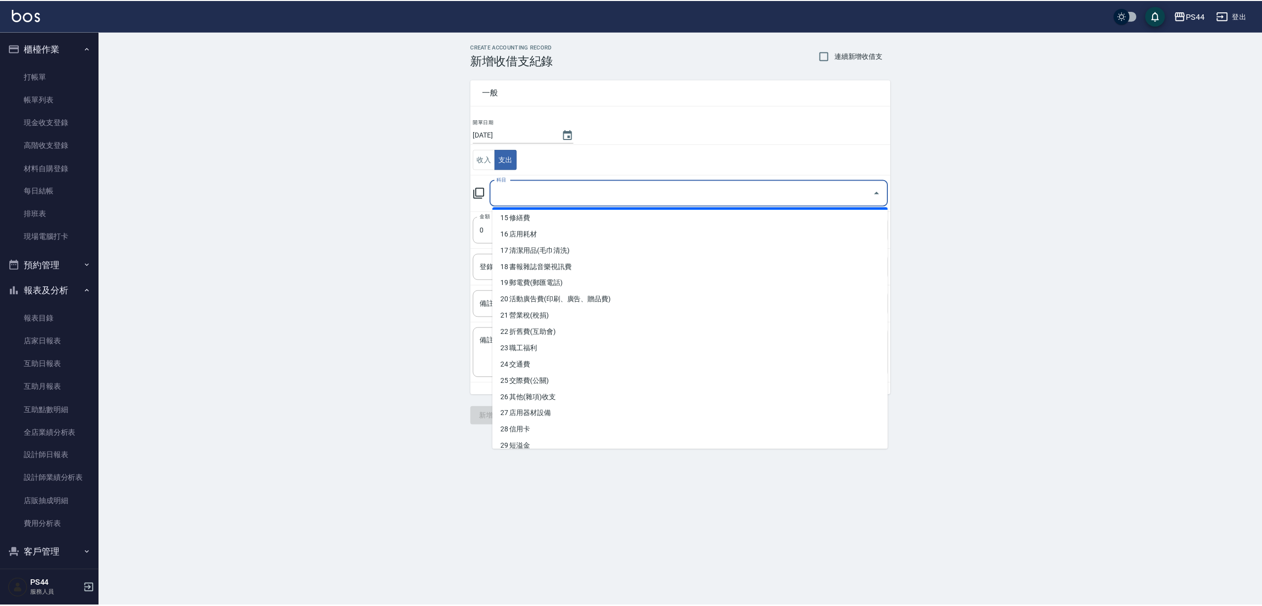
scroll to position [264, 0]
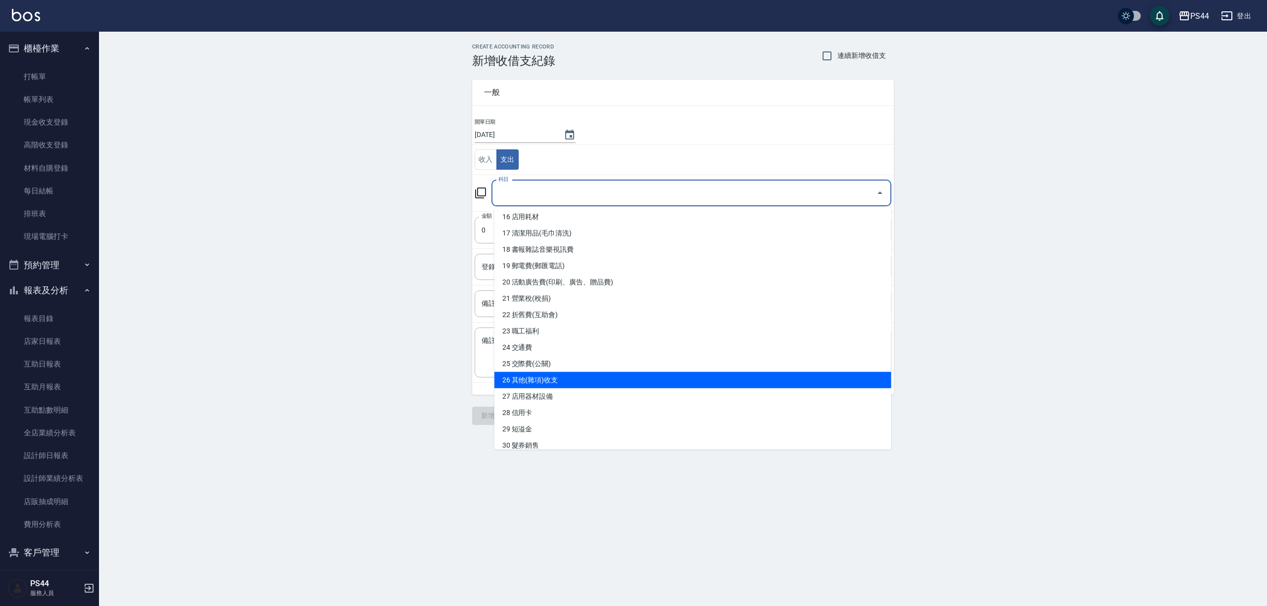
click at [579, 379] on li "26 其他(雜項)收支" at bounding box center [693, 380] width 397 height 16
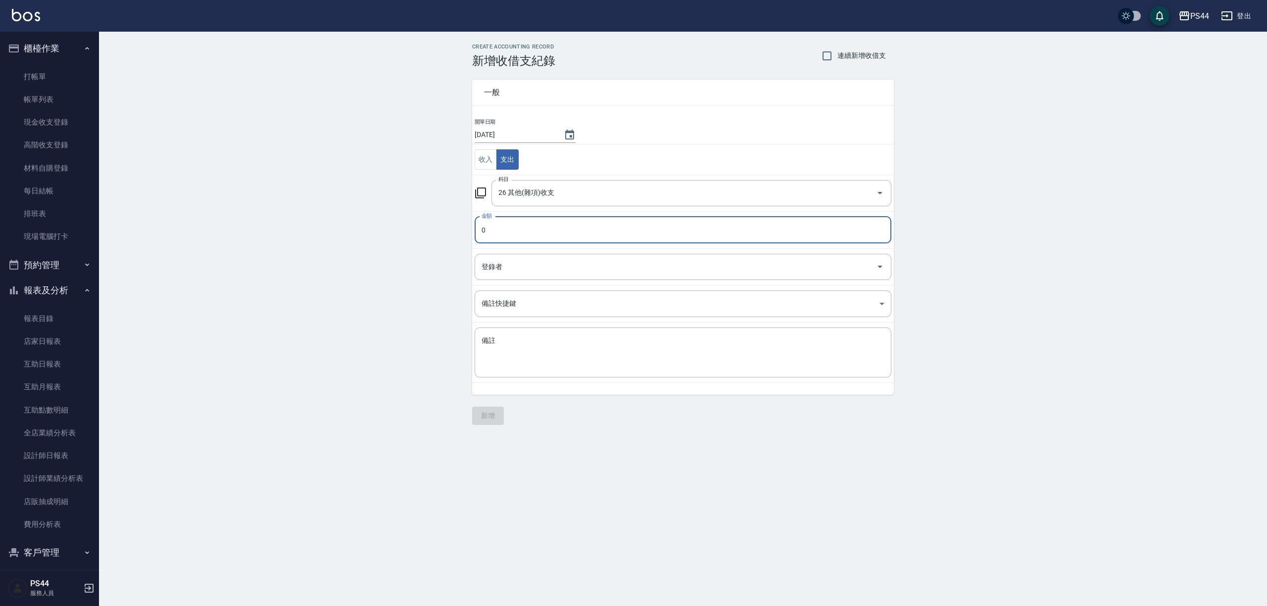
click at [579, 378] on div "x 備註" at bounding box center [683, 353] width 417 height 50
click at [581, 230] on input "0" at bounding box center [683, 230] width 417 height 27
click at [487, 416] on button "新增" at bounding box center [488, 416] width 32 height 18
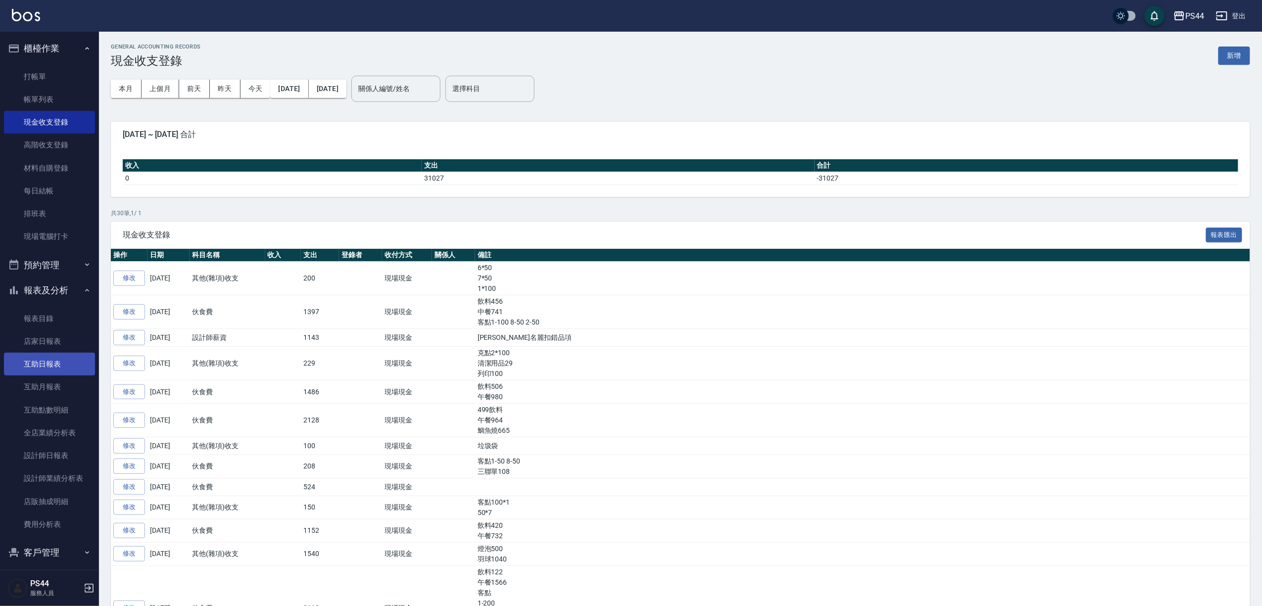
click at [49, 366] on link "互助日報表" at bounding box center [49, 364] width 91 height 23
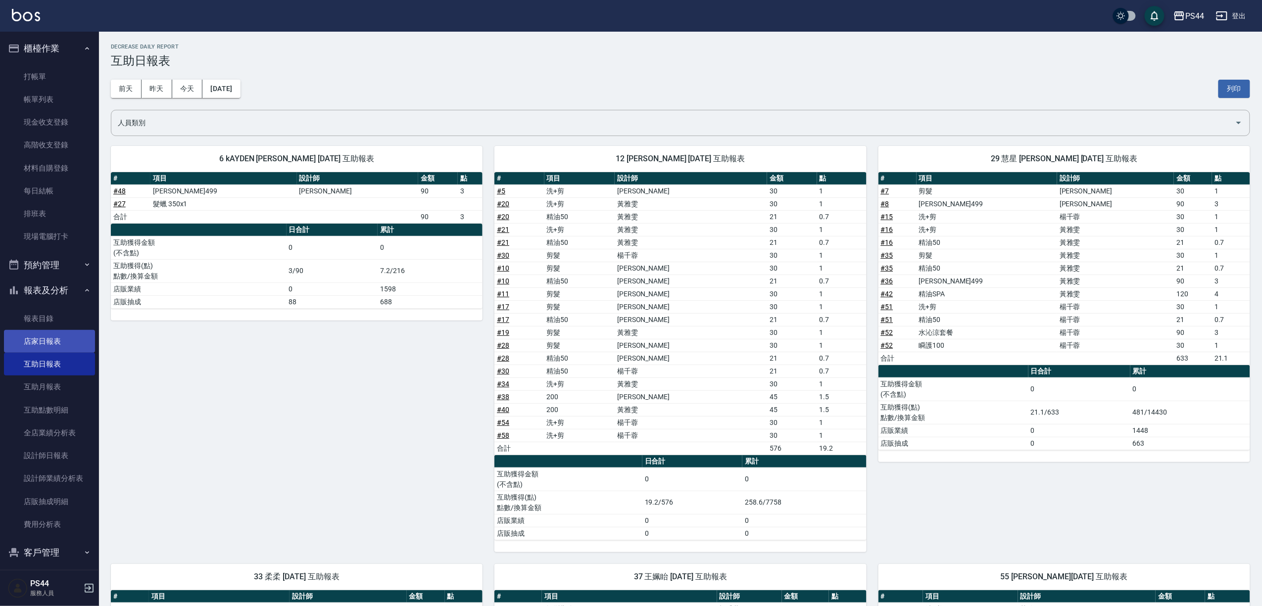
click at [54, 337] on link "店家日報表" at bounding box center [49, 341] width 91 height 23
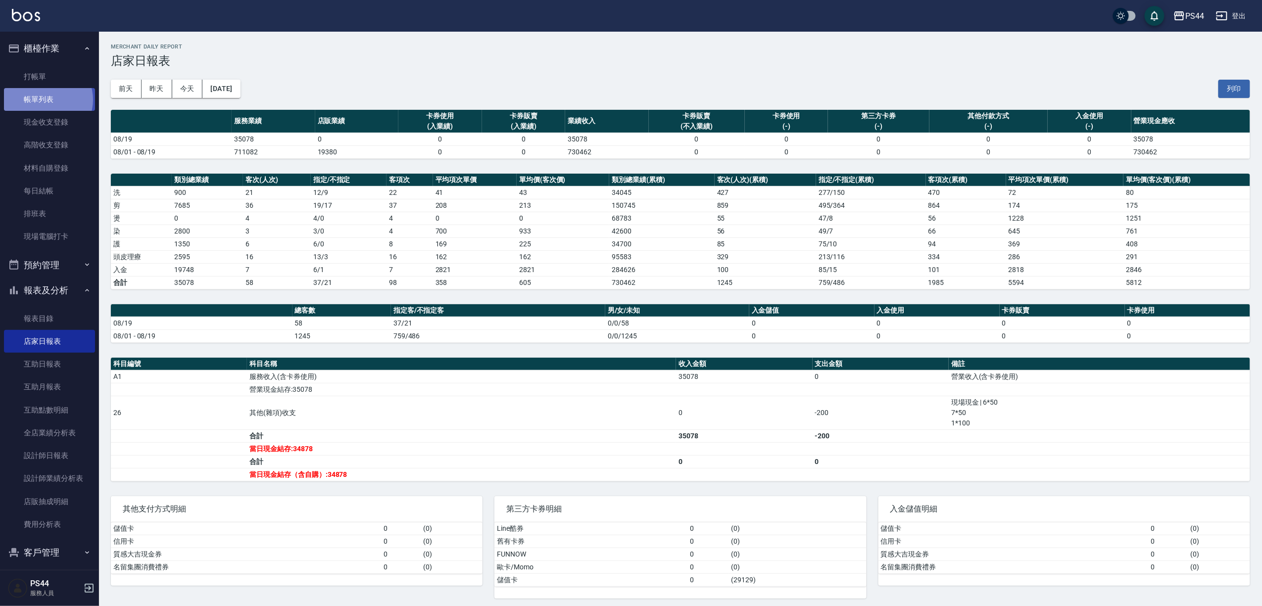
click at [47, 99] on link "帳單列表" at bounding box center [49, 99] width 91 height 23
click at [44, 92] on link "帳單列表" at bounding box center [49, 99] width 91 height 23
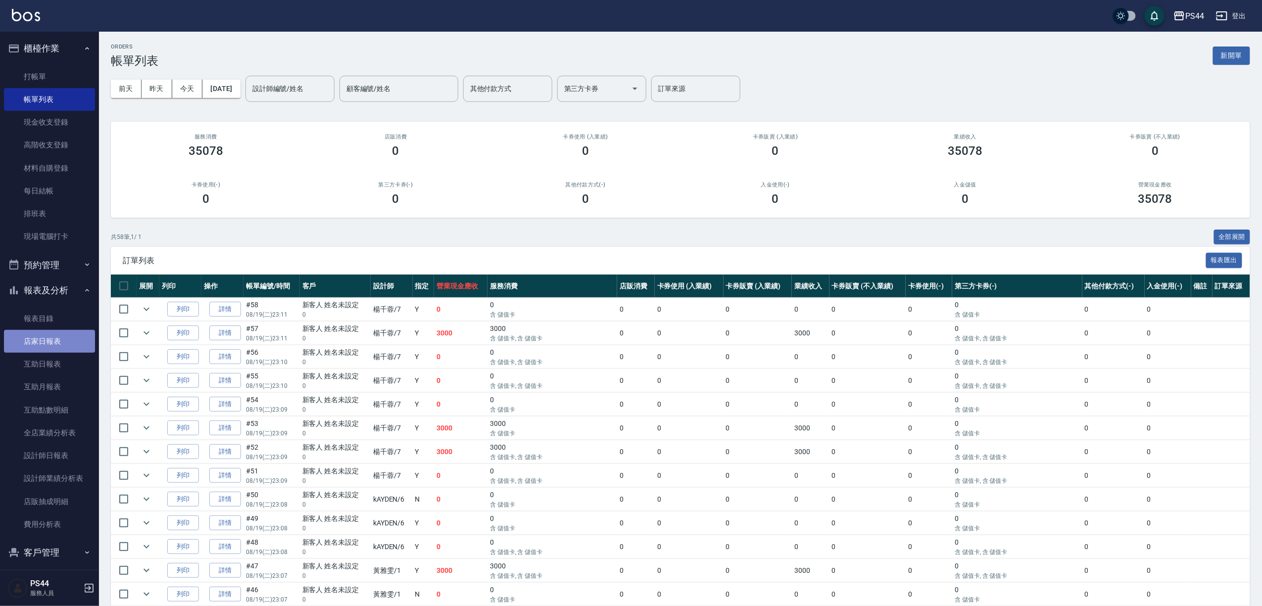
click at [51, 331] on link "店家日報表" at bounding box center [49, 341] width 91 height 23
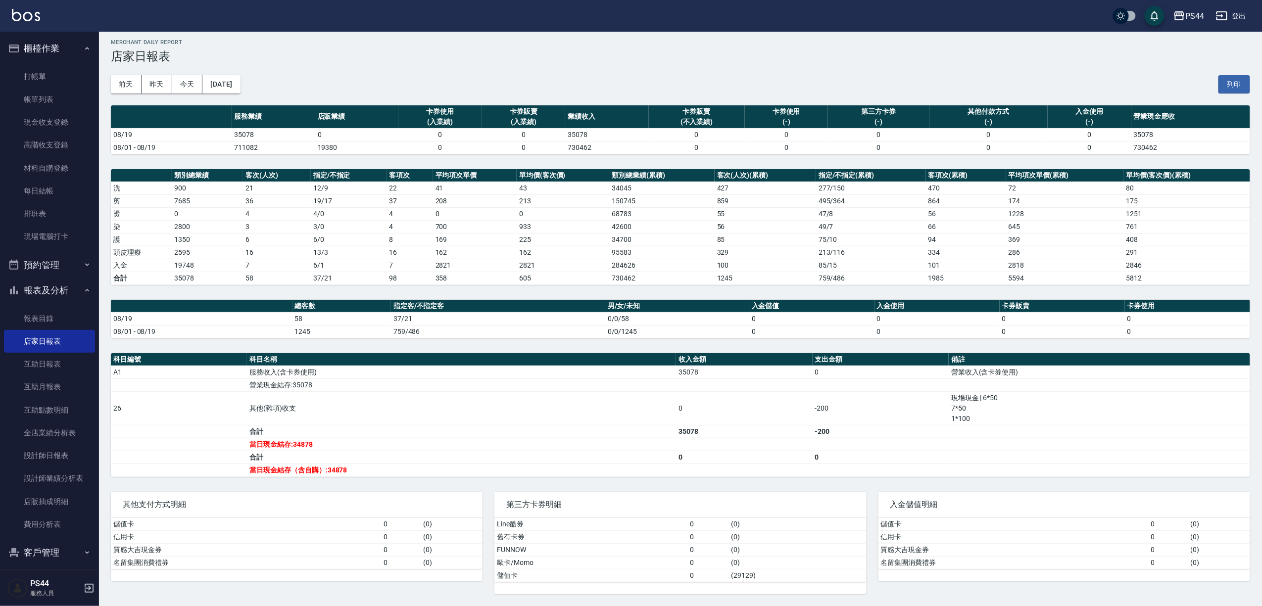
scroll to position [8, 0]
click at [36, 96] on link "帳單列表" at bounding box center [49, 99] width 91 height 23
click at [36, 101] on link "帳單列表" at bounding box center [49, 99] width 91 height 23
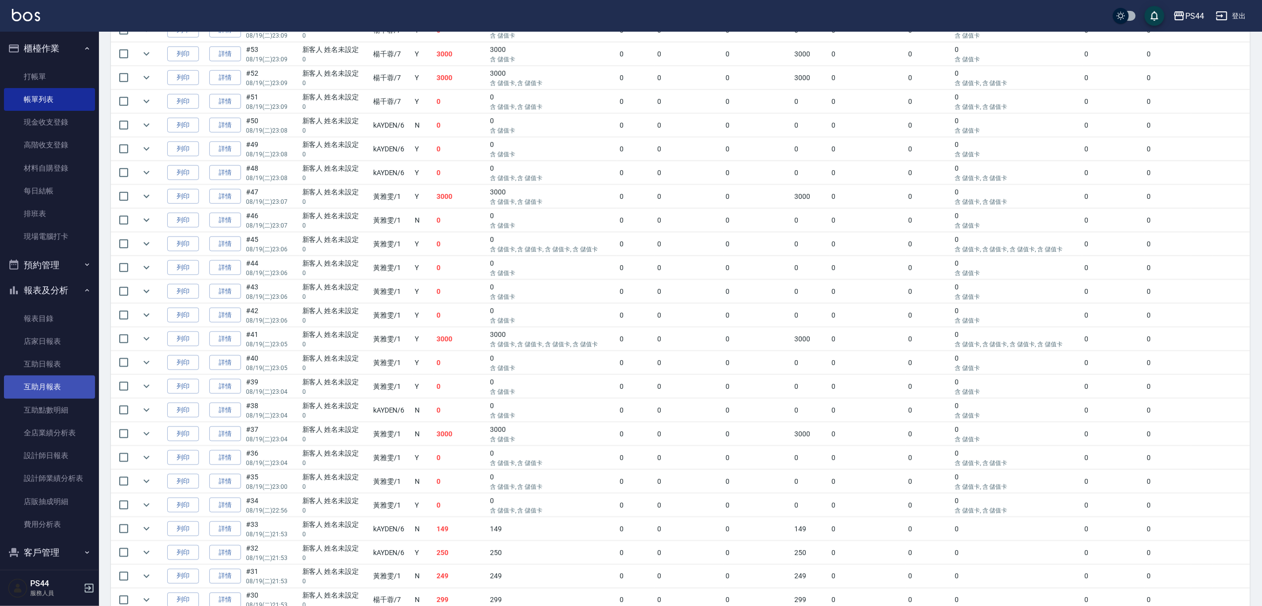
scroll to position [321, 0]
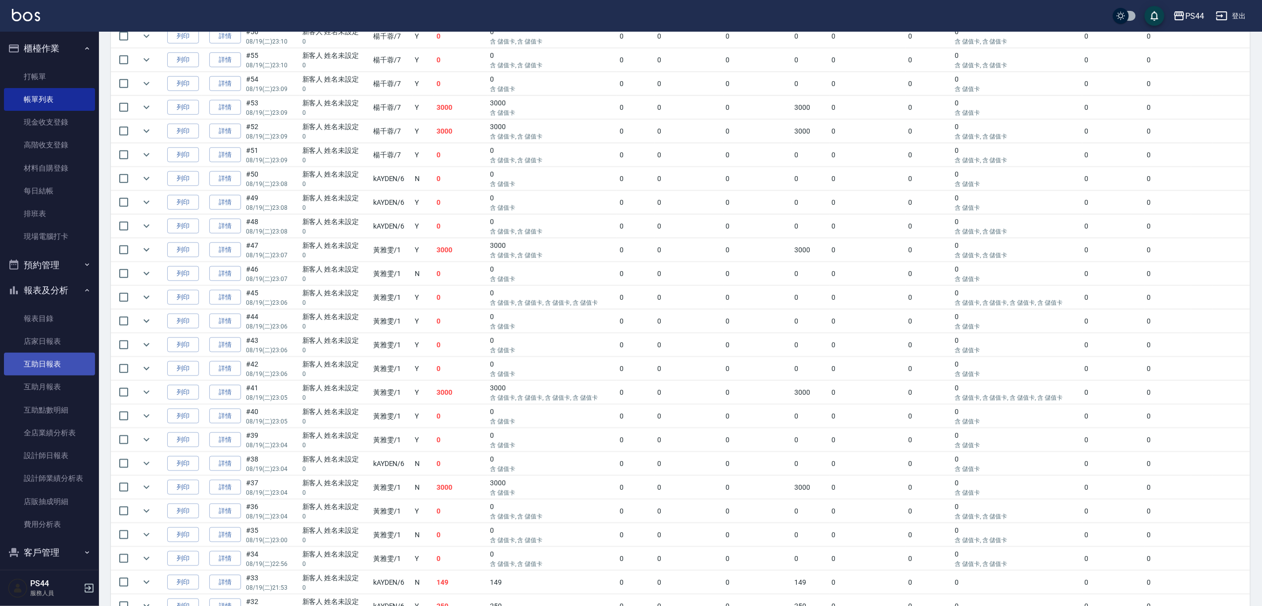
click at [41, 361] on link "互助日報表" at bounding box center [49, 364] width 91 height 23
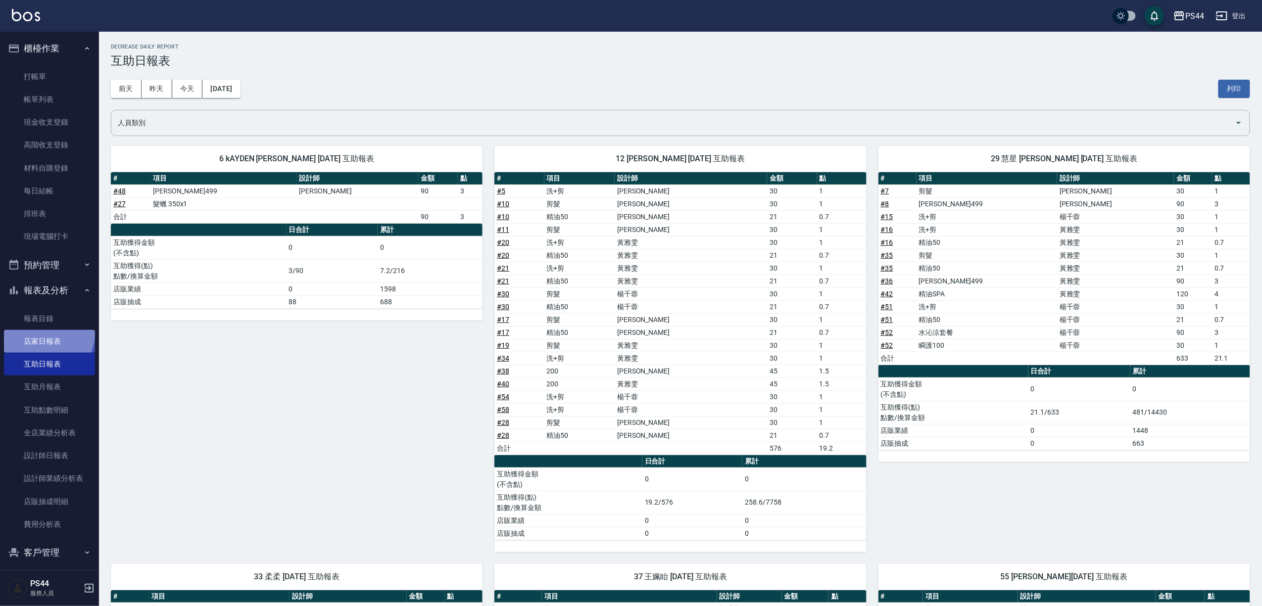
click at [44, 334] on link "店家日報表" at bounding box center [49, 341] width 91 height 23
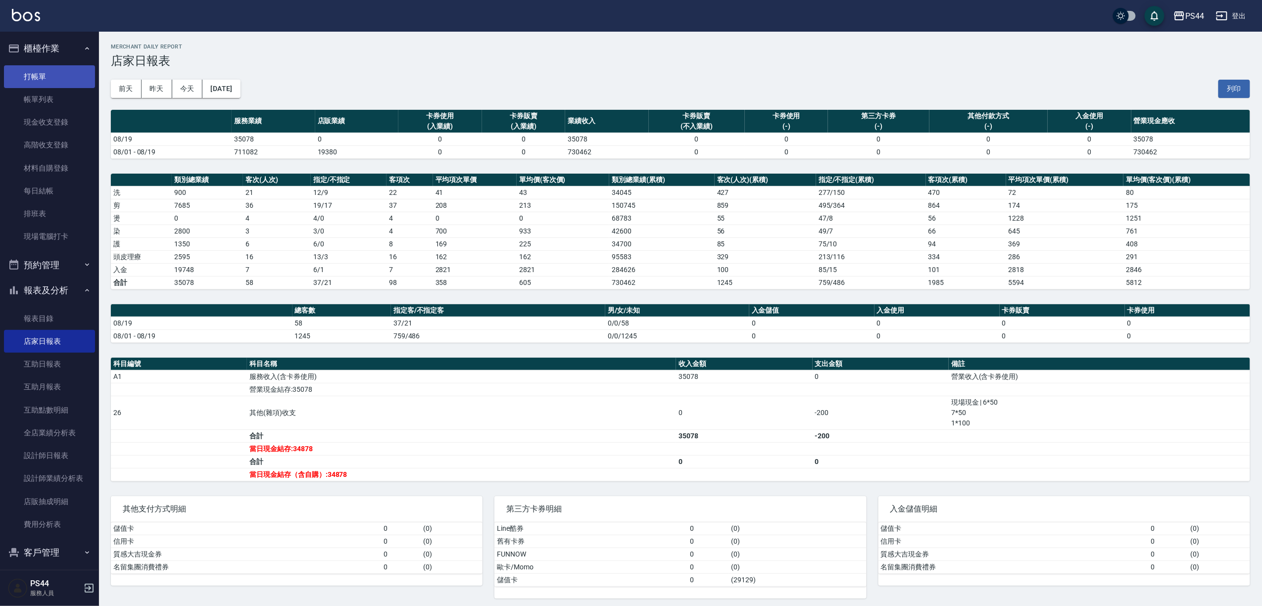
click at [49, 77] on link "打帳單" at bounding box center [49, 76] width 91 height 23
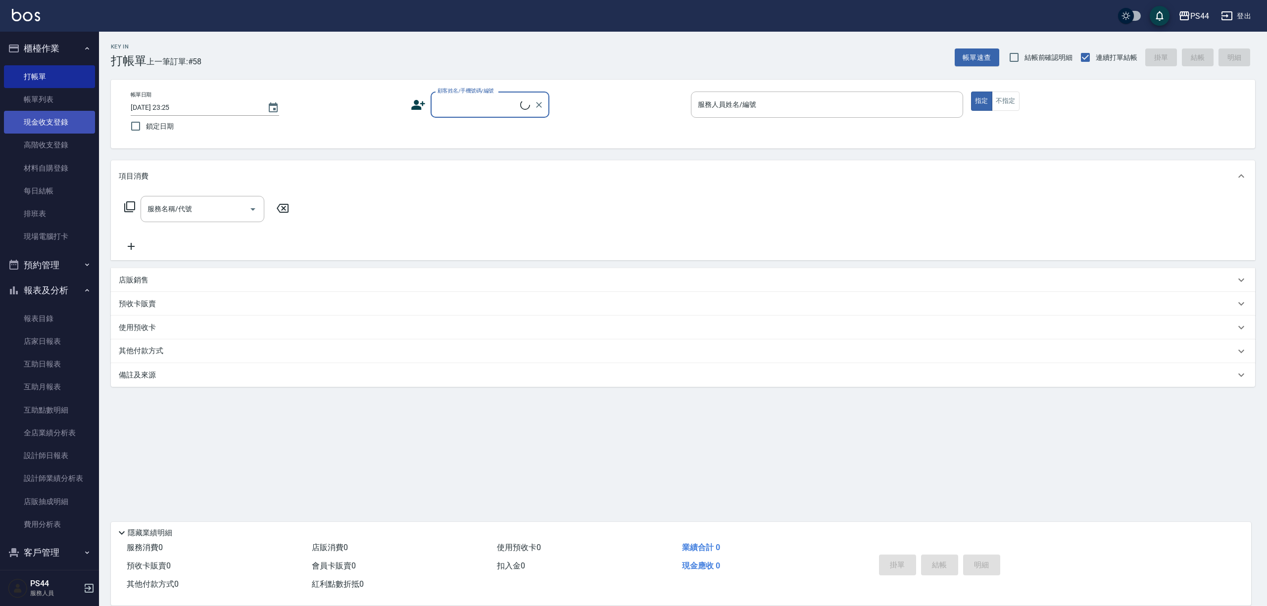
click at [47, 121] on link "現金收支登錄" at bounding box center [49, 122] width 91 height 23
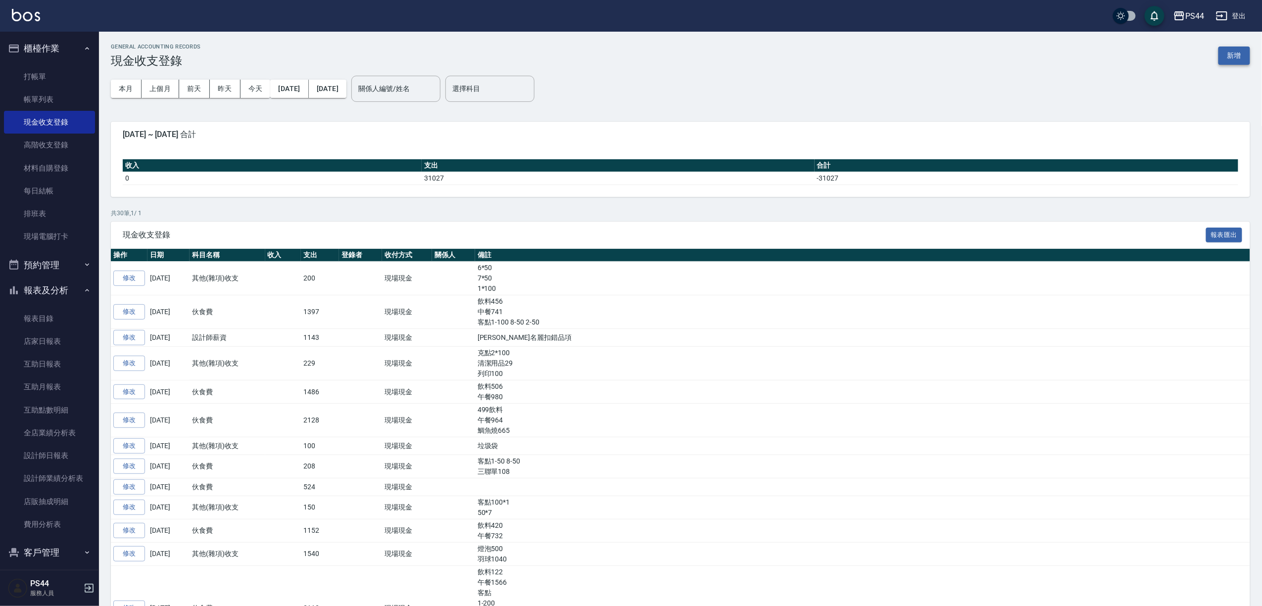
click at [1231, 56] on button "新增" at bounding box center [1235, 56] width 32 height 18
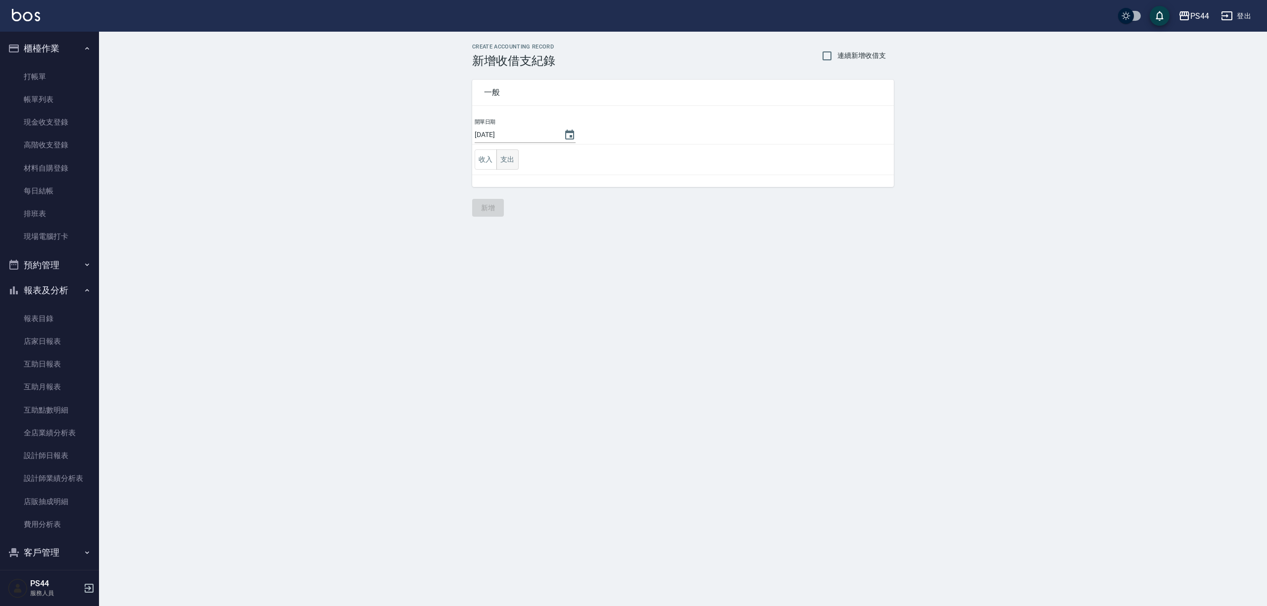
click at [507, 164] on button "支出" at bounding box center [508, 159] width 22 height 20
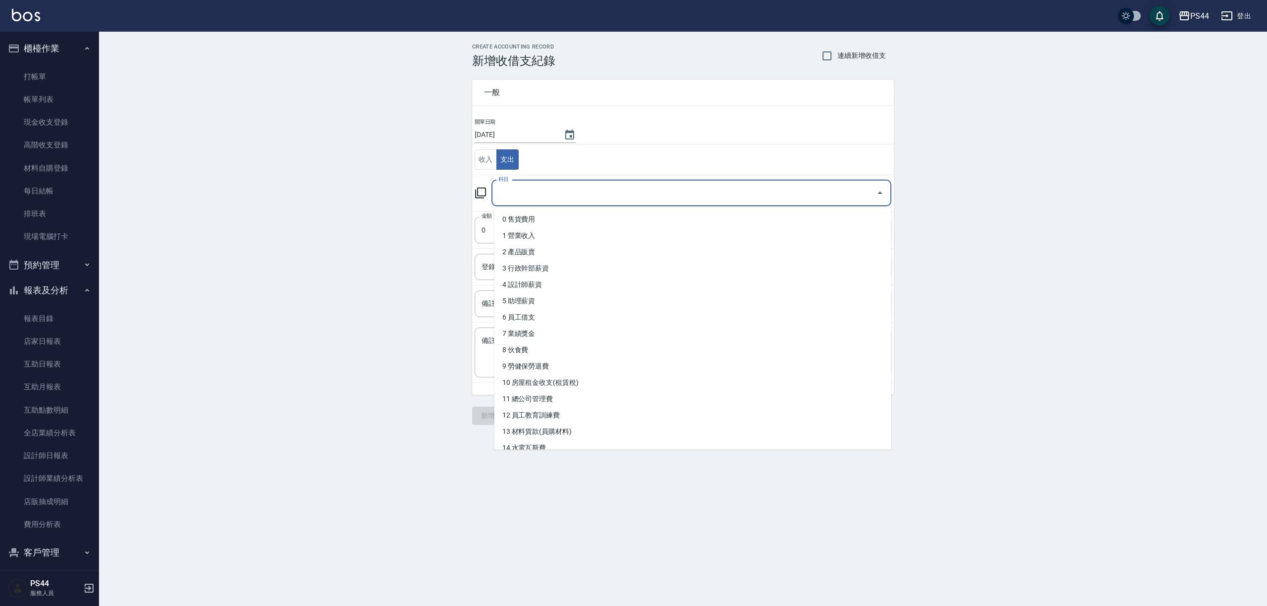
click at [533, 189] on input "科目" at bounding box center [684, 193] width 376 height 17
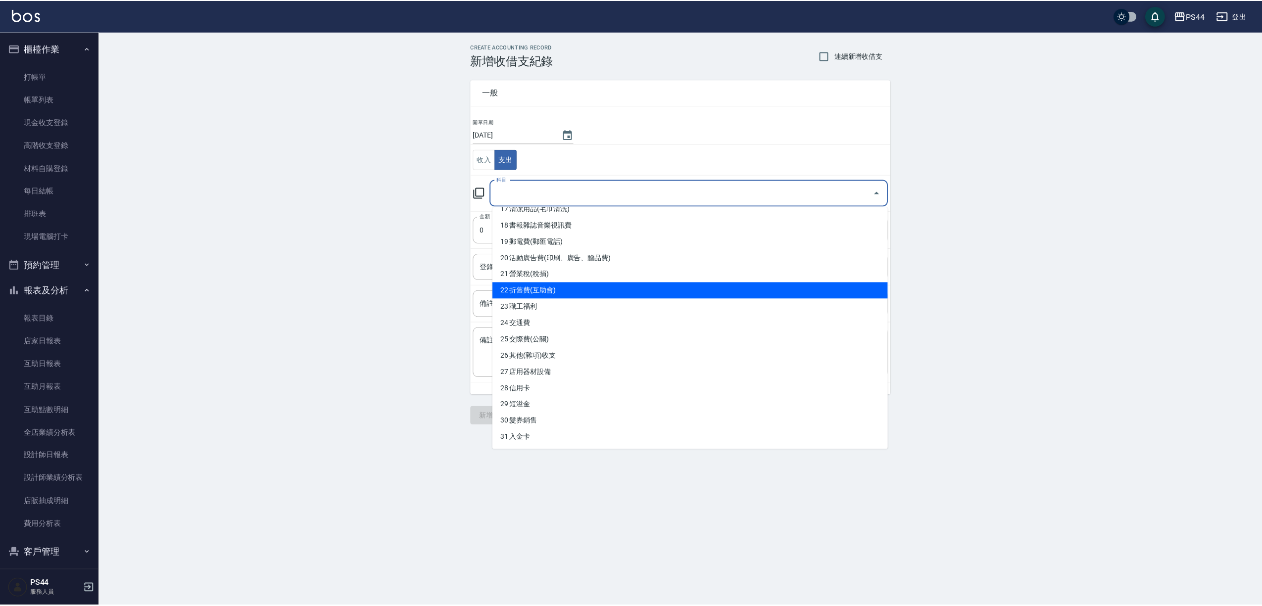
scroll to position [330, 0]
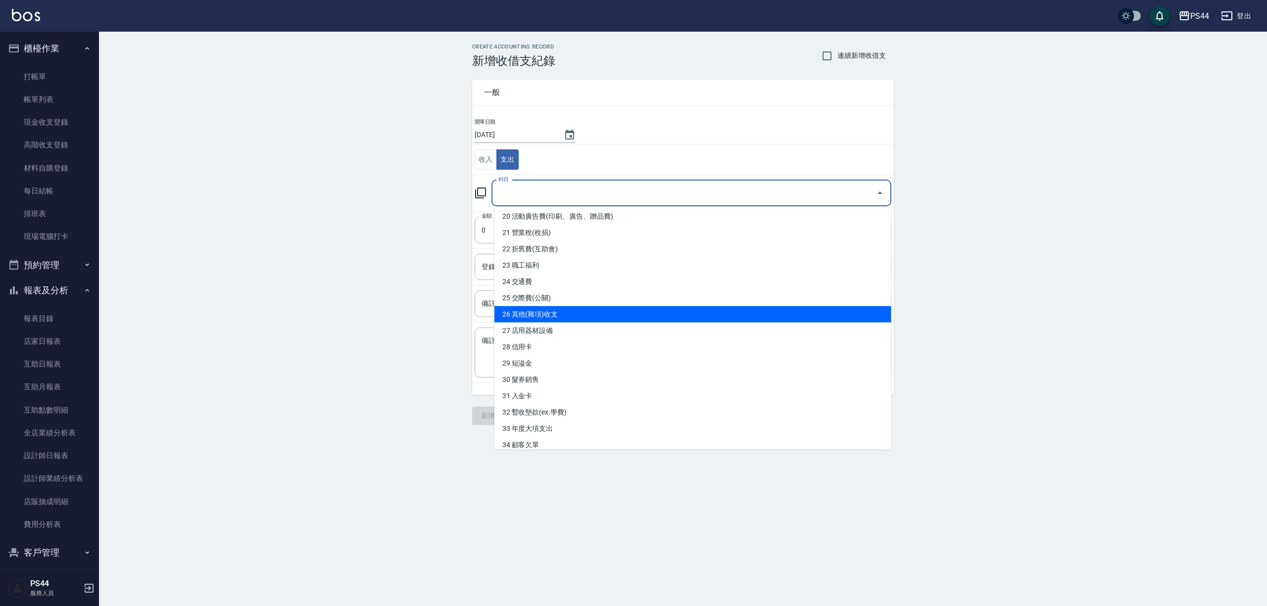
click at [583, 316] on li "26 其他(雜項)收支" at bounding box center [693, 314] width 397 height 16
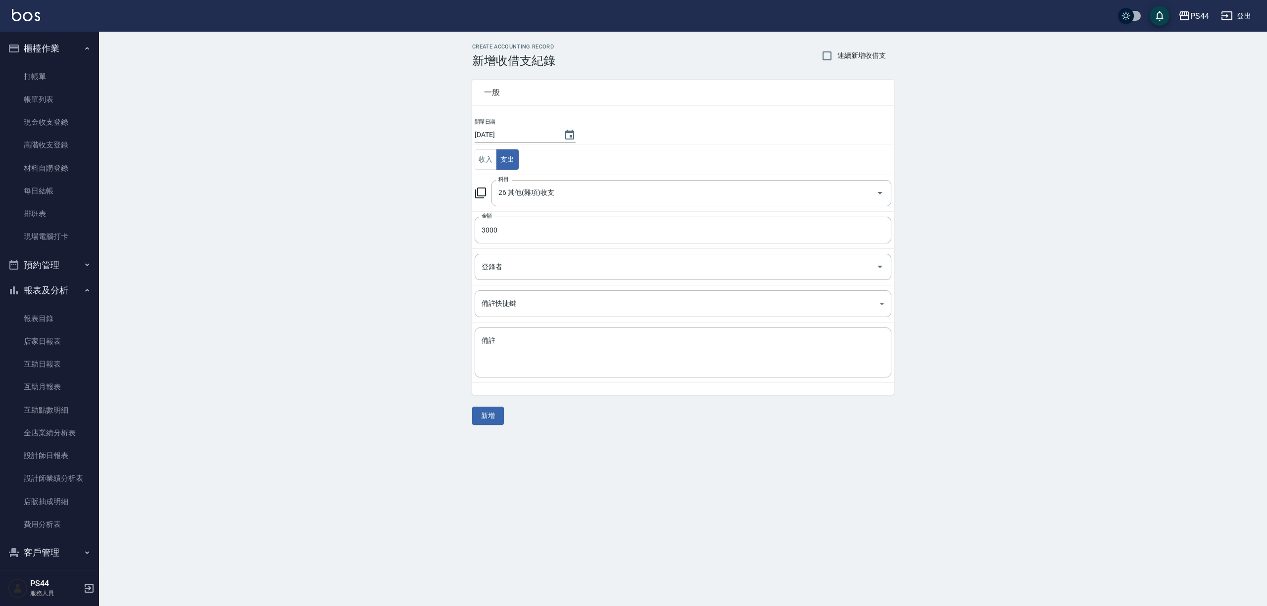
drag, startPoint x: 579, startPoint y: 383, endPoint x: 583, endPoint y: 379, distance: 5.6
click at [581, 381] on td "備註 x 備註" at bounding box center [683, 353] width 422 height 60
click at [583, 366] on textarea "備註" at bounding box center [683, 353] width 403 height 34
click at [484, 418] on button "新增" at bounding box center [488, 416] width 32 height 18
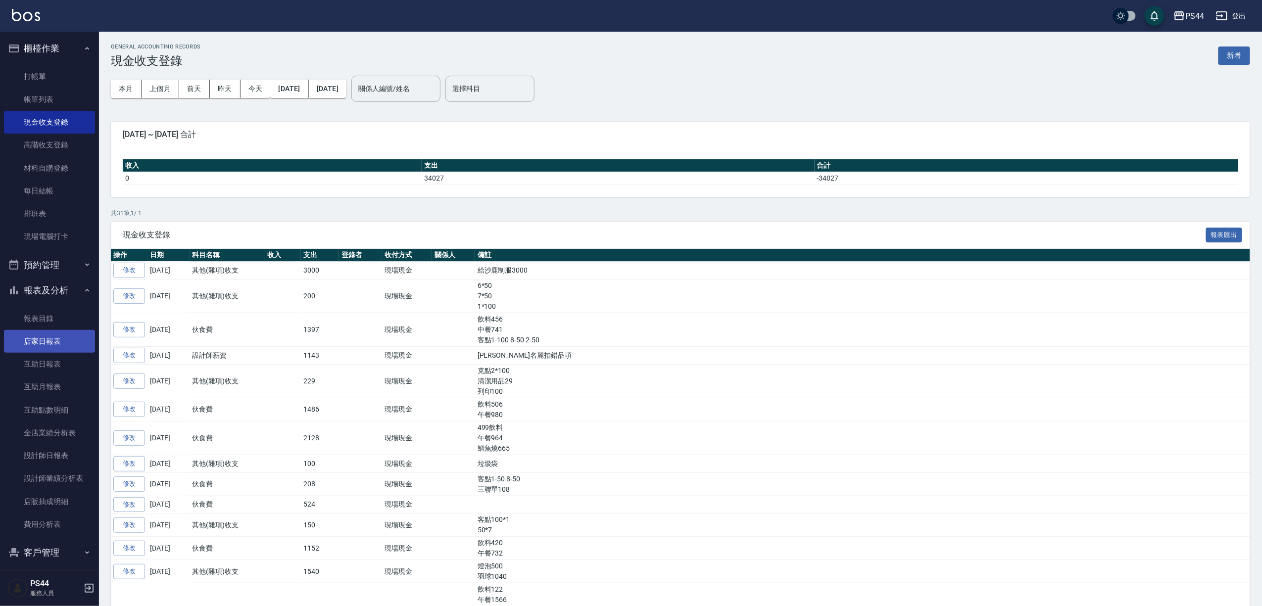
click at [50, 337] on link "店家日報表" at bounding box center [49, 341] width 91 height 23
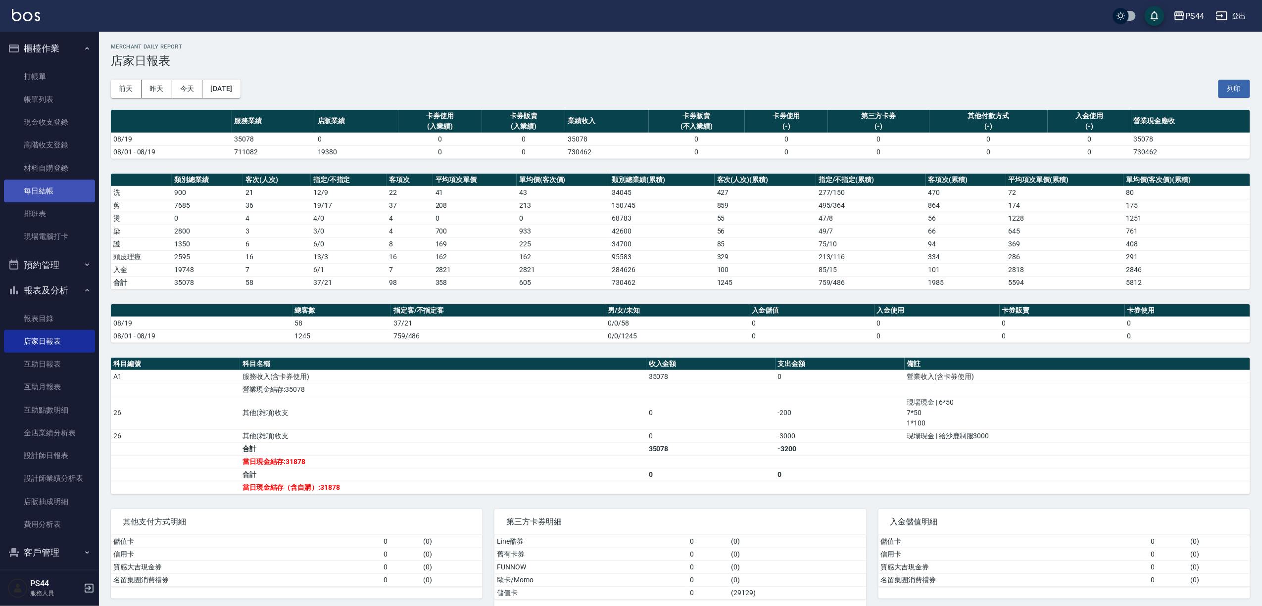
click at [50, 193] on link "每日結帳" at bounding box center [49, 191] width 91 height 23
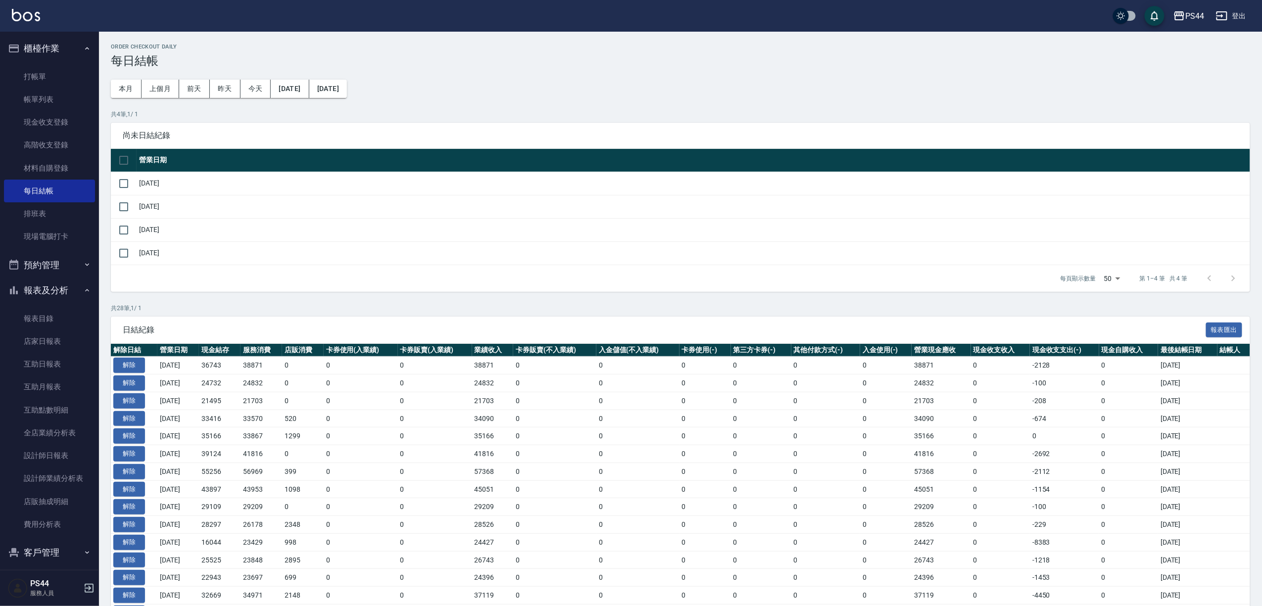
drag, startPoint x: 127, startPoint y: 193, endPoint x: 125, endPoint y: 201, distance: 8.8
click at [127, 193] on input "checkbox" at bounding box center [123, 183] width 21 height 21
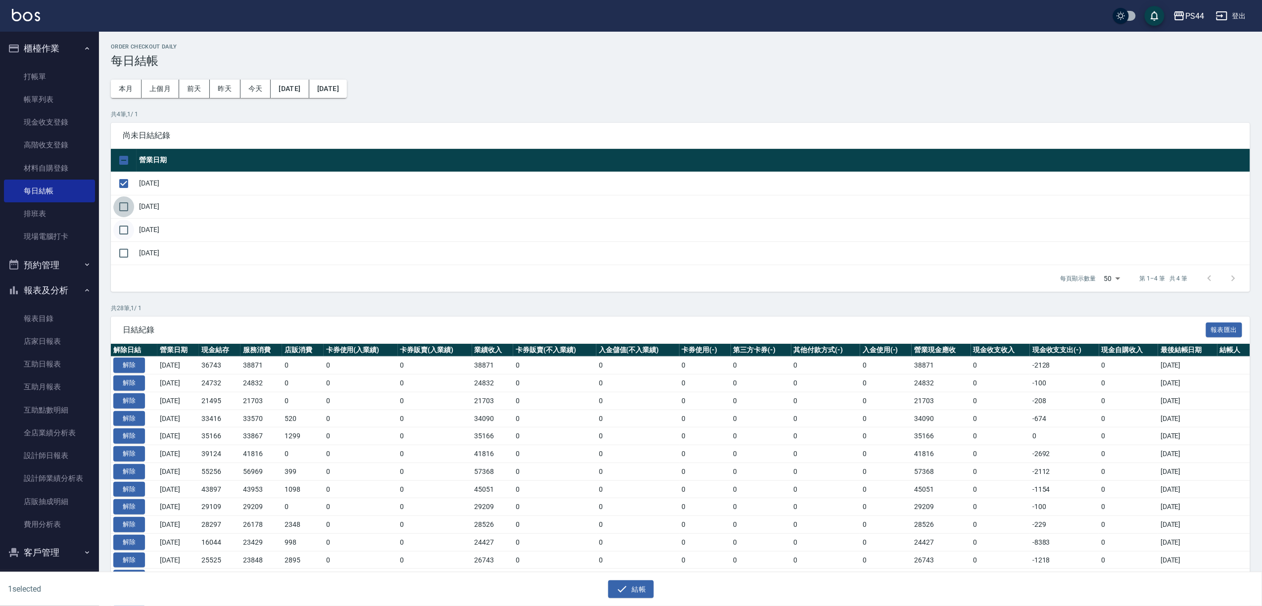
drag, startPoint x: 122, startPoint y: 216, endPoint x: 124, endPoint y: 233, distance: 16.9
click at [123, 217] on input "checkbox" at bounding box center [123, 207] width 21 height 21
click at [126, 241] on input "checkbox" at bounding box center [123, 230] width 21 height 21
click at [127, 264] on input "checkbox" at bounding box center [123, 253] width 21 height 21
click at [616, 584] on icon "button" at bounding box center [622, 590] width 12 height 12
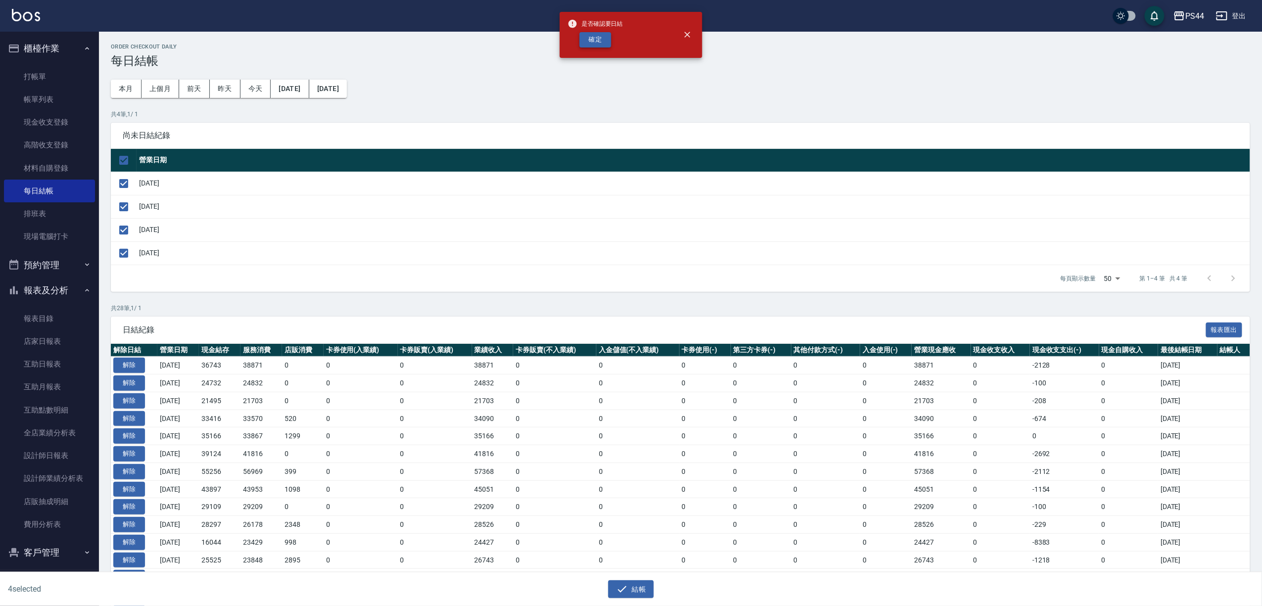
click at [593, 50] on div "是否確認要日結 確定" at bounding box center [595, 35] width 55 height 40
click at [593, 46] on button "確定" at bounding box center [596, 39] width 32 height 15
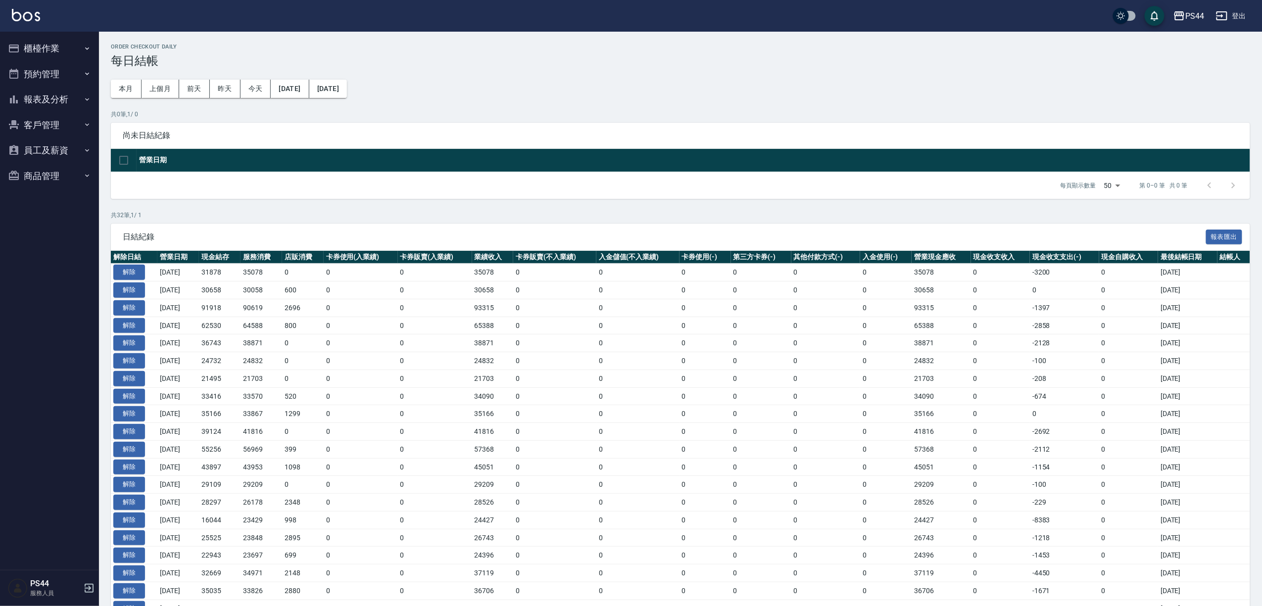
click at [50, 94] on button "報表及分析" at bounding box center [49, 100] width 91 height 26
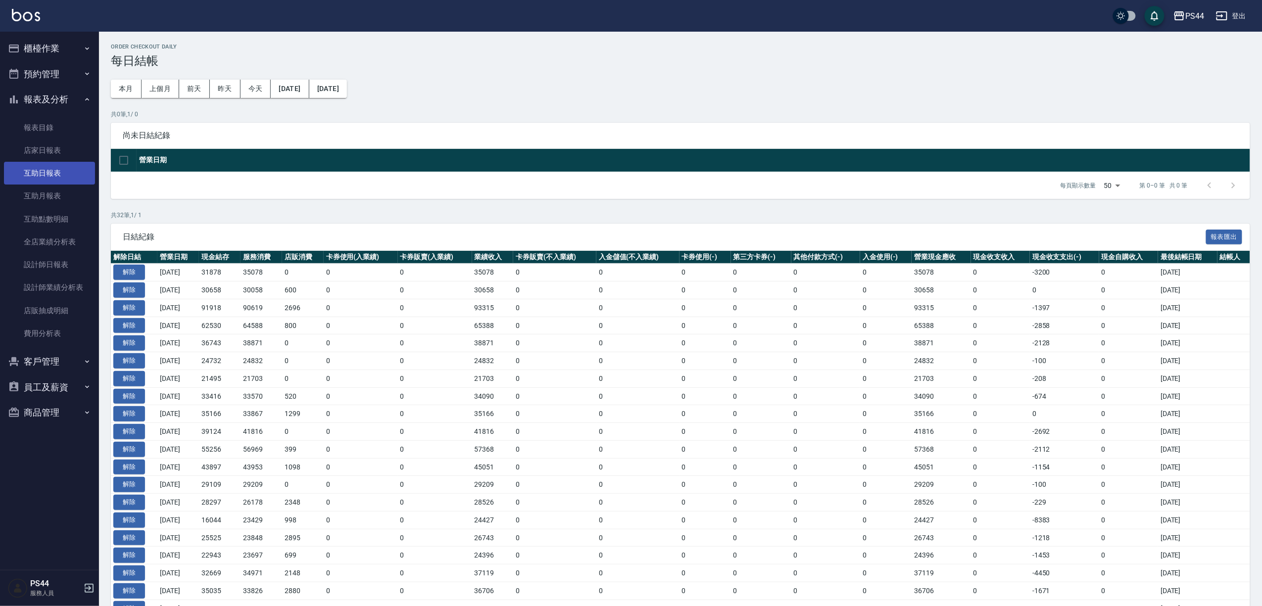
click at [54, 173] on link "互助日報表" at bounding box center [49, 173] width 91 height 23
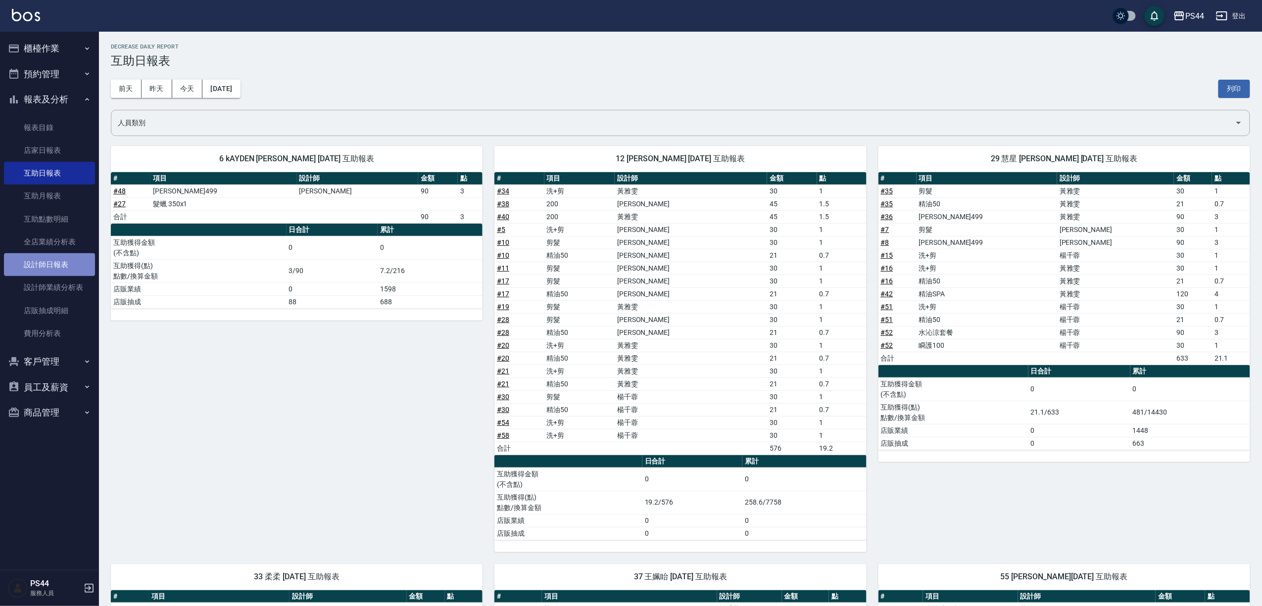
click at [64, 261] on link "設計師日報表" at bounding box center [49, 264] width 91 height 23
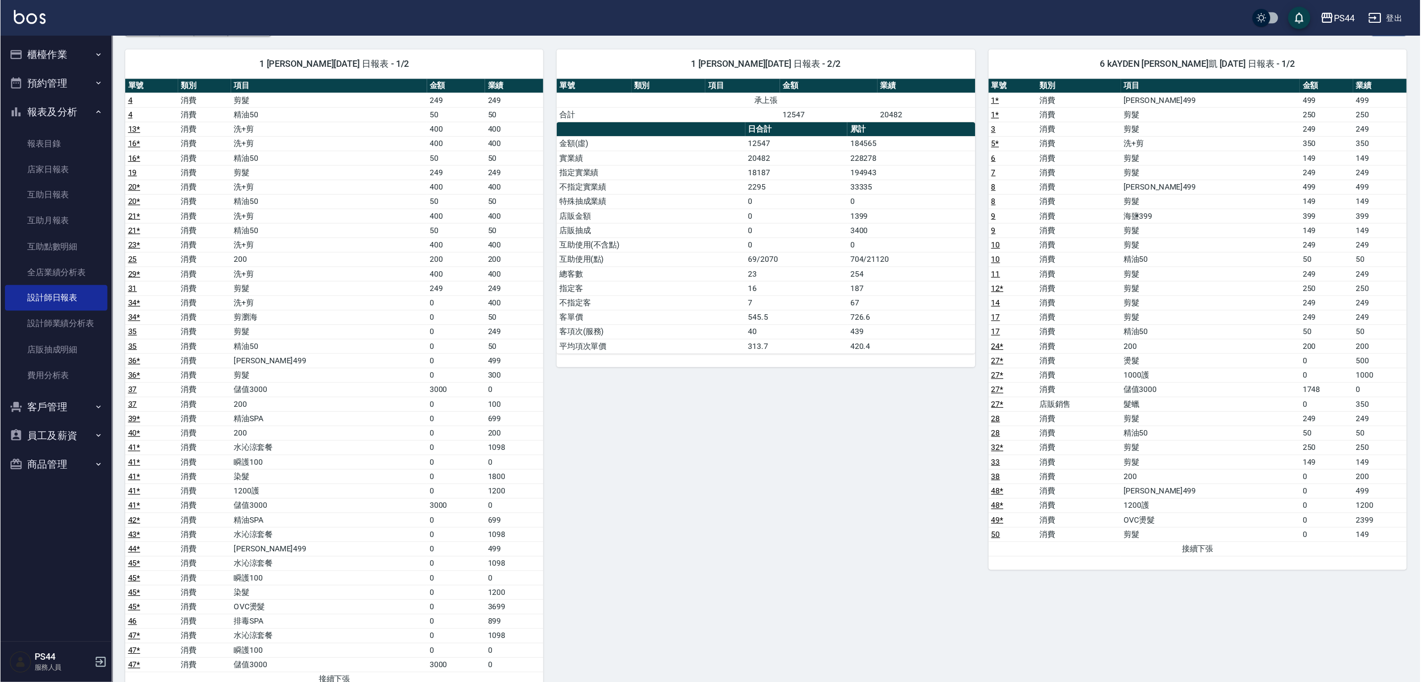
scroll to position [66, 0]
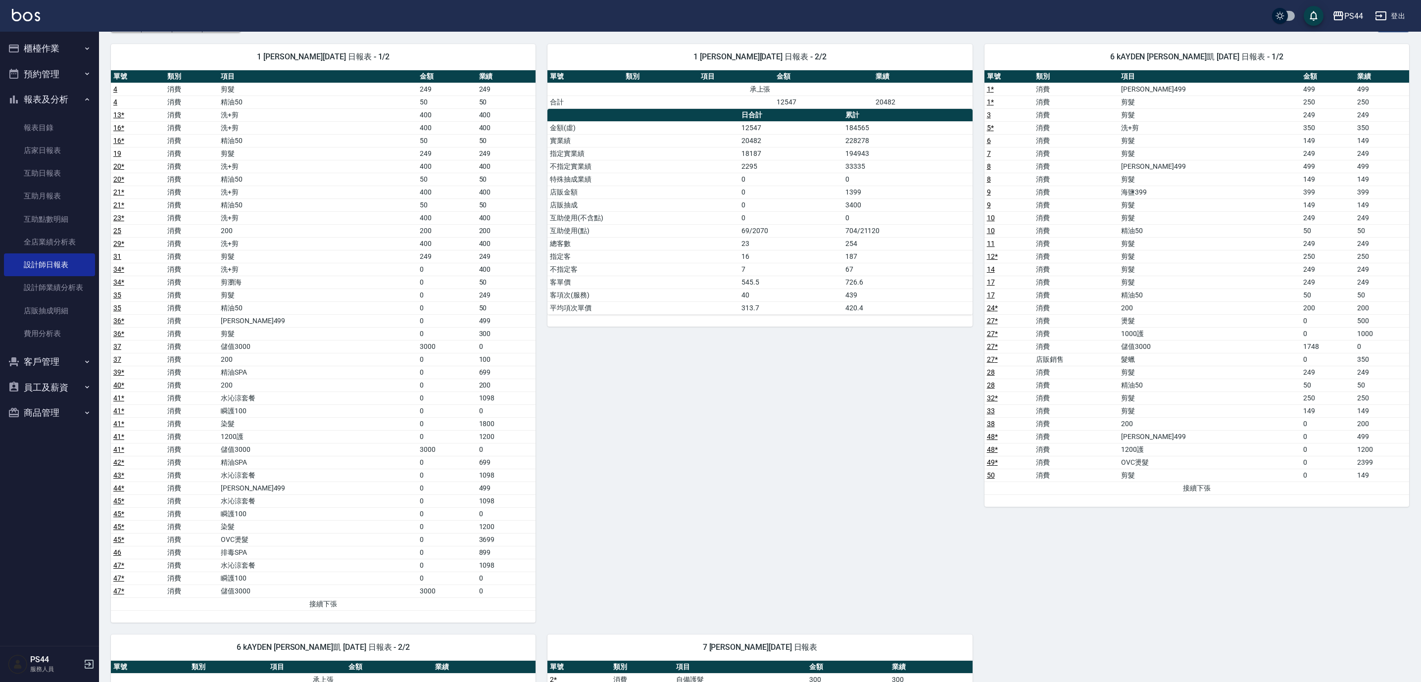
drag, startPoint x: 1263, startPoint y: 1, endPoint x: 596, endPoint y: 542, distance: 859.5
click at [593, 544] on div "1 [PERSON_NAME][DATE] 日報表 - 2/2 單號 類別 項目 金額 業績 承上張 合計 12547 20482 日合計 累計 金額(虛) …" at bounding box center [754, 327] width 437 height 591
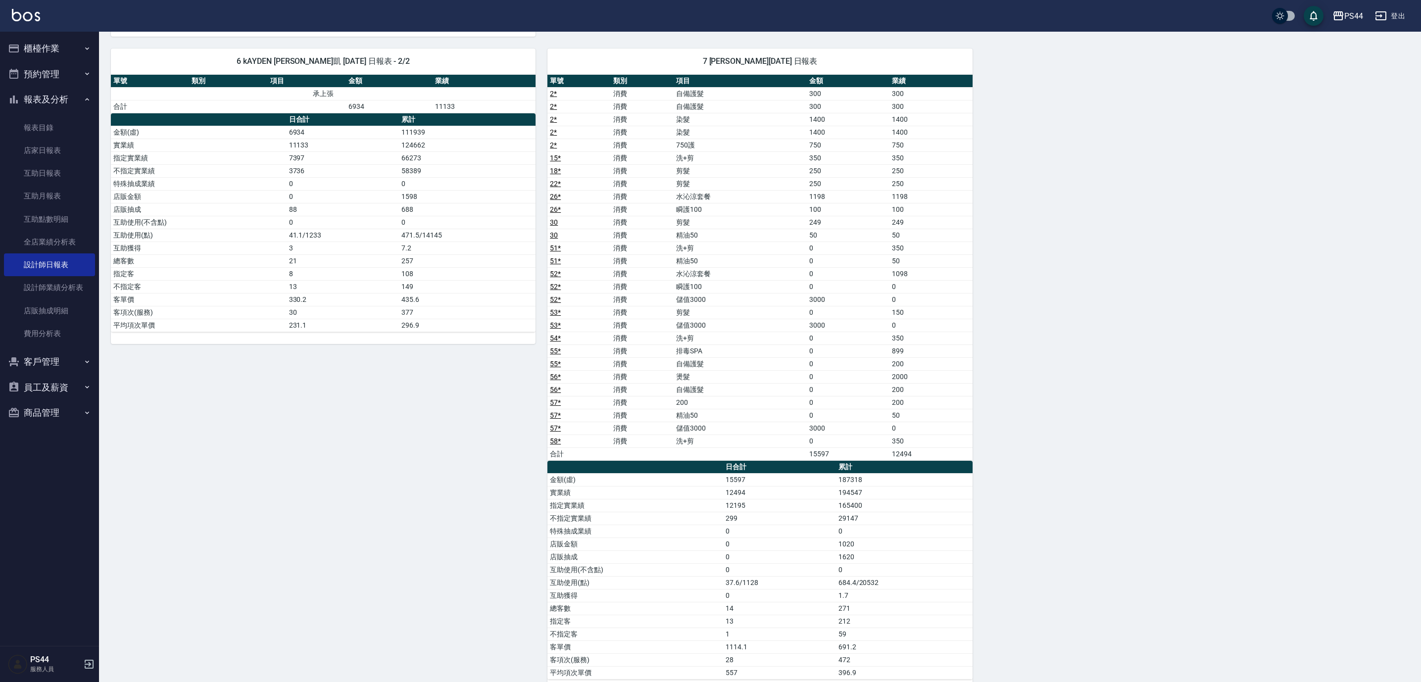
scroll to position [658, 0]
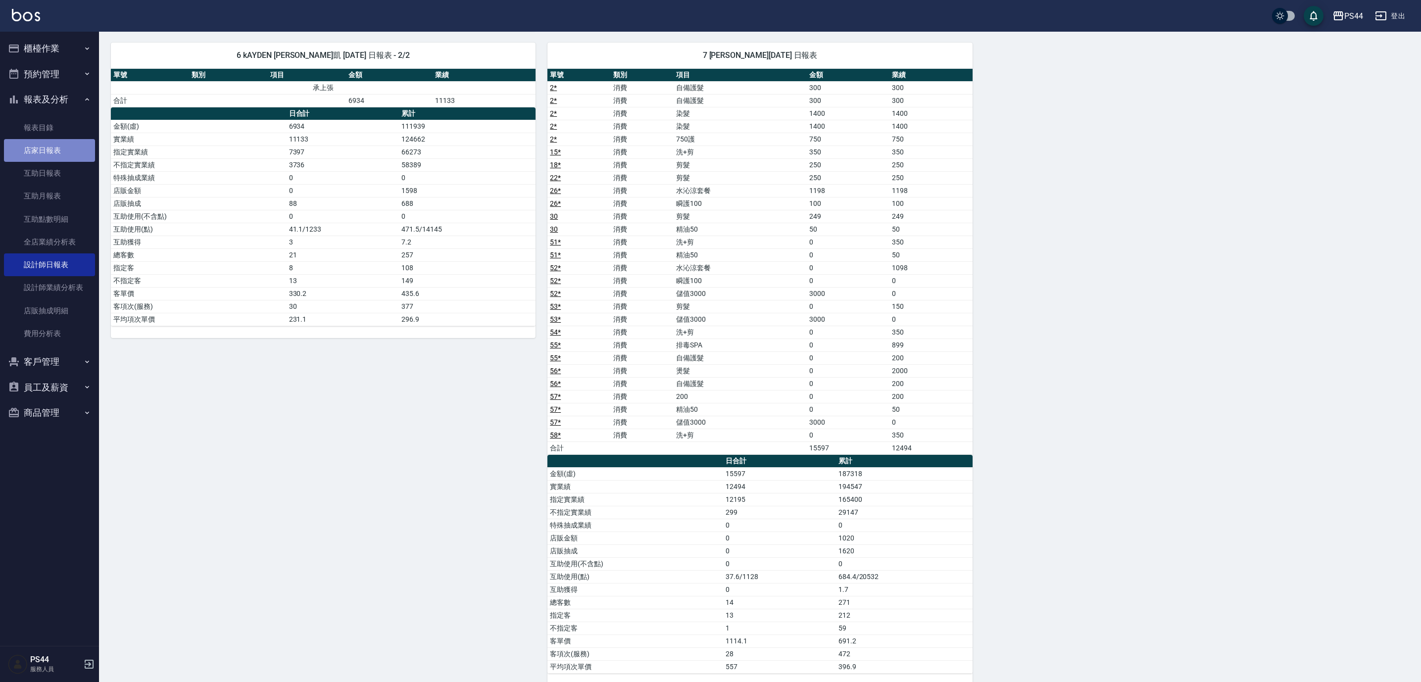
click at [49, 154] on link "店家日報表" at bounding box center [49, 150] width 91 height 23
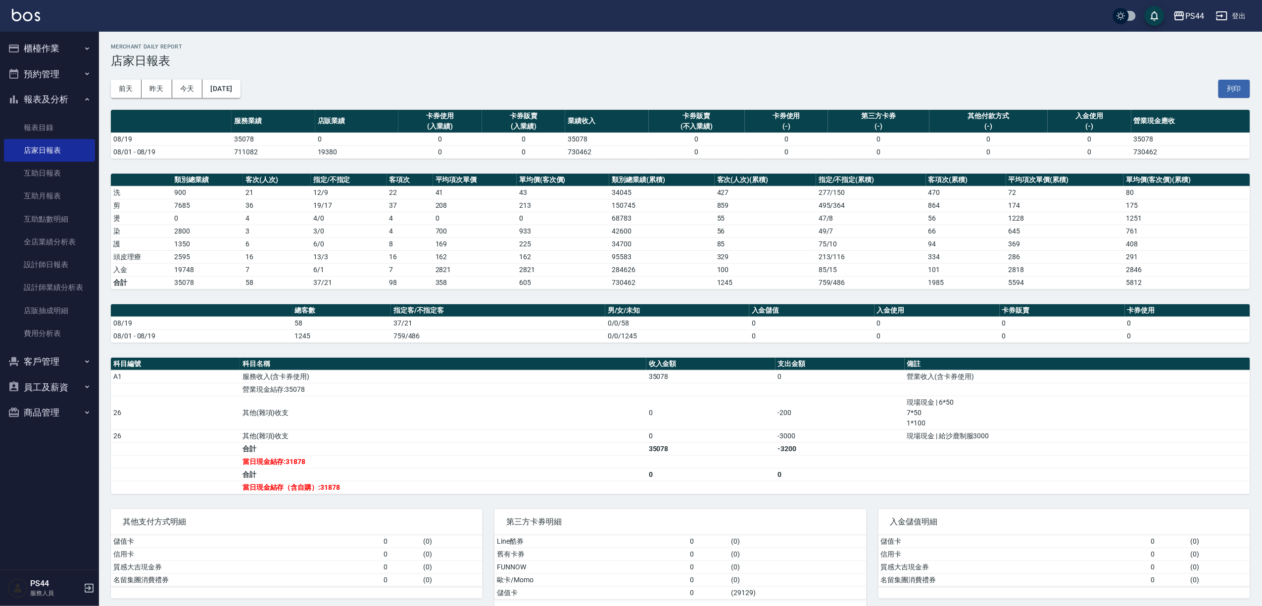
drag, startPoint x: 1402, startPoint y: 0, endPoint x: 1022, endPoint y: 516, distance: 640.8
click at [1022, 517] on div "入金儲值明細" at bounding box center [1065, 522] width 372 height 26
click at [515, 70] on div "[DATE] [DATE] [DATE] [DATE] 列印" at bounding box center [681, 89] width 1140 height 42
click at [237, 90] on button "[DATE]" at bounding box center [221, 89] width 38 height 18
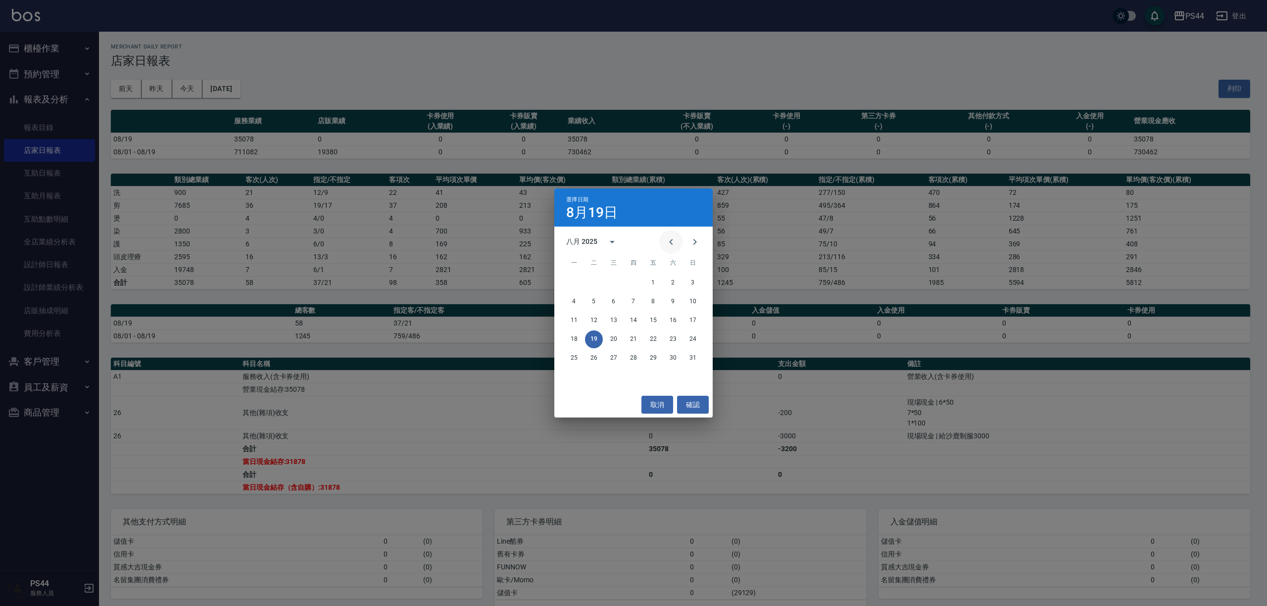
click at [667, 242] on icon "Previous month" at bounding box center [671, 242] width 12 height 12
click at [672, 319] on button "19" at bounding box center [673, 321] width 18 height 18
